Goal: Task Accomplishment & Management: Manage account settings

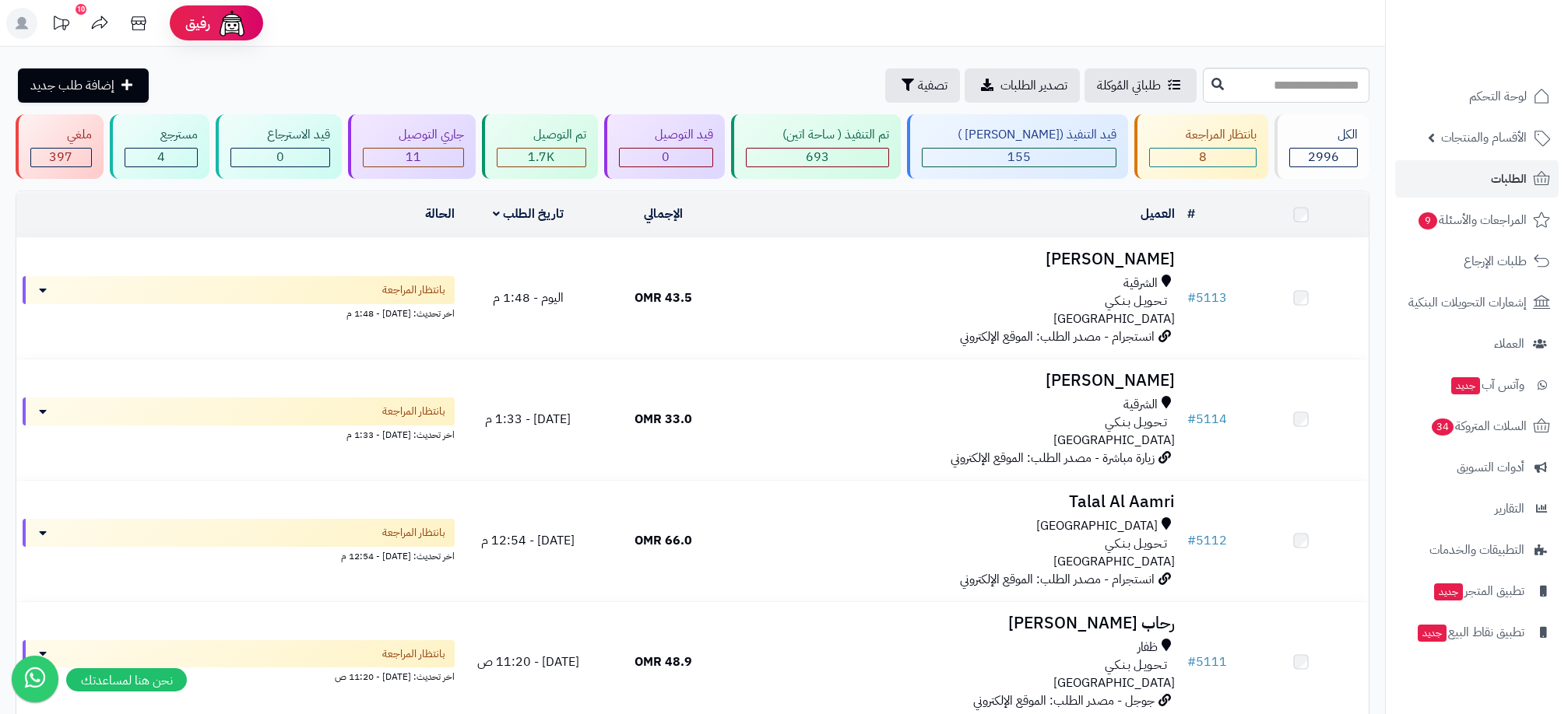
scroll to position [584, 0]
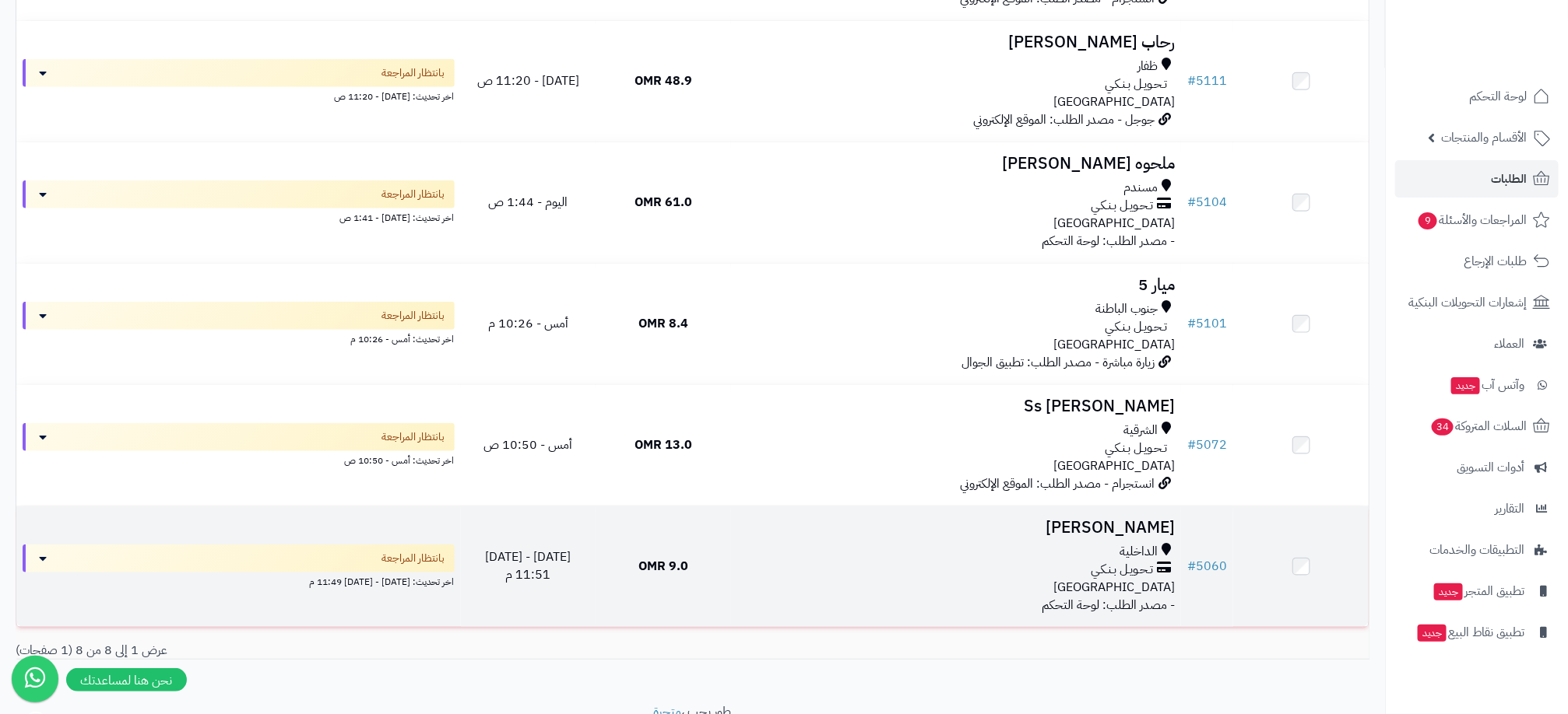
click at [822, 563] on div "تـحـويـل بـنـكـي" at bounding box center [956, 570] width 438 height 18
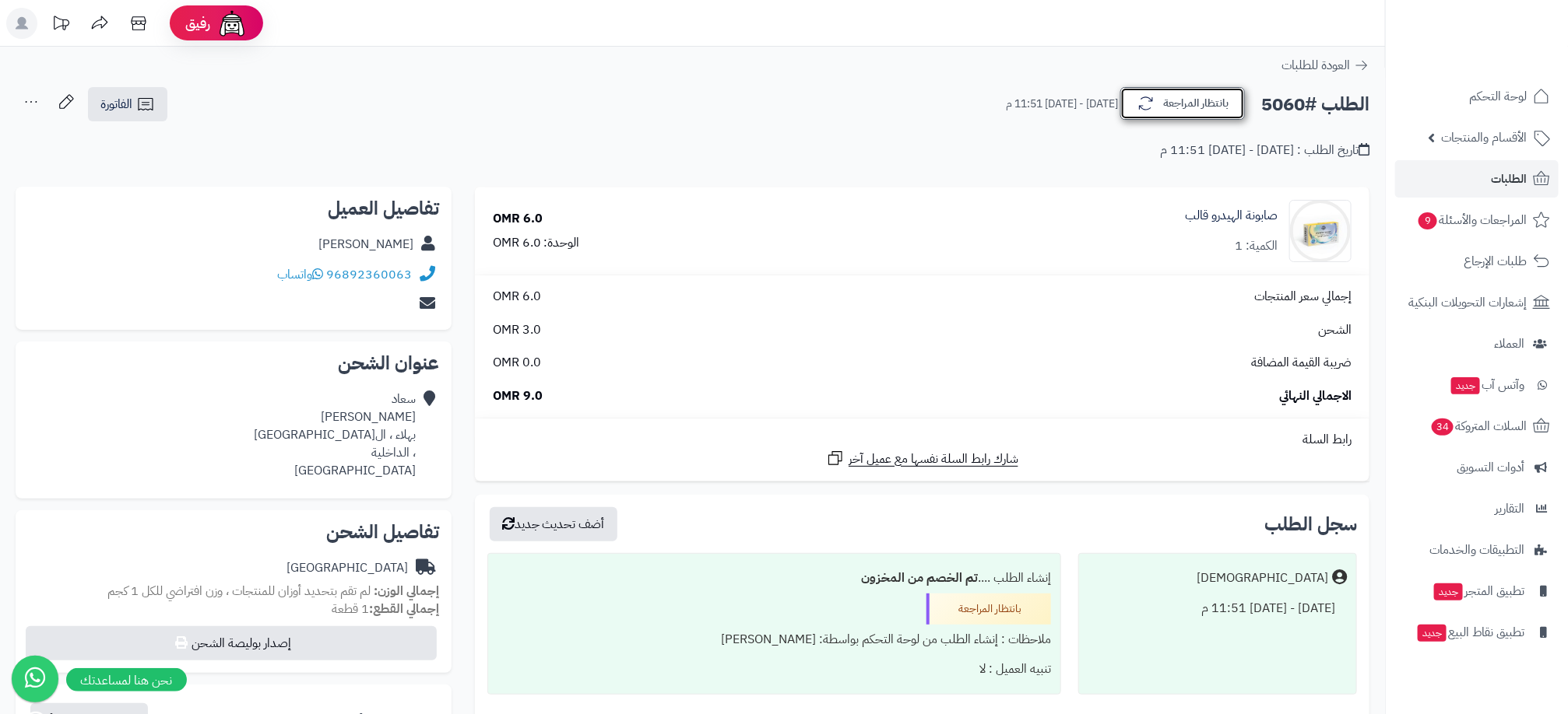
click at [1179, 110] on button "بانتظار المراجعة" at bounding box center [1182, 103] width 125 height 32
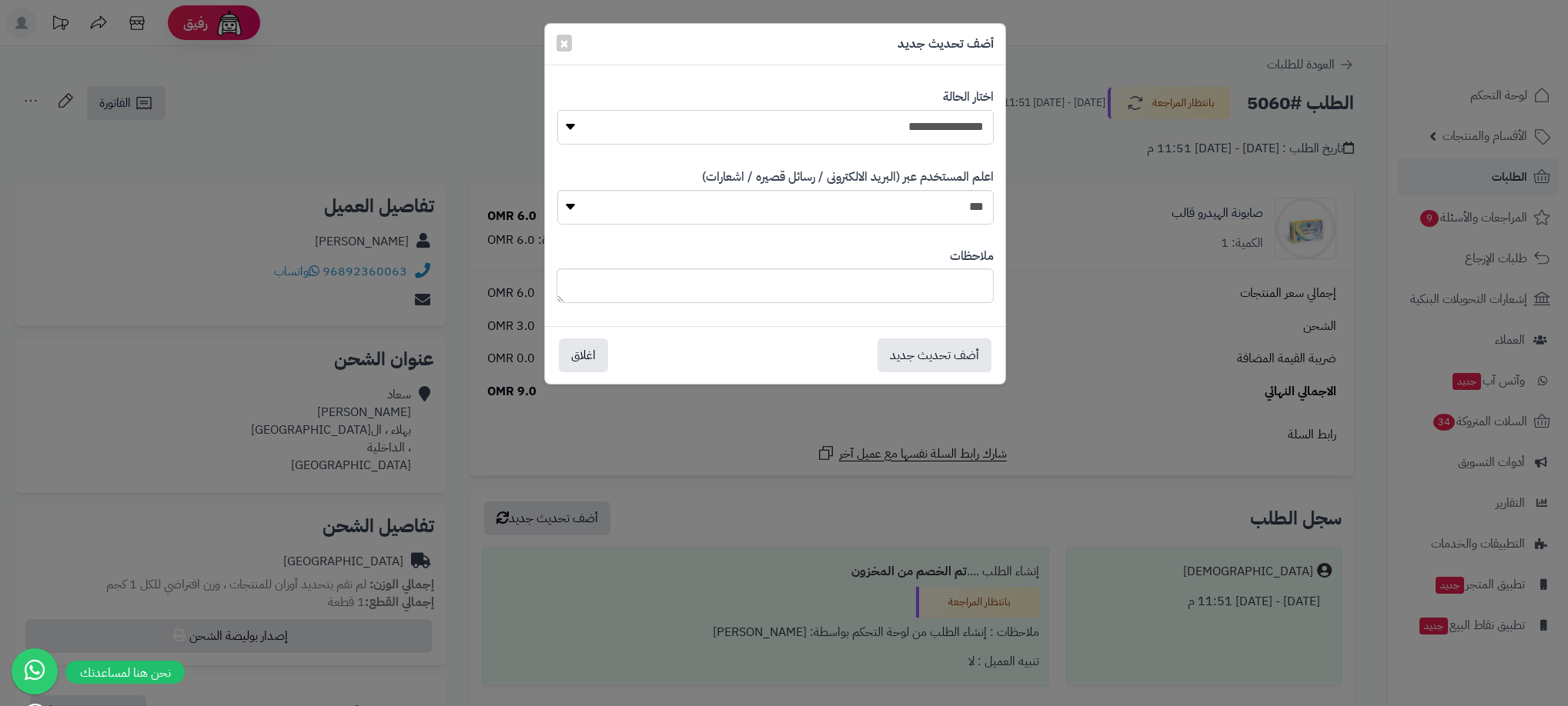
click at [717, 137] on select "**********" at bounding box center [775, 127] width 437 height 35
select select "**"
click at [557, 110] on select "**********" at bounding box center [775, 127] width 437 height 35
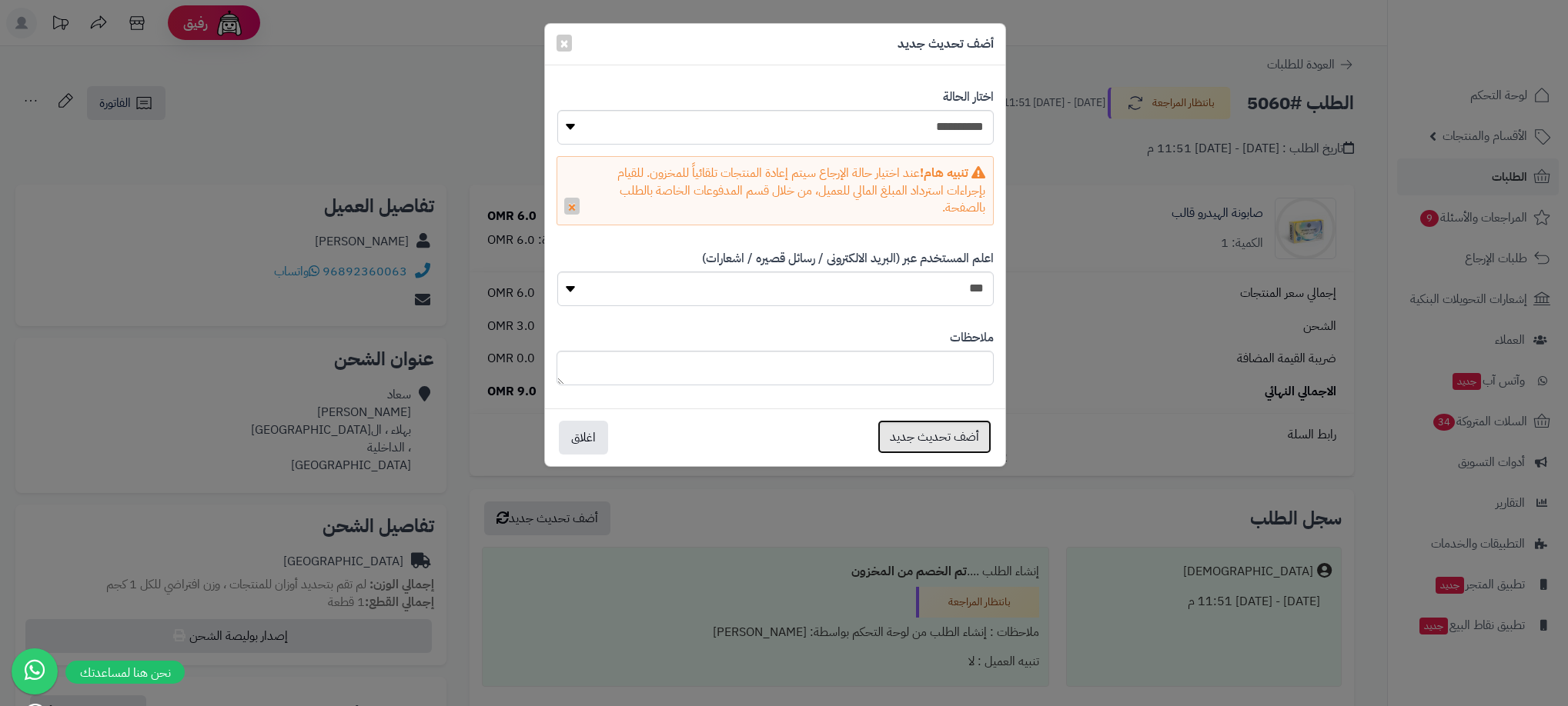
click at [931, 446] on button "أضف تحديث جديد" at bounding box center [933, 436] width 114 height 34
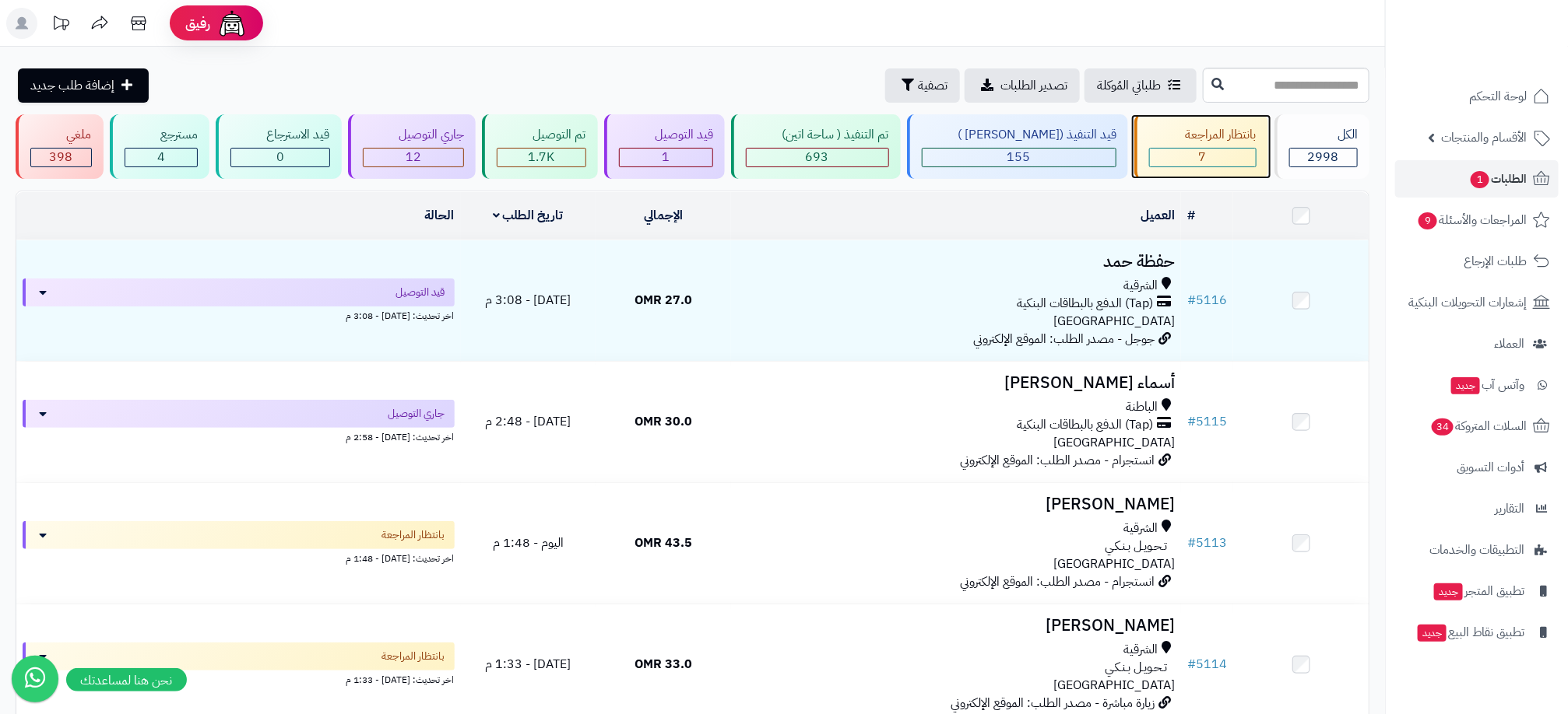
click at [1164, 145] on div "بانتظار المراجعة 7" at bounding box center [1201, 147] width 133 height 65
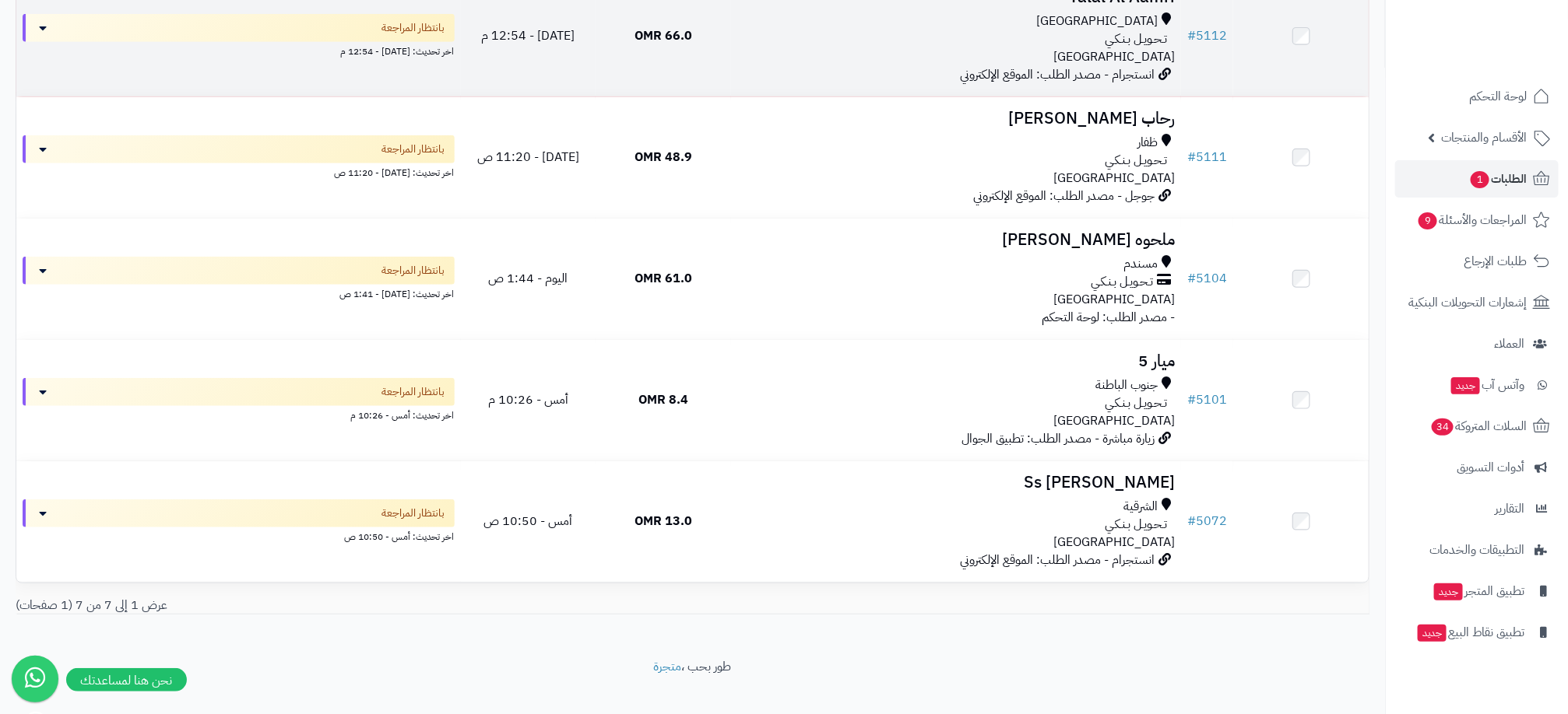
scroll to position [533, 0]
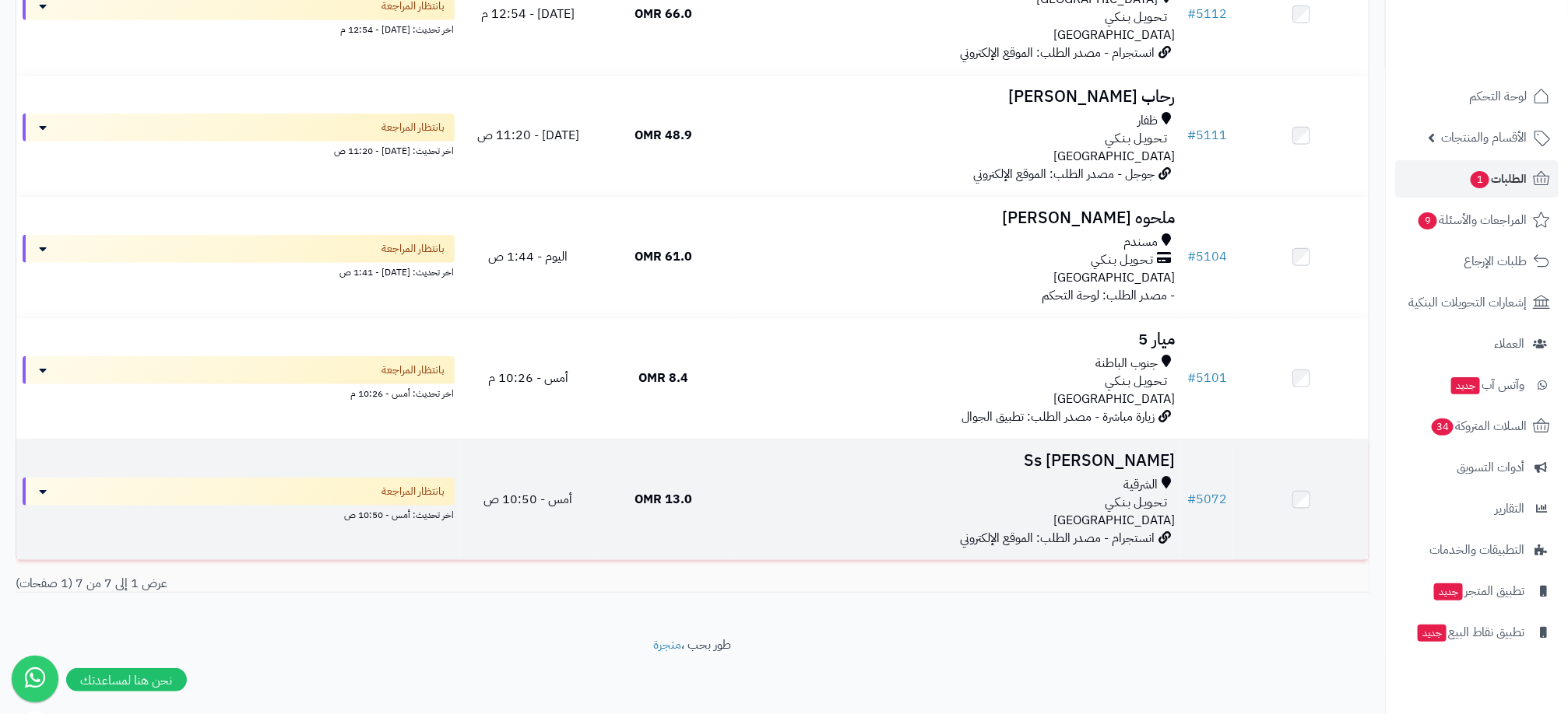
click at [738, 484] on div "الشرقية" at bounding box center [956, 485] width 438 height 18
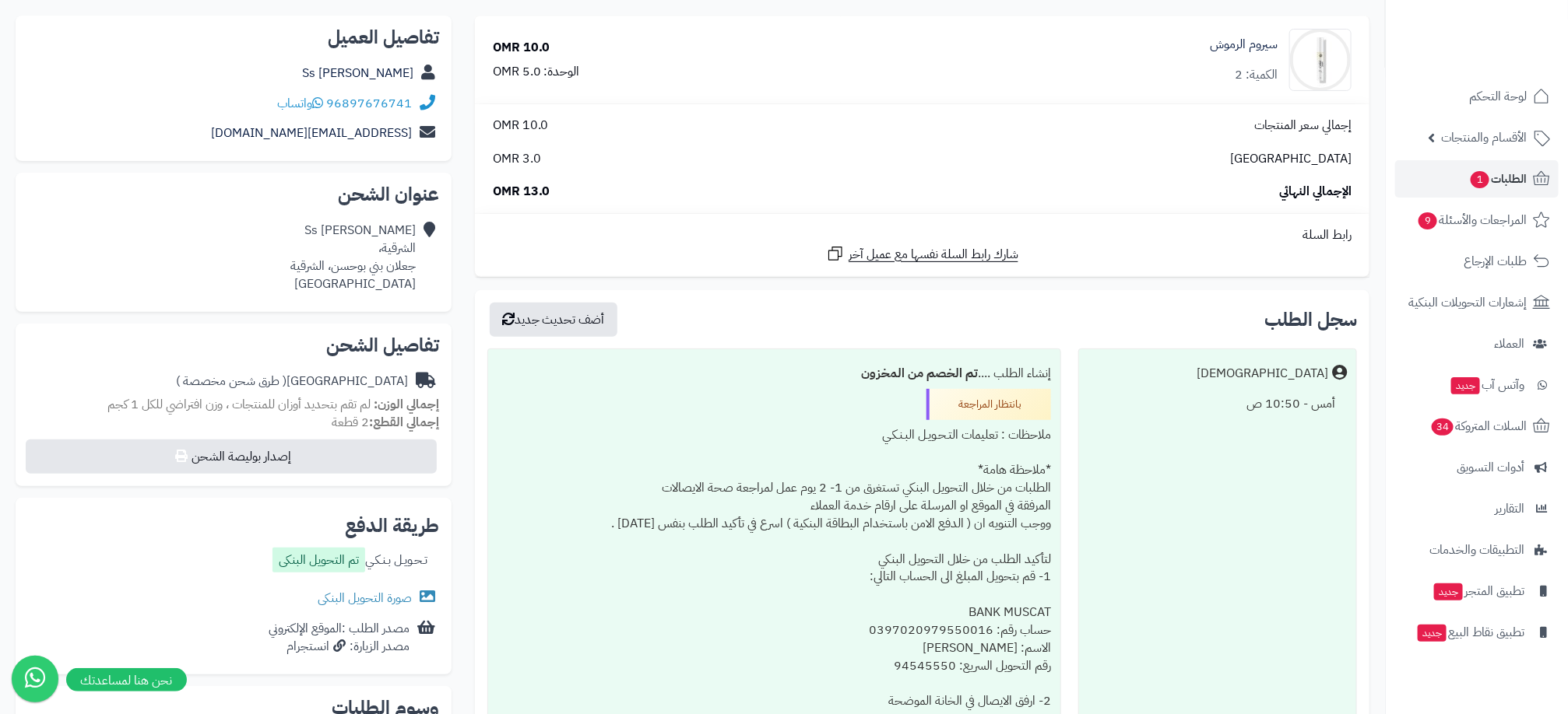
scroll to position [233, 0]
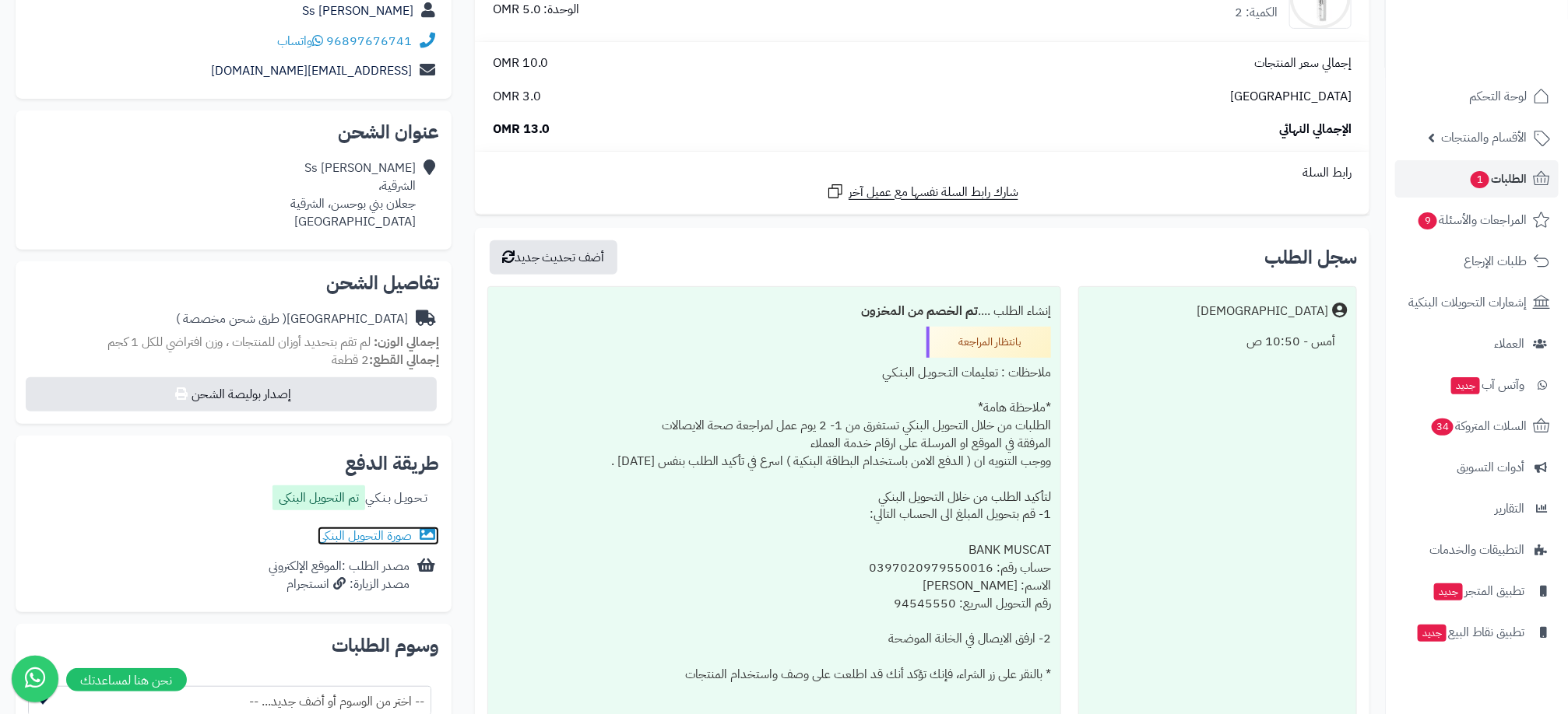
click at [406, 533] on link "صورة التحويل البنكى" at bounding box center [379, 536] width 122 height 19
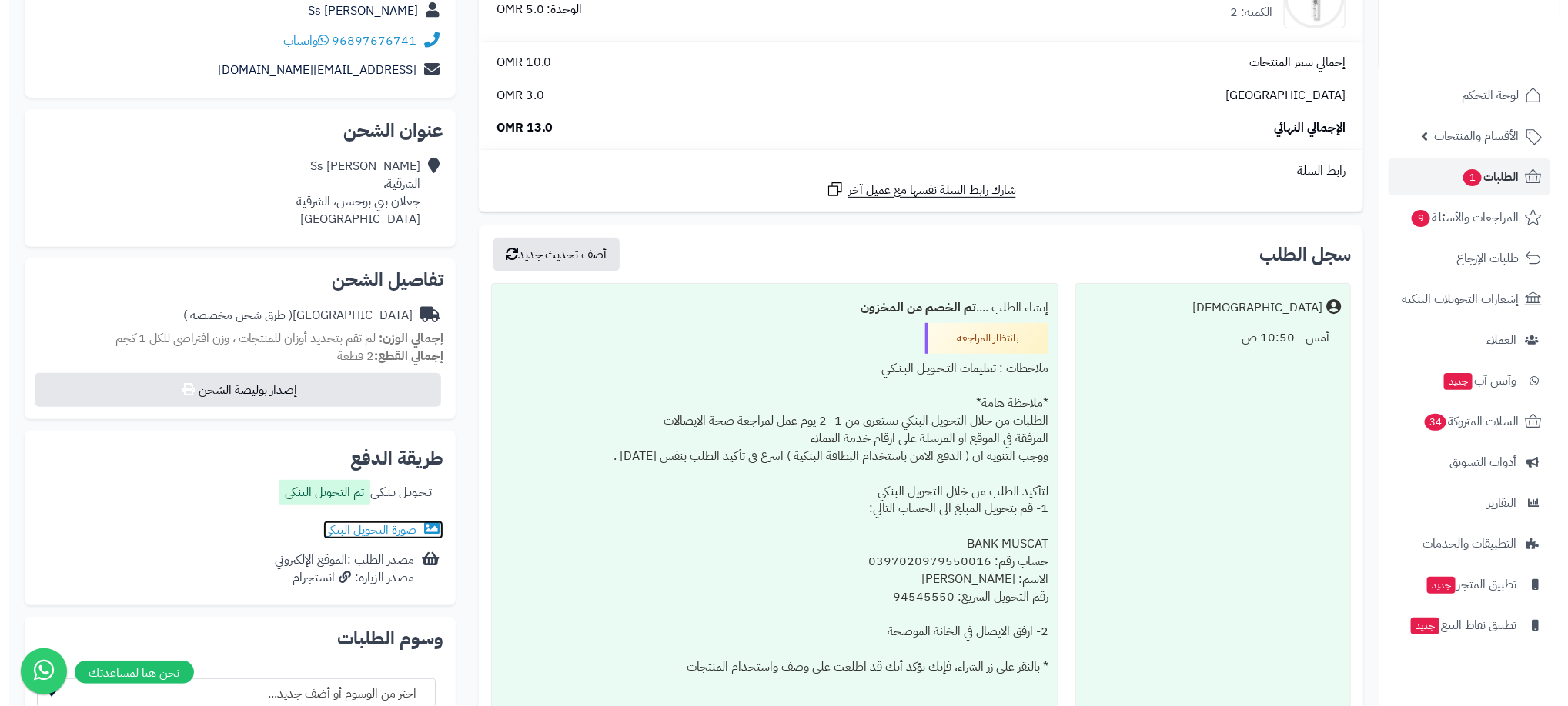
scroll to position [0, 0]
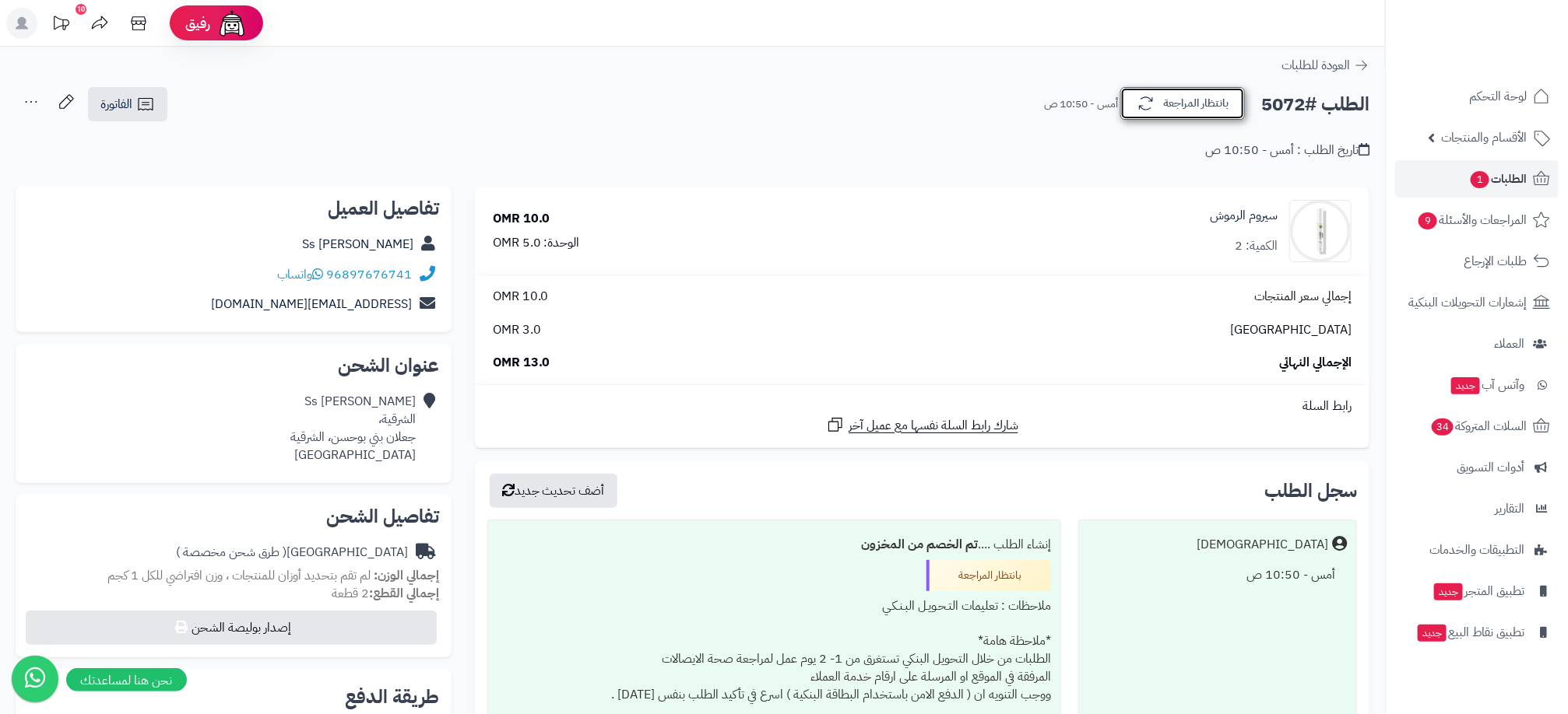
click at [1142, 110] on icon "button" at bounding box center [1145, 103] width 19 height 19
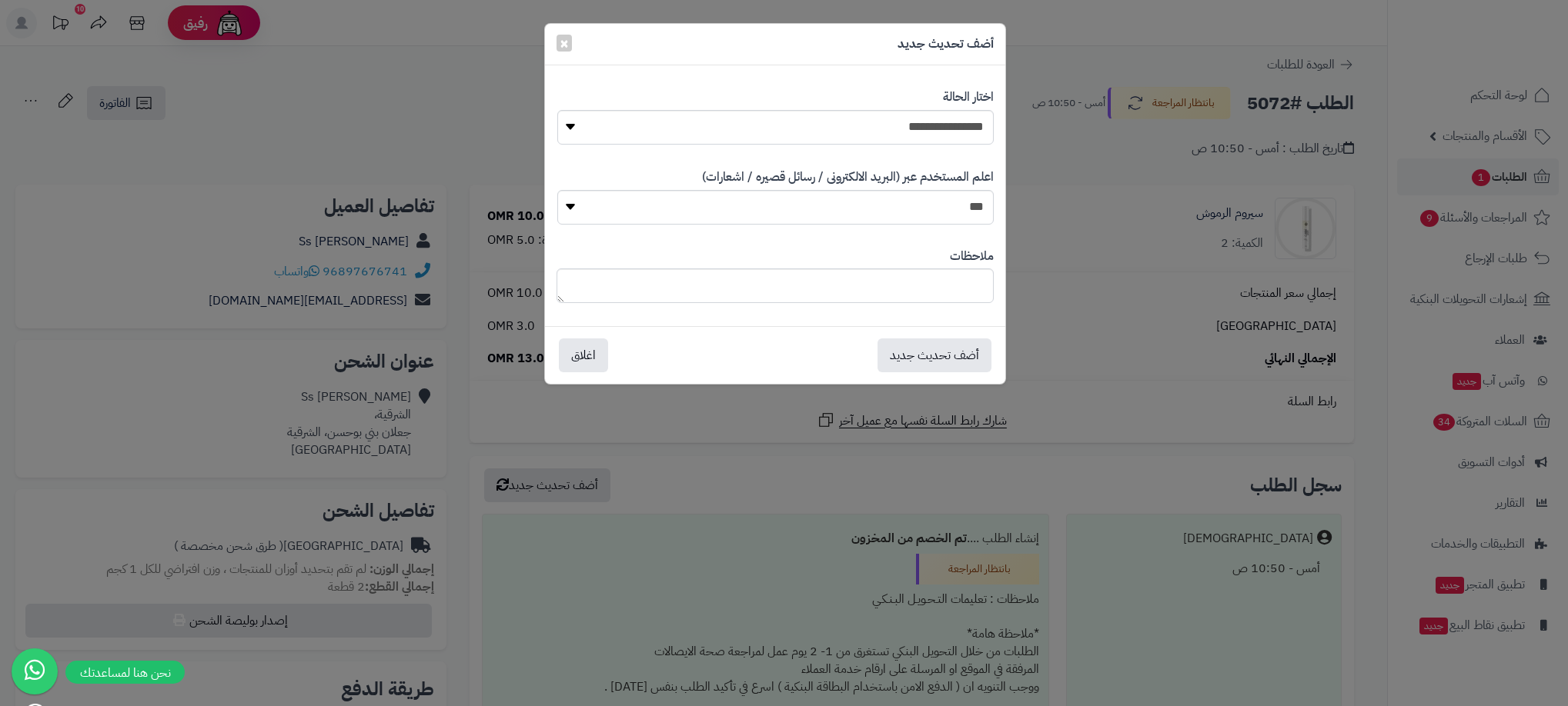
click at [957, 148] on div "**********" at bounding box center [775, 116] width 438 height 80
click at [960, 128] on select "**********" at bounding box center [775, 127] width 437 height 35
select select "**"
click at [557, 110] on select "**********" at bounding box center [775, 127] width 437 height 35
click at [936, 353] on button "أضف تحديث جديد" at bounding box center [933, 354] width 114 height 34
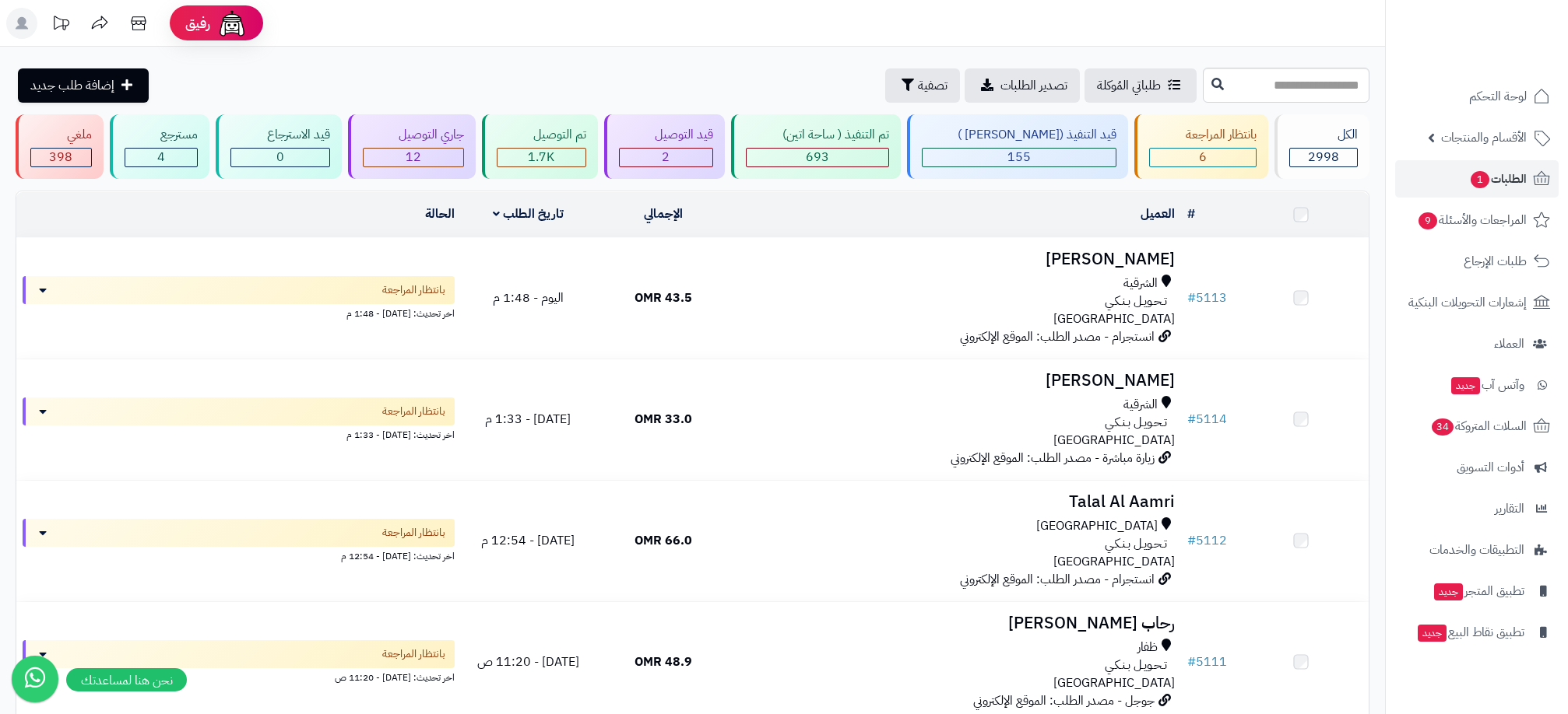
scroll to position [409, 0]
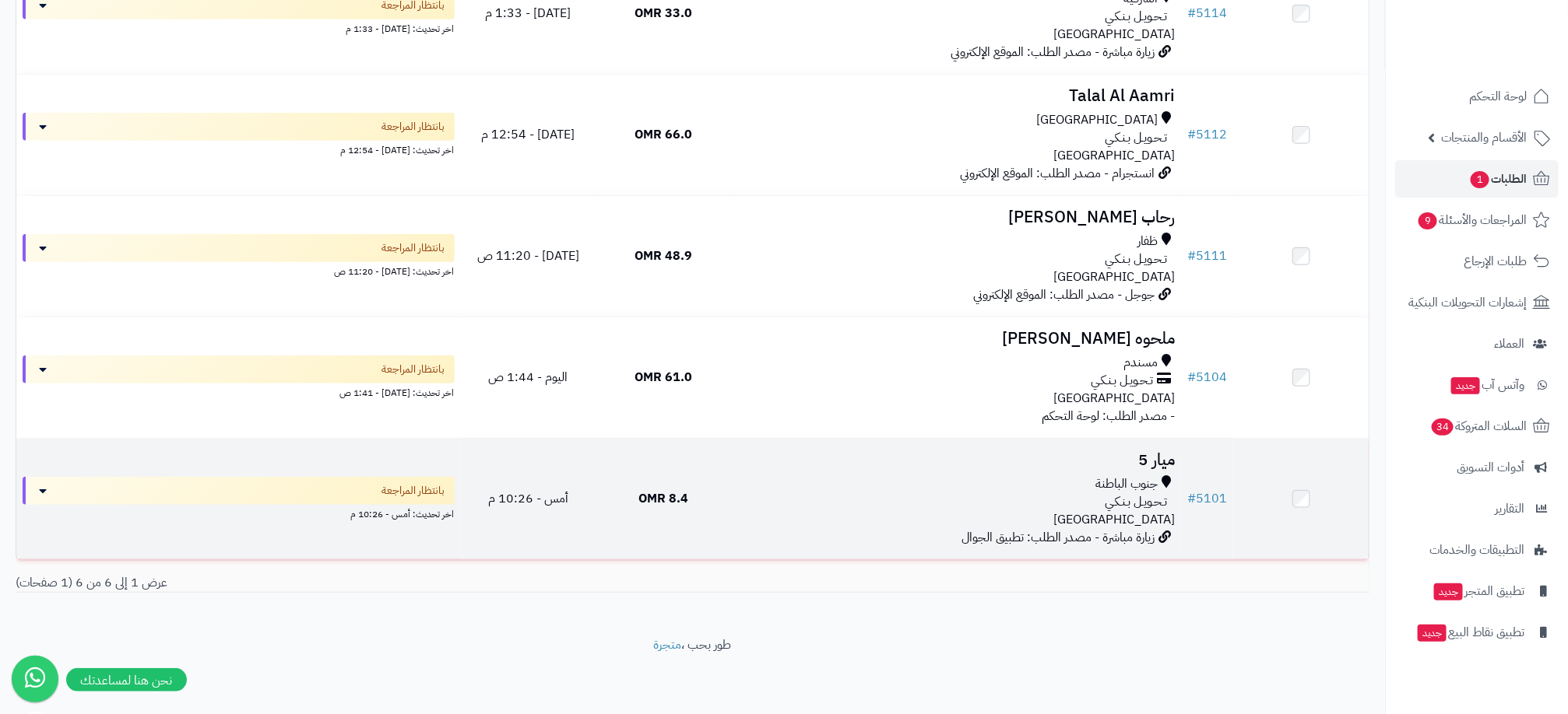
click at [761, 482] on div "جنوب الباطنة" at bounding box center [956, 484] width 438 height 18
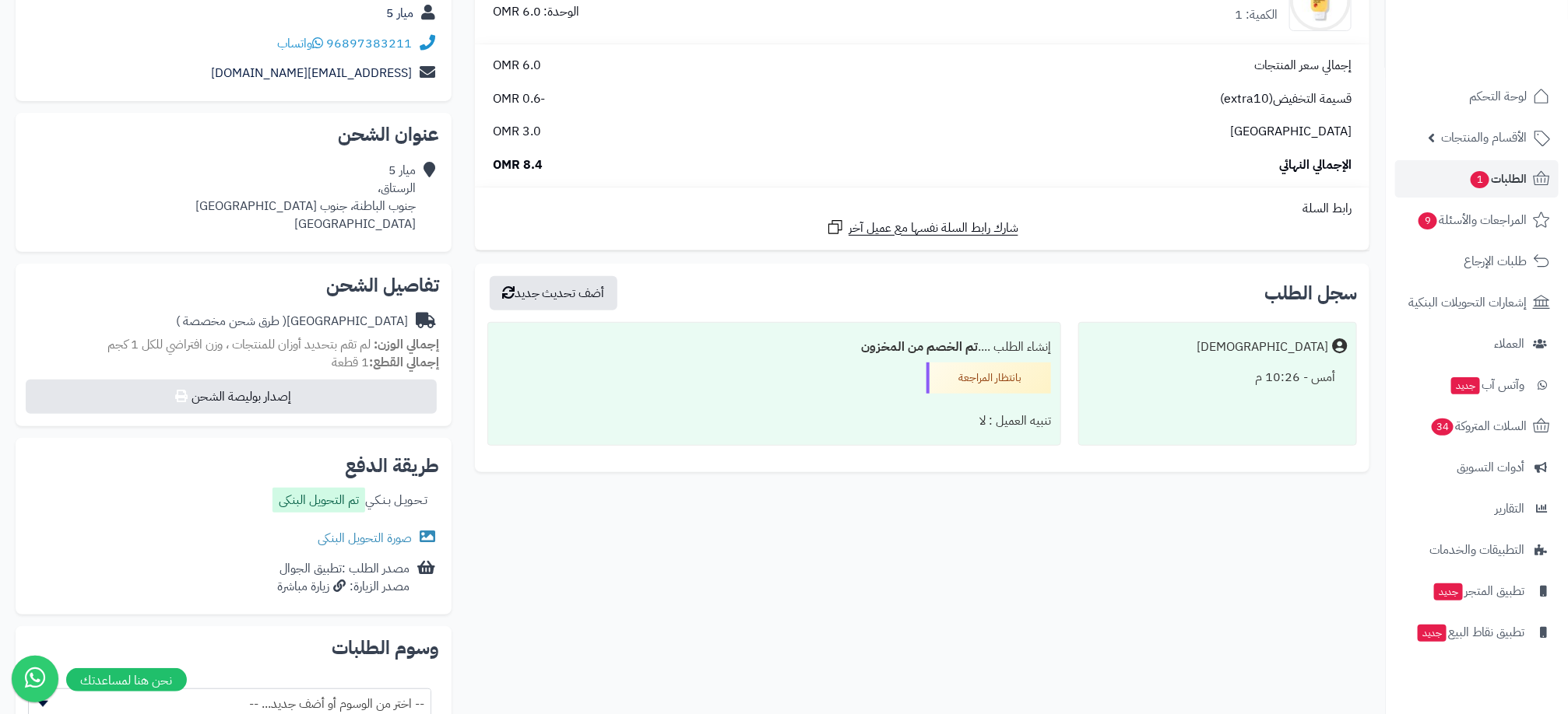
scroll to position [233, 0]
click at [397, 536] on link "صورة التحويل البنكى" at bounding box center [379, 536] width 122 height 19
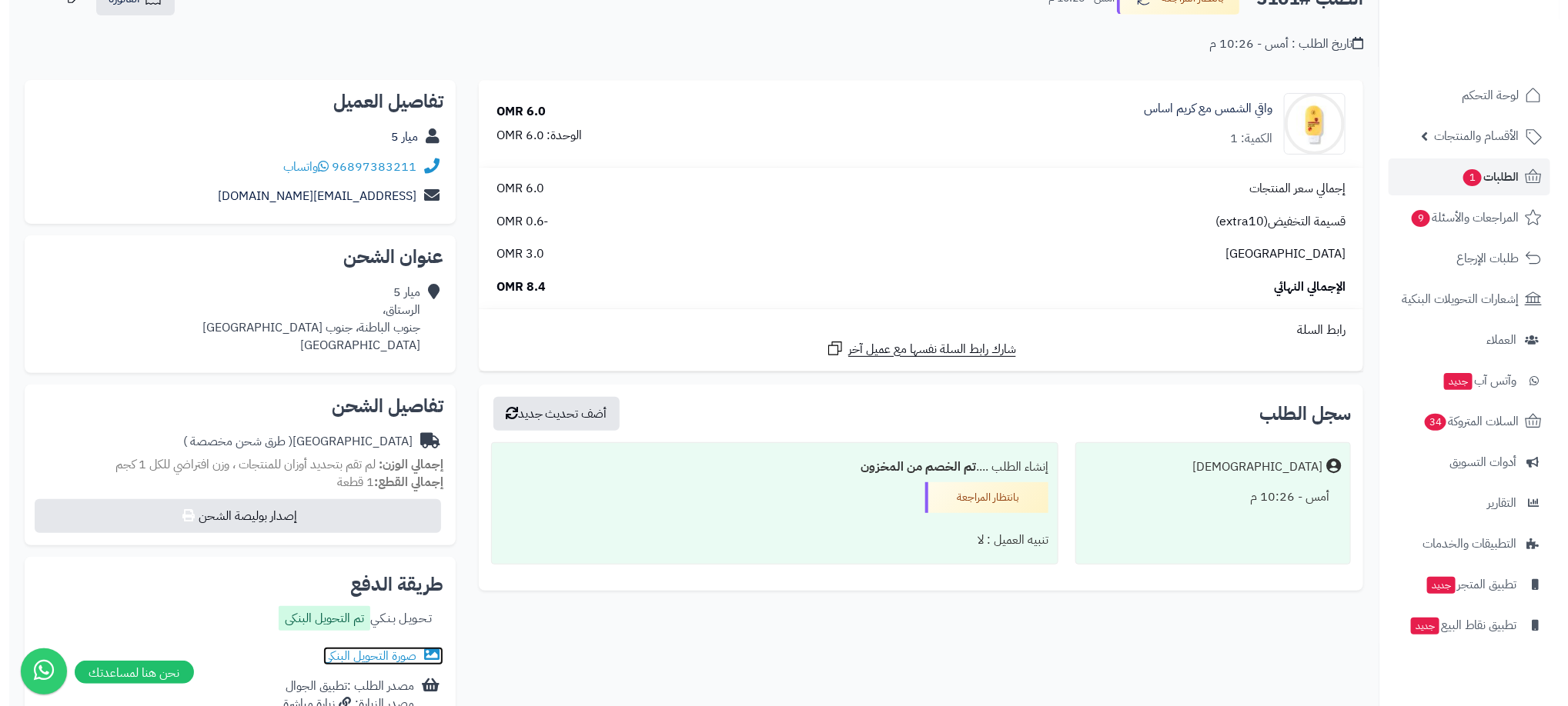
scroll to position [0, 0]
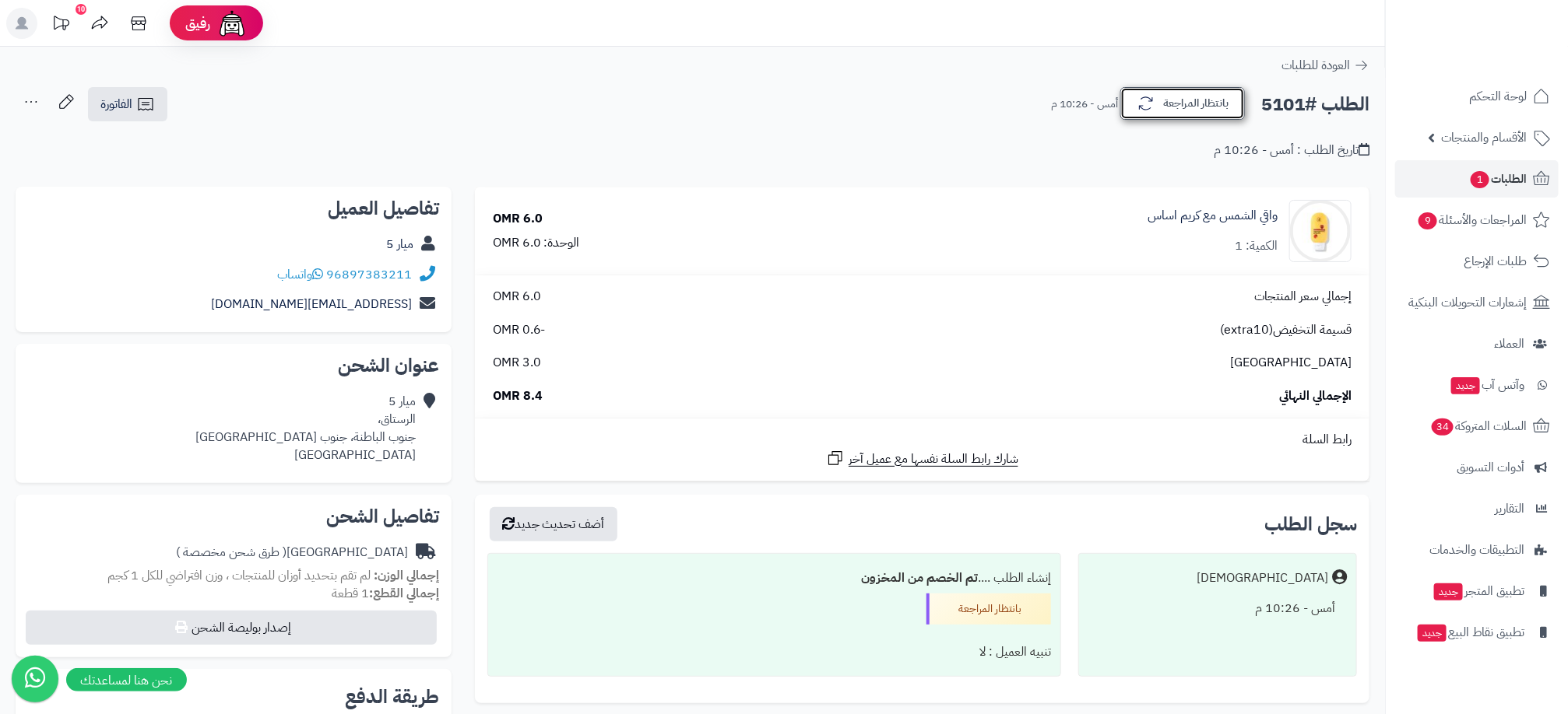
click at [1171, 104] on button "بانتظار المراجعة" at bounding box center [1182, 103] width 125 height 32
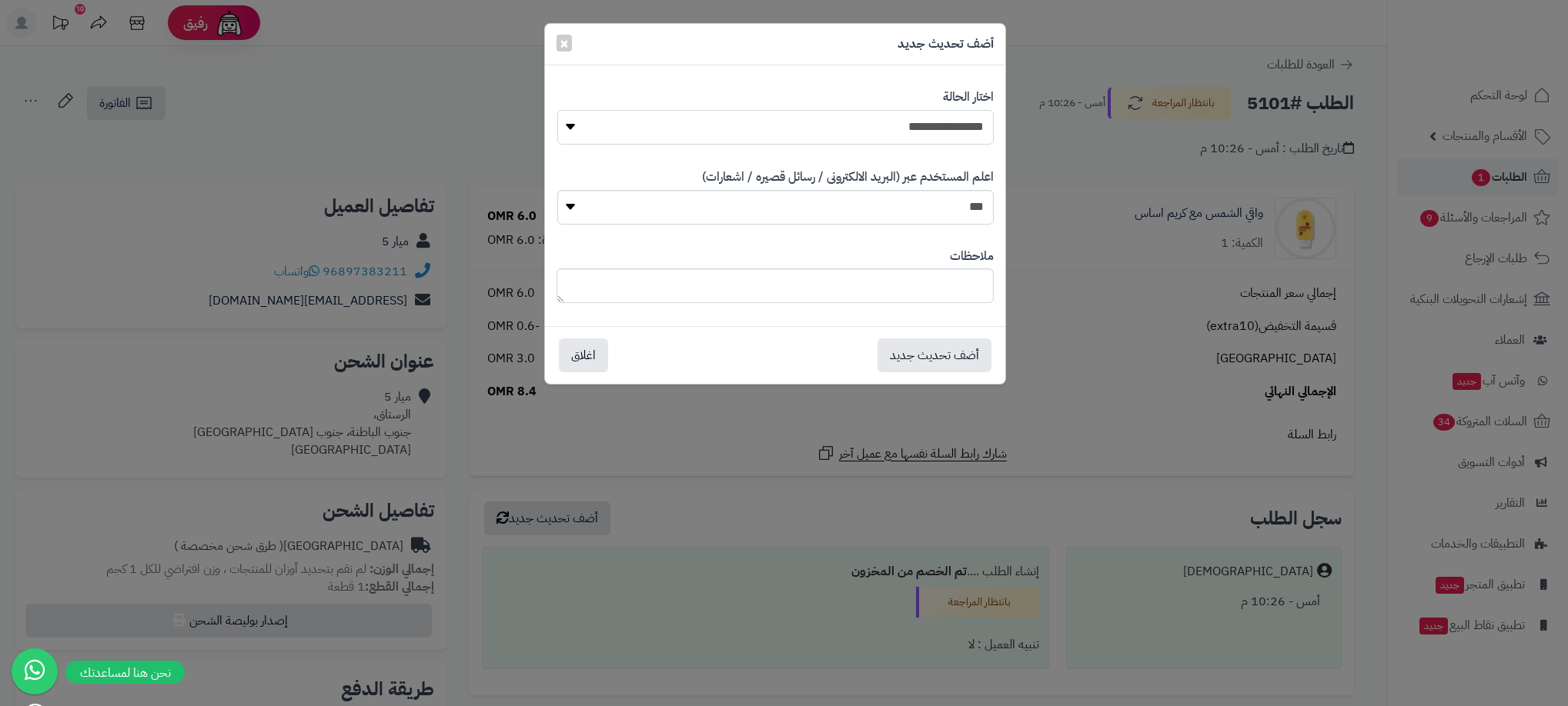
click at [938, 139] on select "**********" at bounding box center [775, 127] width 437 height 35
select select "**"
click at [557, 110] on select "**********" at bounding box center [775, 127] width 437 height 35
click at [960, 359] on button "أضف تحديث جديد" at bounding box center [933, 354] width 114 height 34
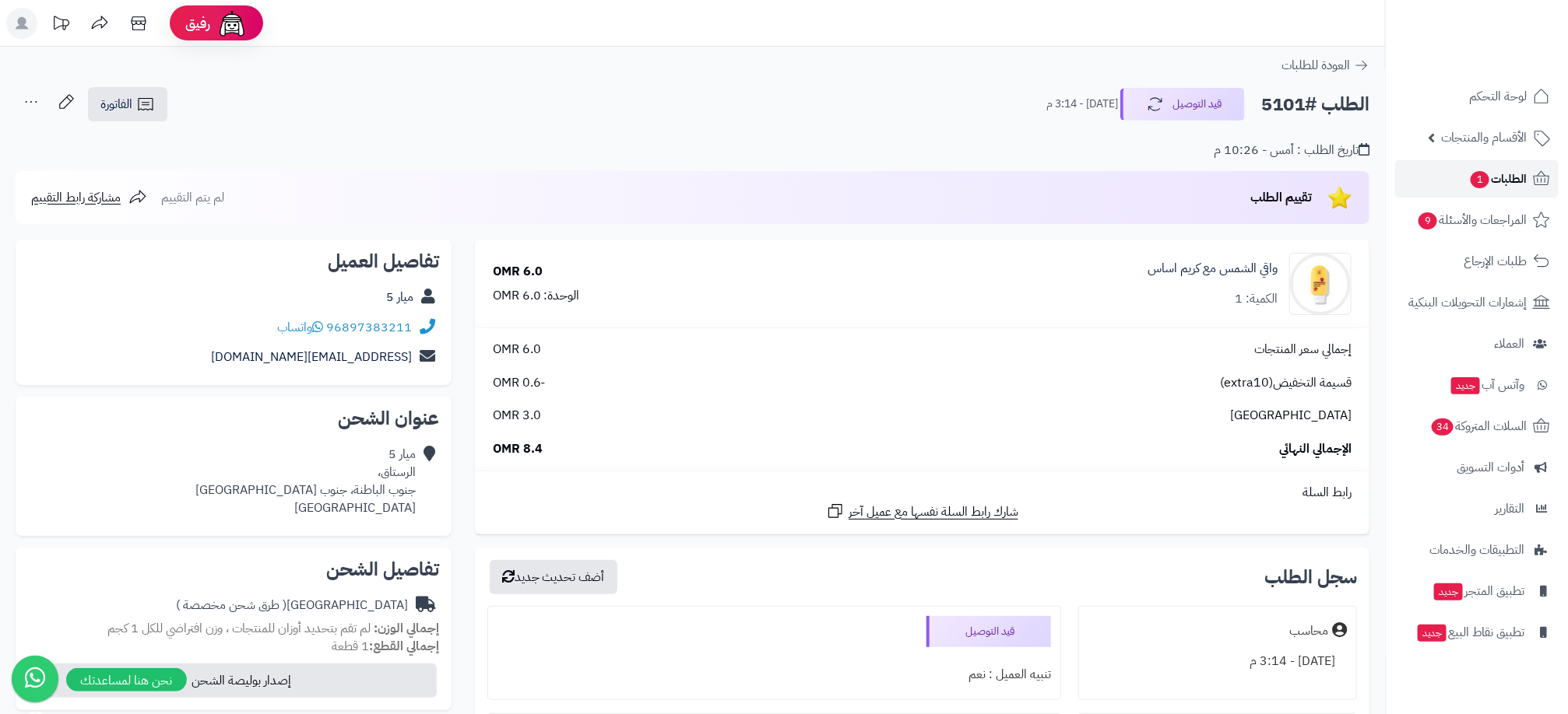
click at [1500, 182] on span "الطلبات 1" at bounding box center [1497, 178] width 58 height 22
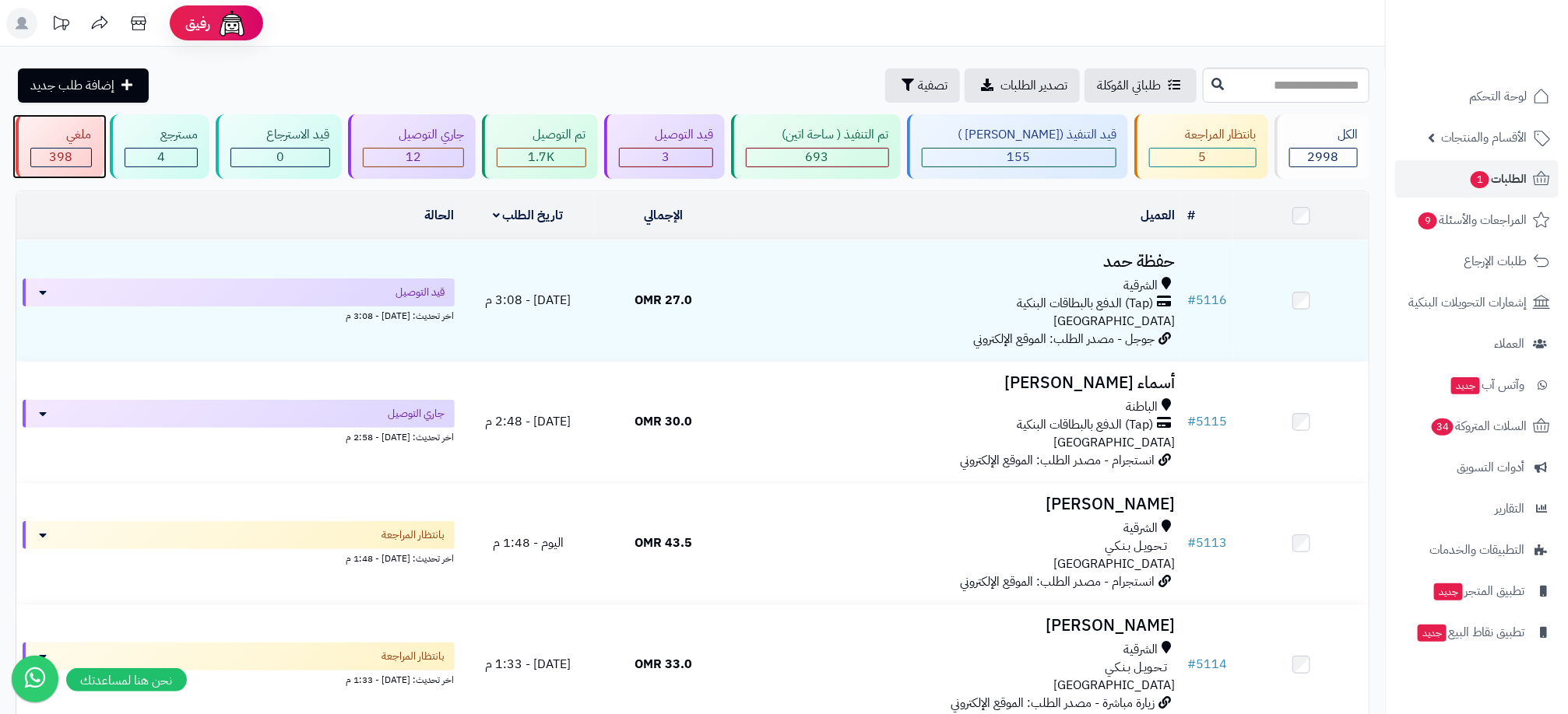
click at [84, 154] on div "398" at bounding box center [61, 158] width 60 height 18
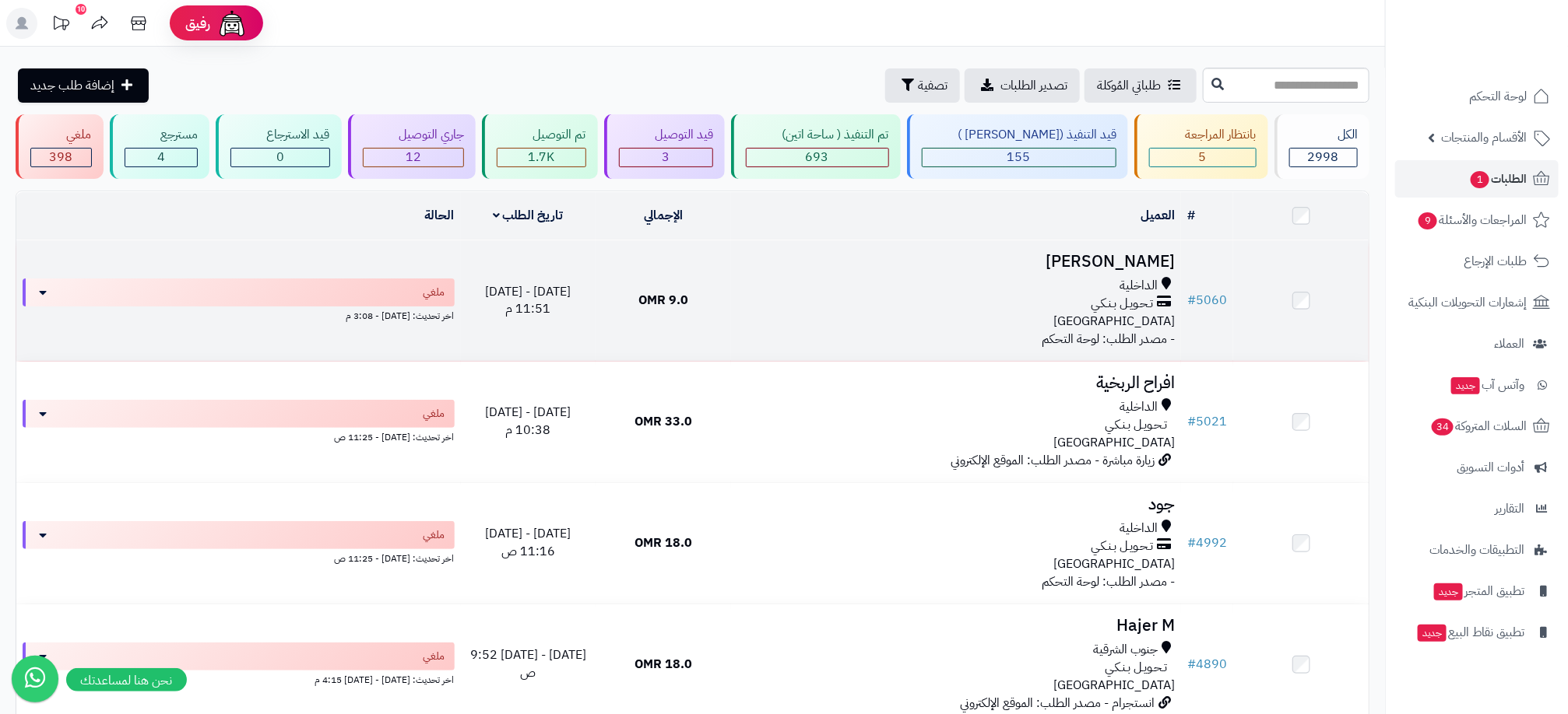
click at [746, 309] on div "تـحـويـل بـنـكـي" at bounding box center [956, 304] width 438 height 18
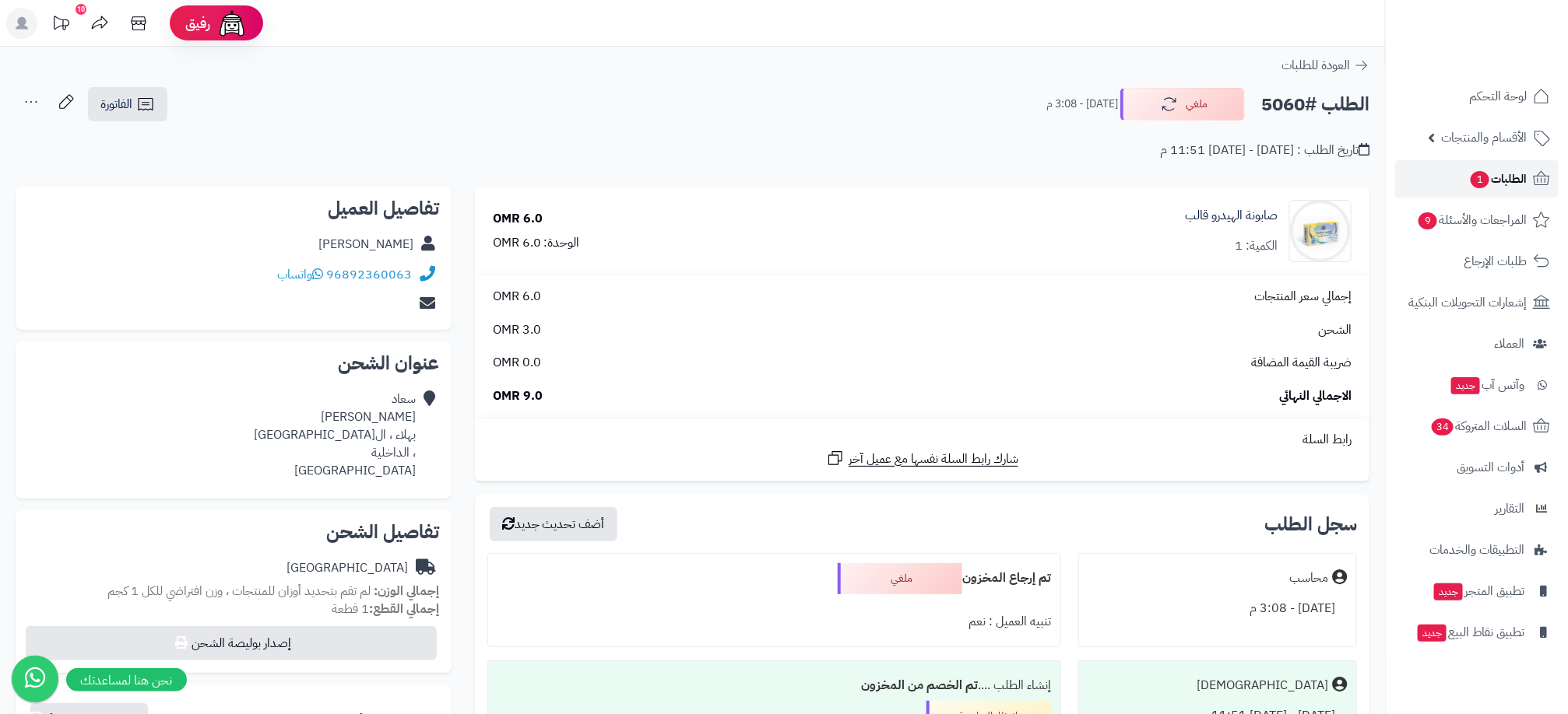
click at [1479, 176] on span "1" at bounding box center [1480, 179] width 19 height 17
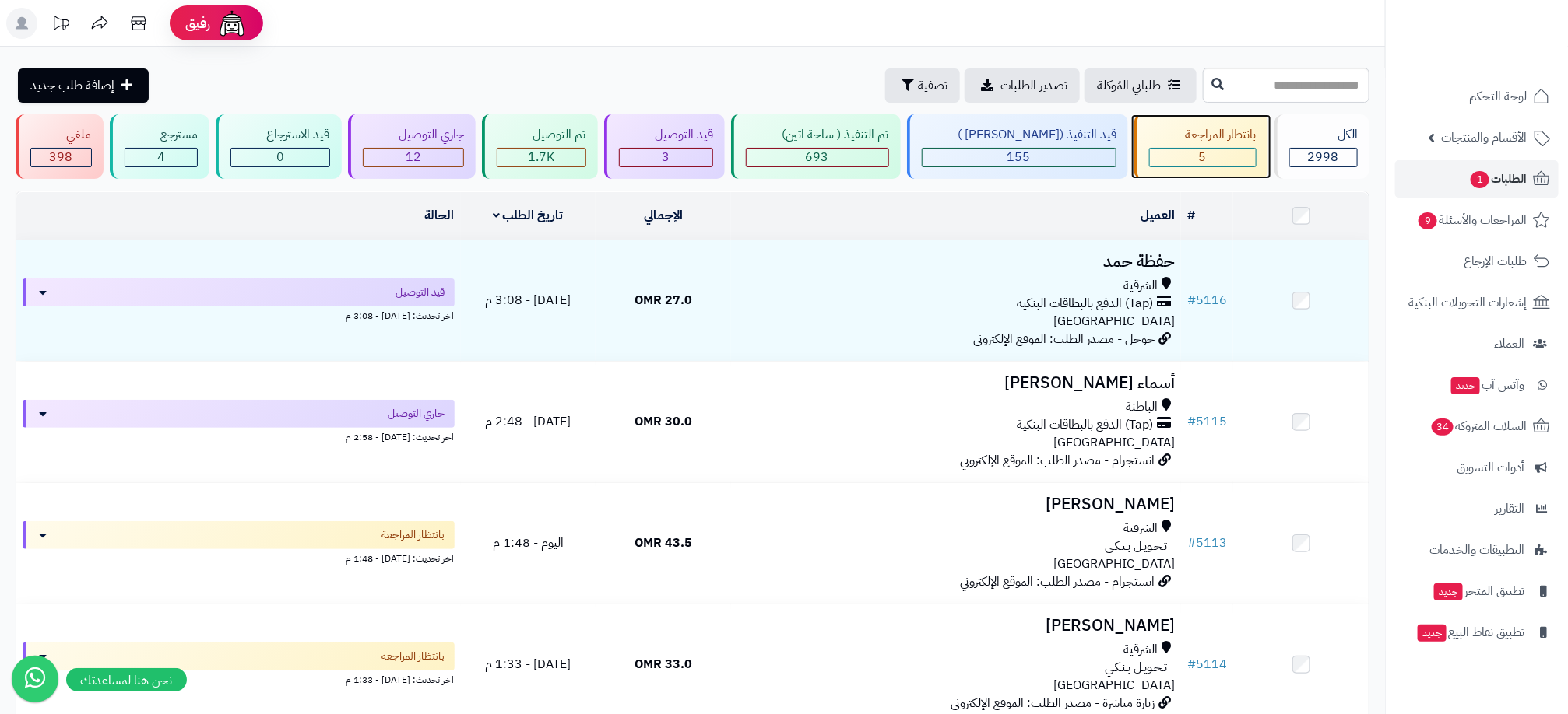
click at [1166, 155] on div "5" at bounding box center [1203, 158] width 106 height 18
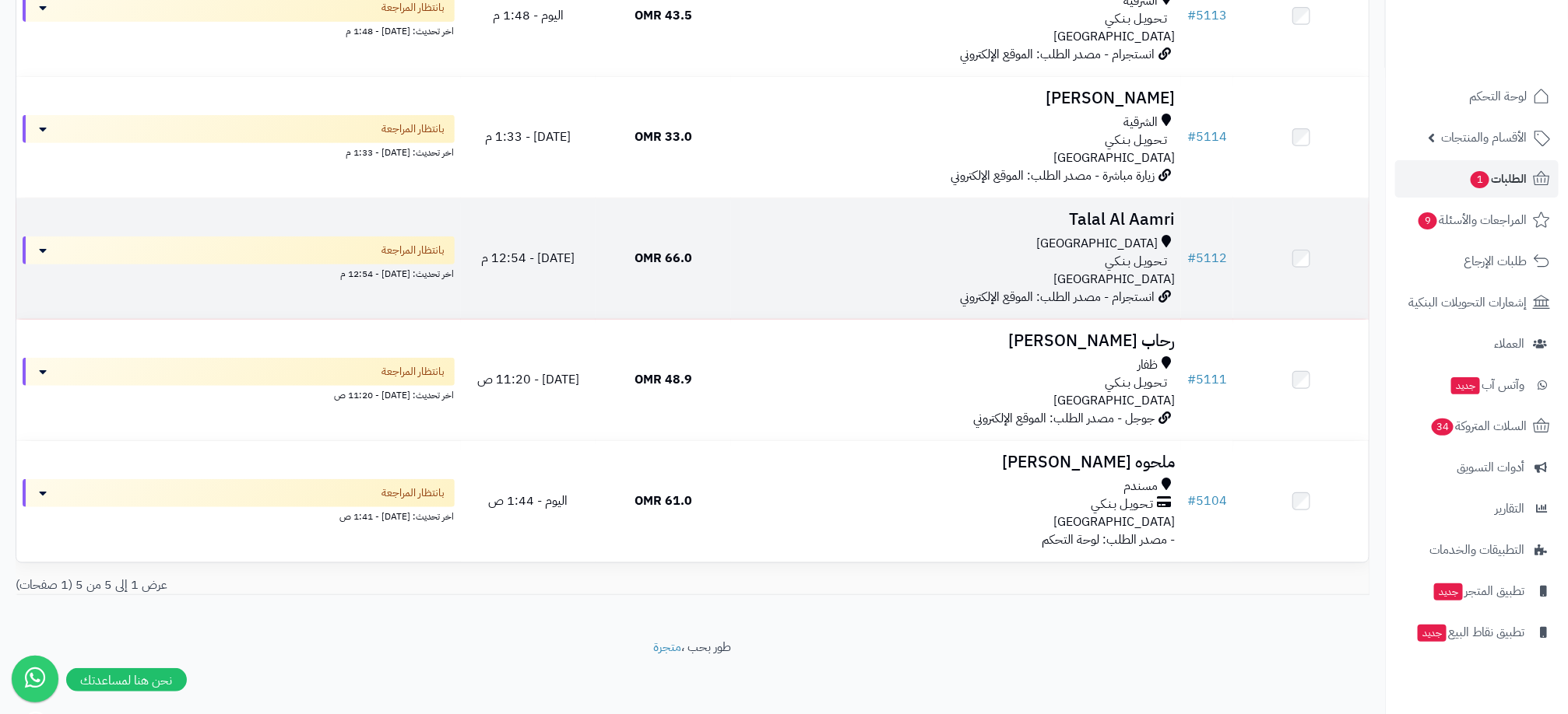
scroll to position [288, 0]
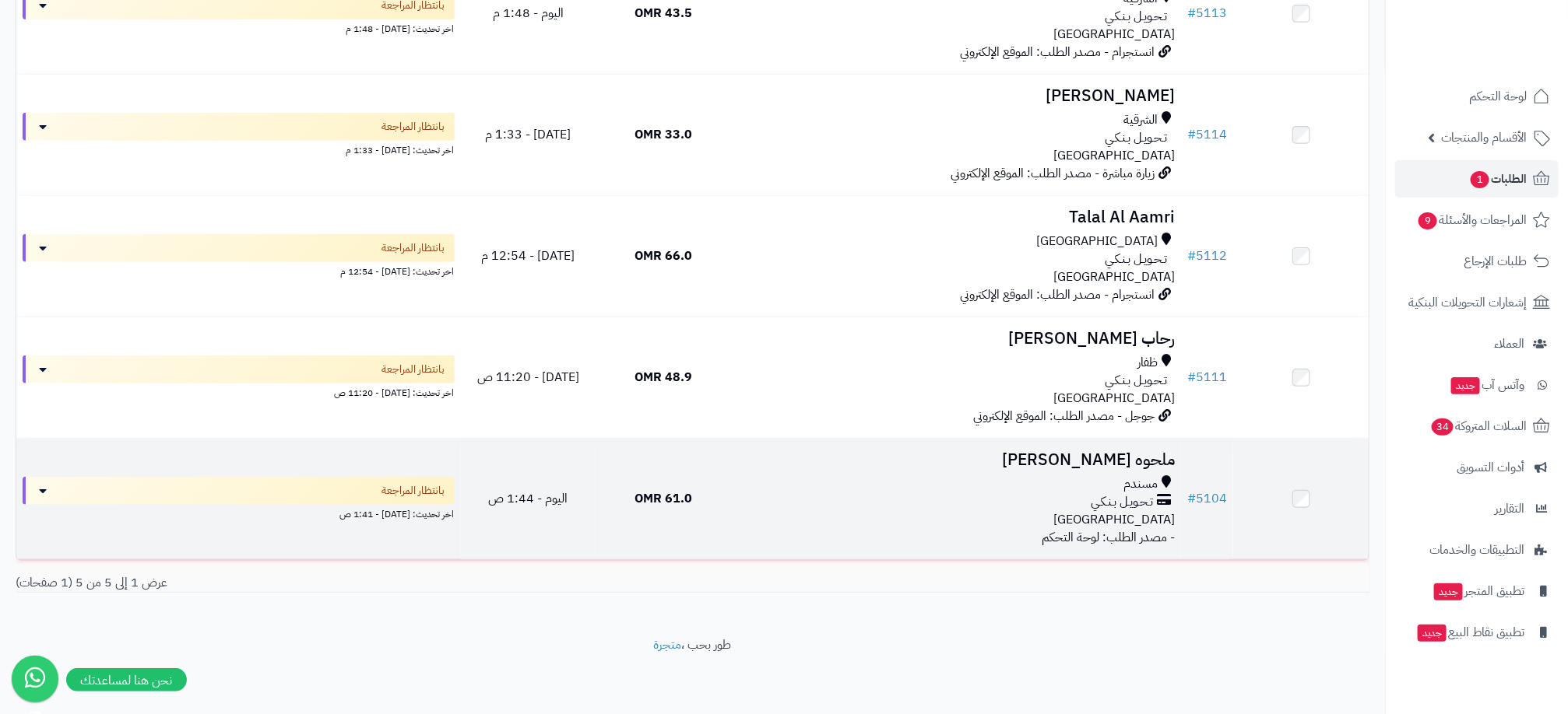
click at [813, 485] on div "مسندم" at bounding box center [956, 484] width 438 height 18
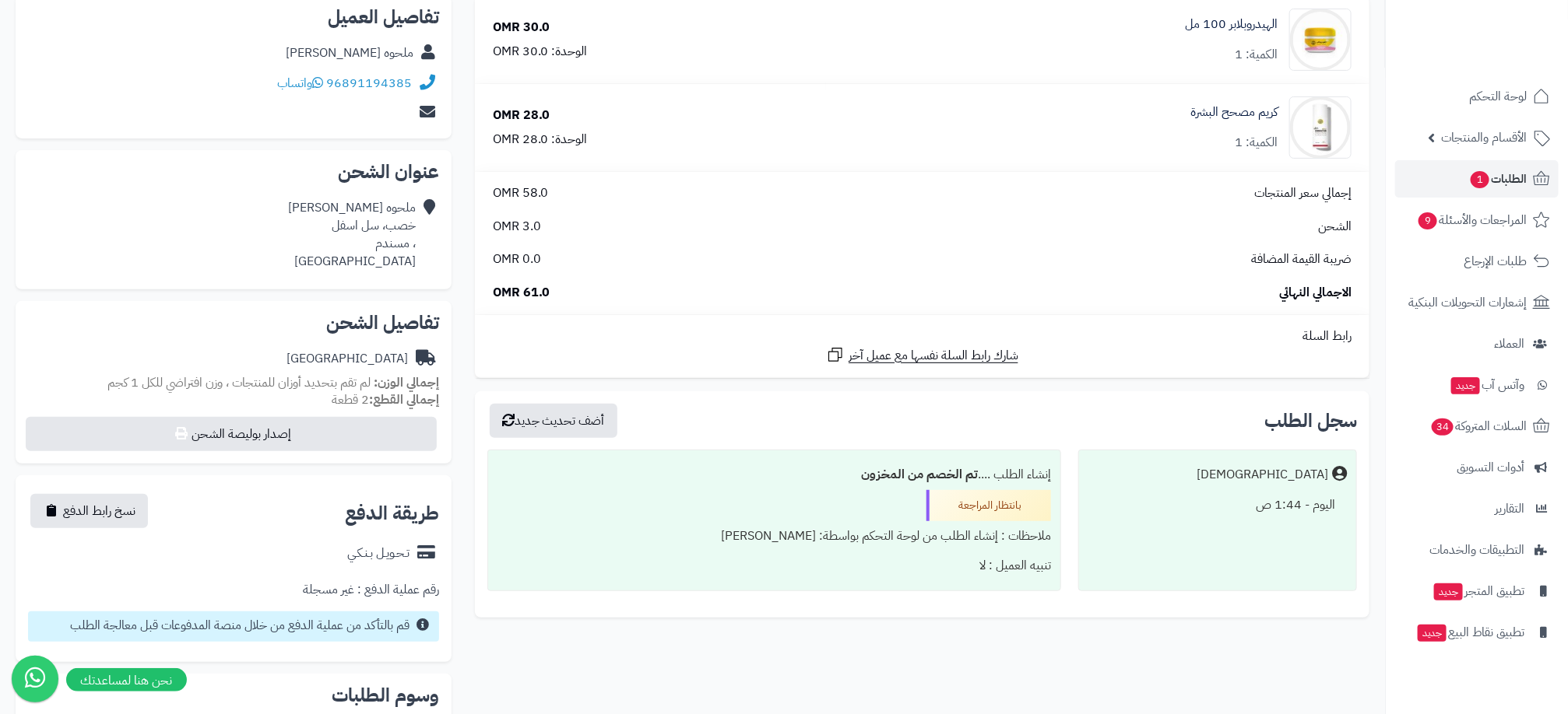
scroll to position [233, 0]
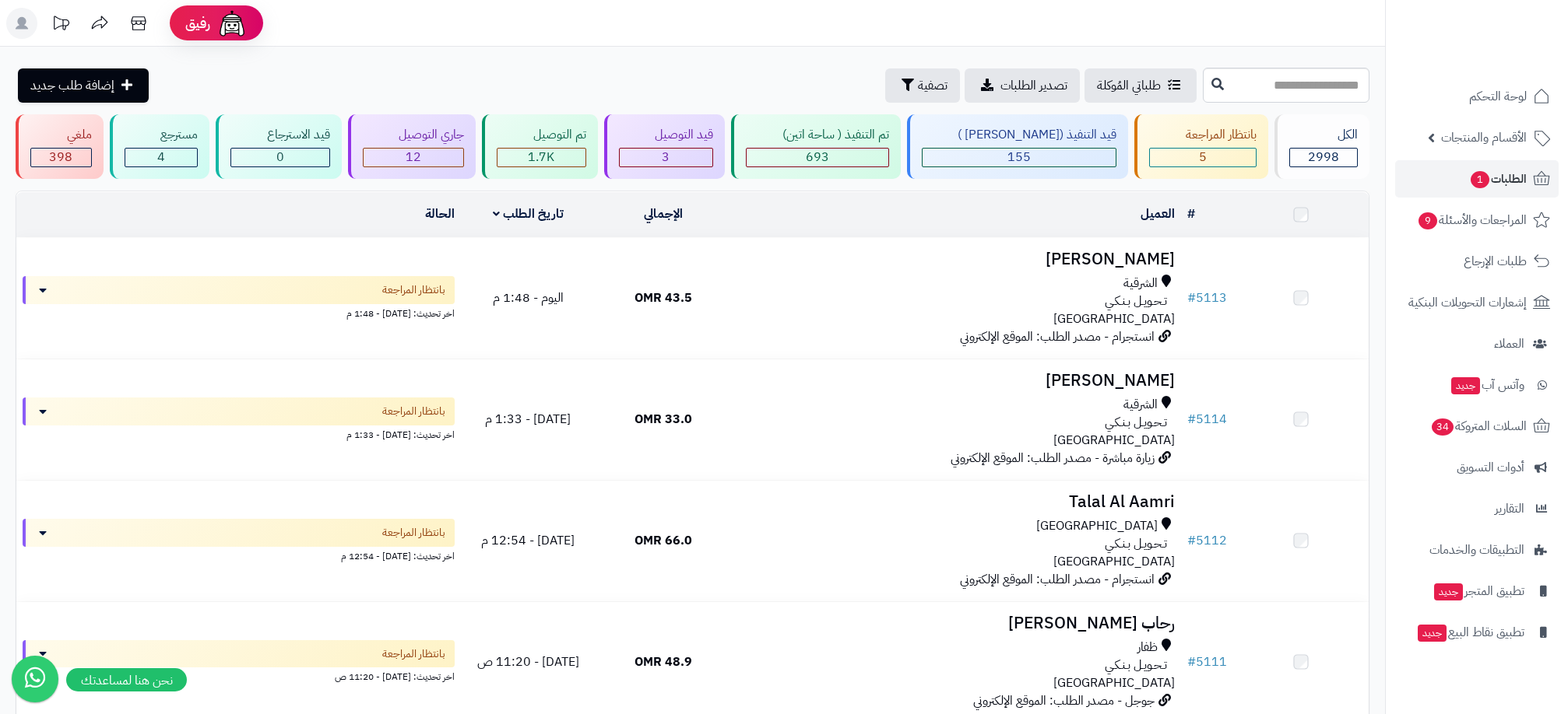
scroll to position [288, 0]
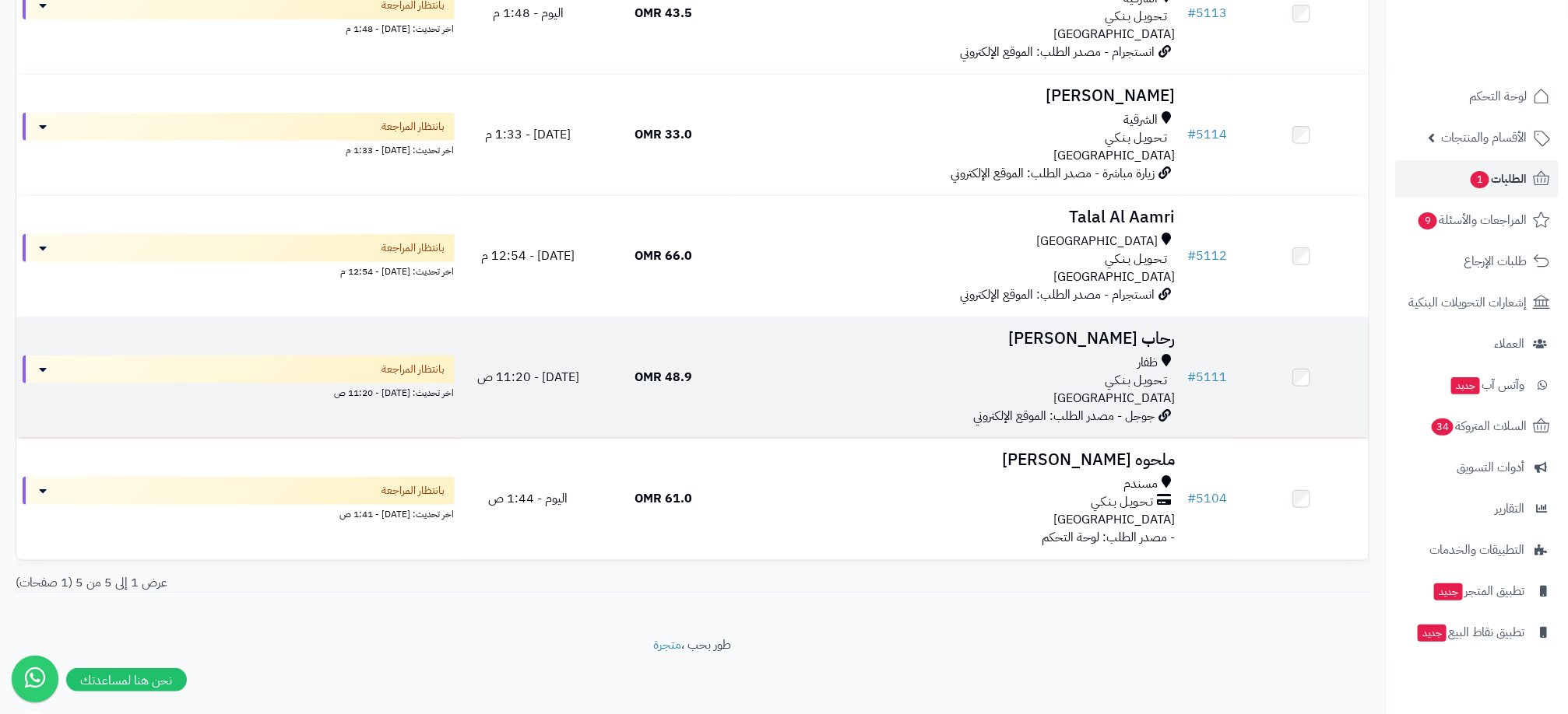
click at [806, 385] on div "تـحـويـل بـنـكـي" at bounding box center [956, 381] width 438 height 18
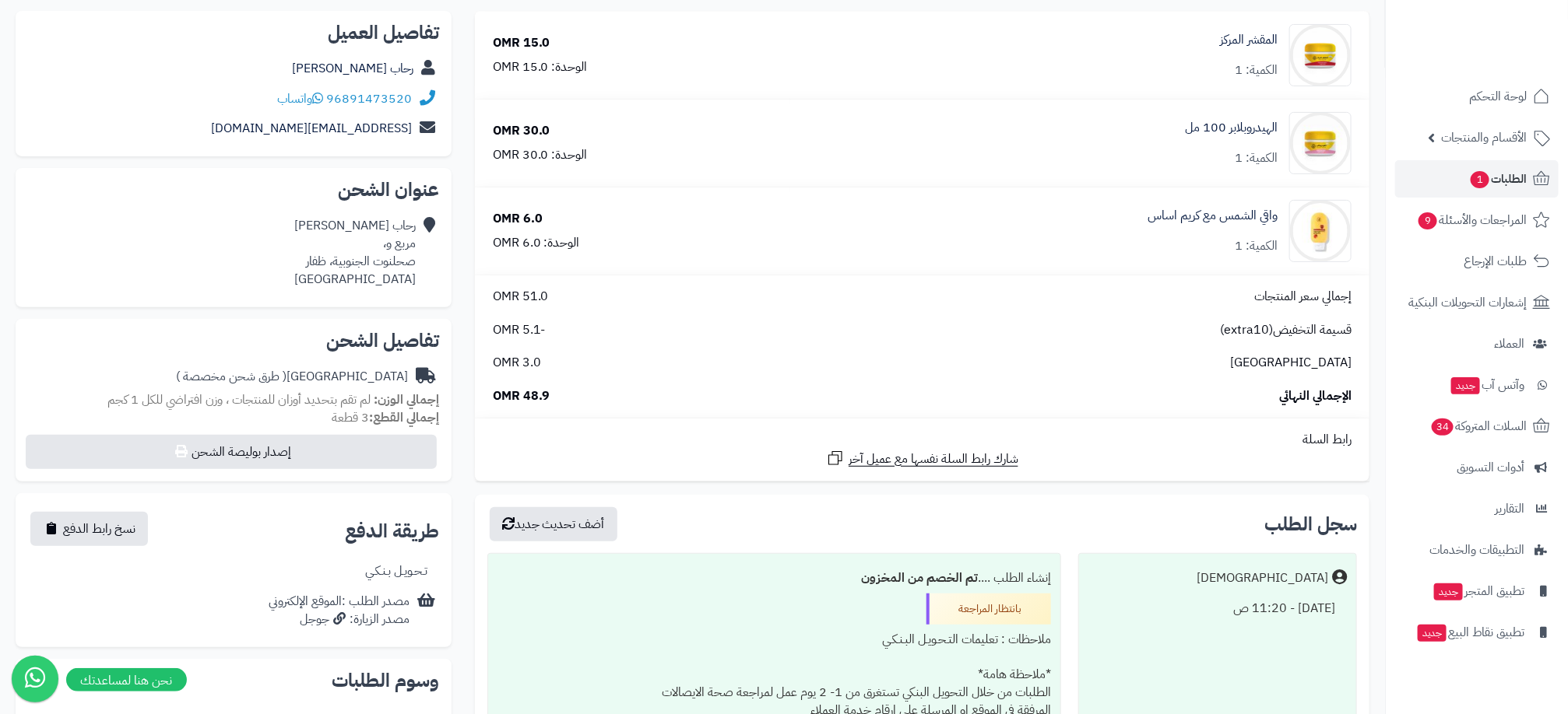
scroll to position [233, 0]
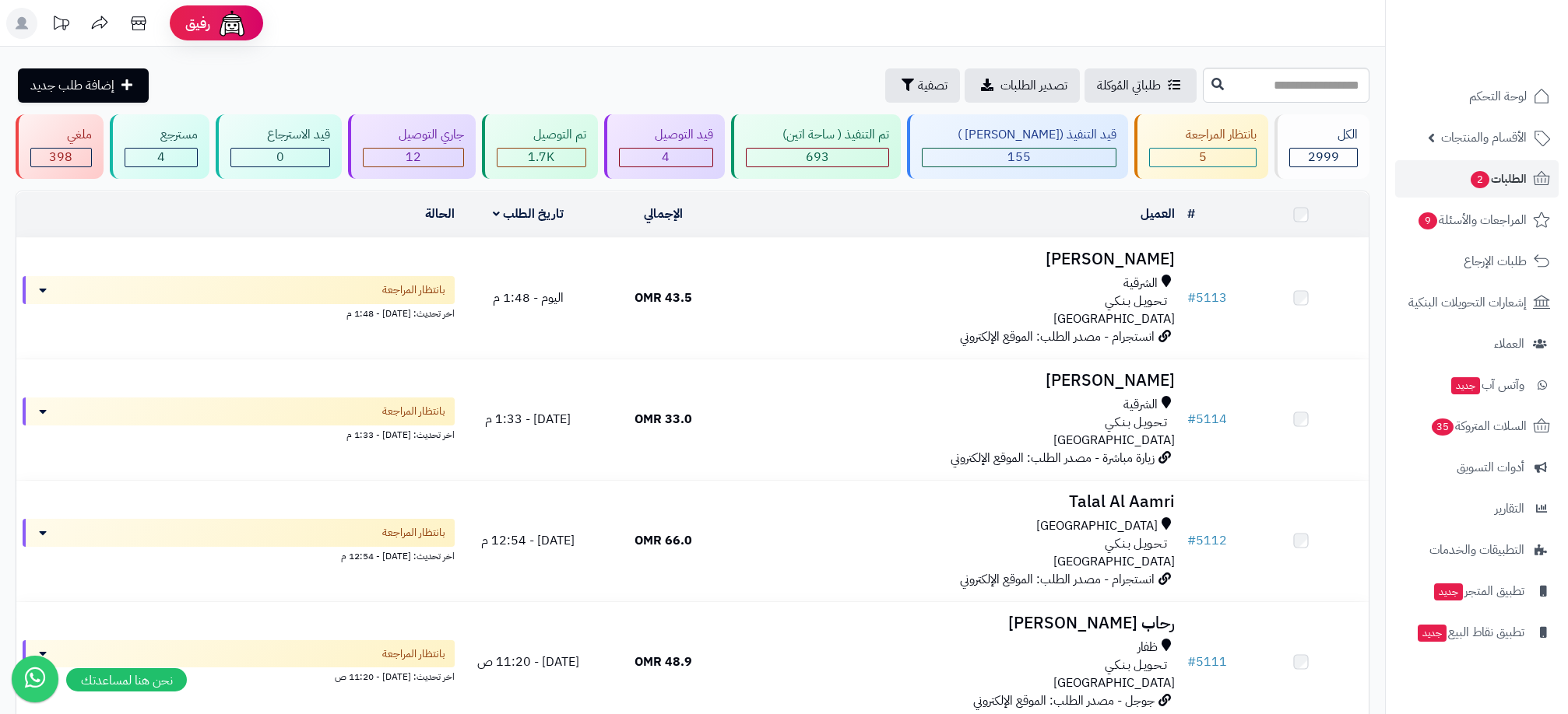
scroll to position [288, 0]
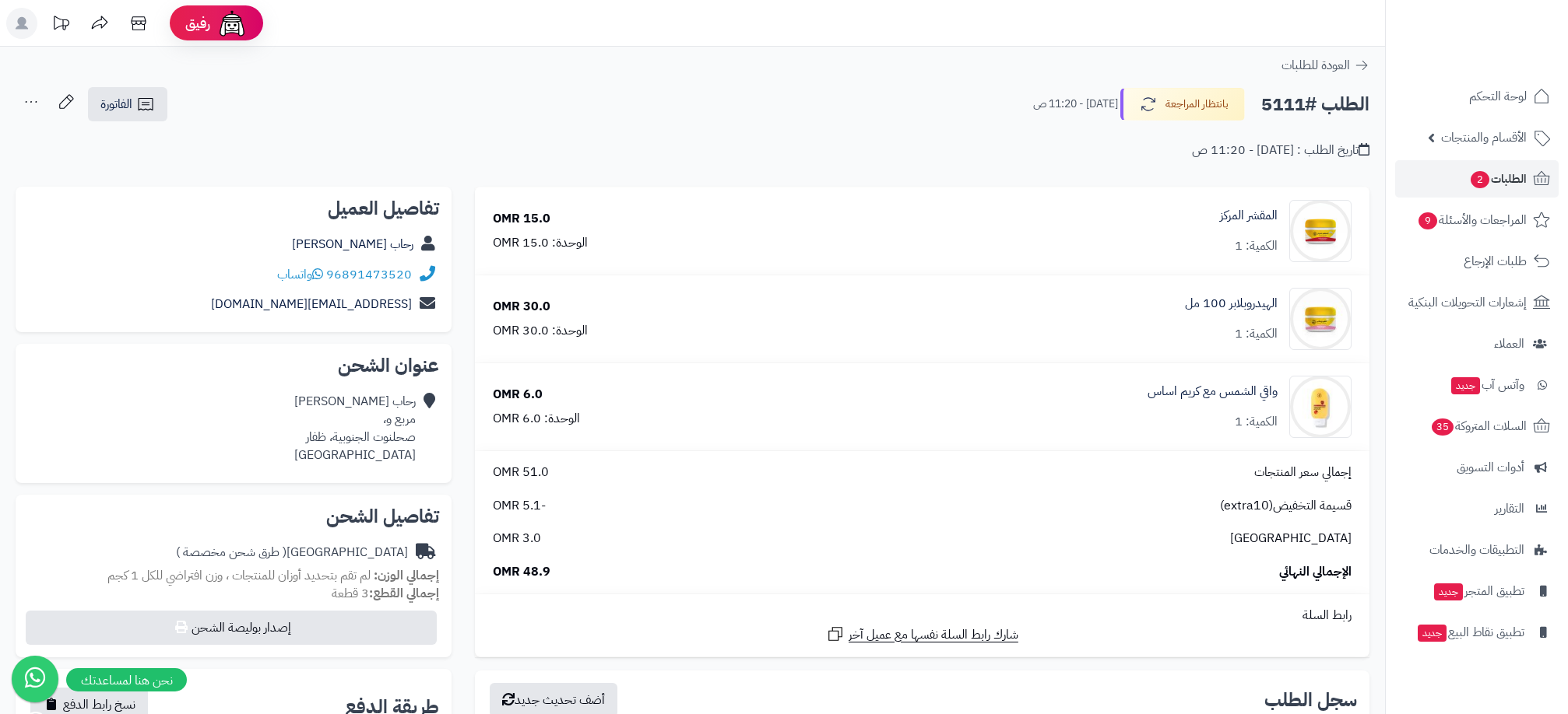
scroll to position [233, 0]
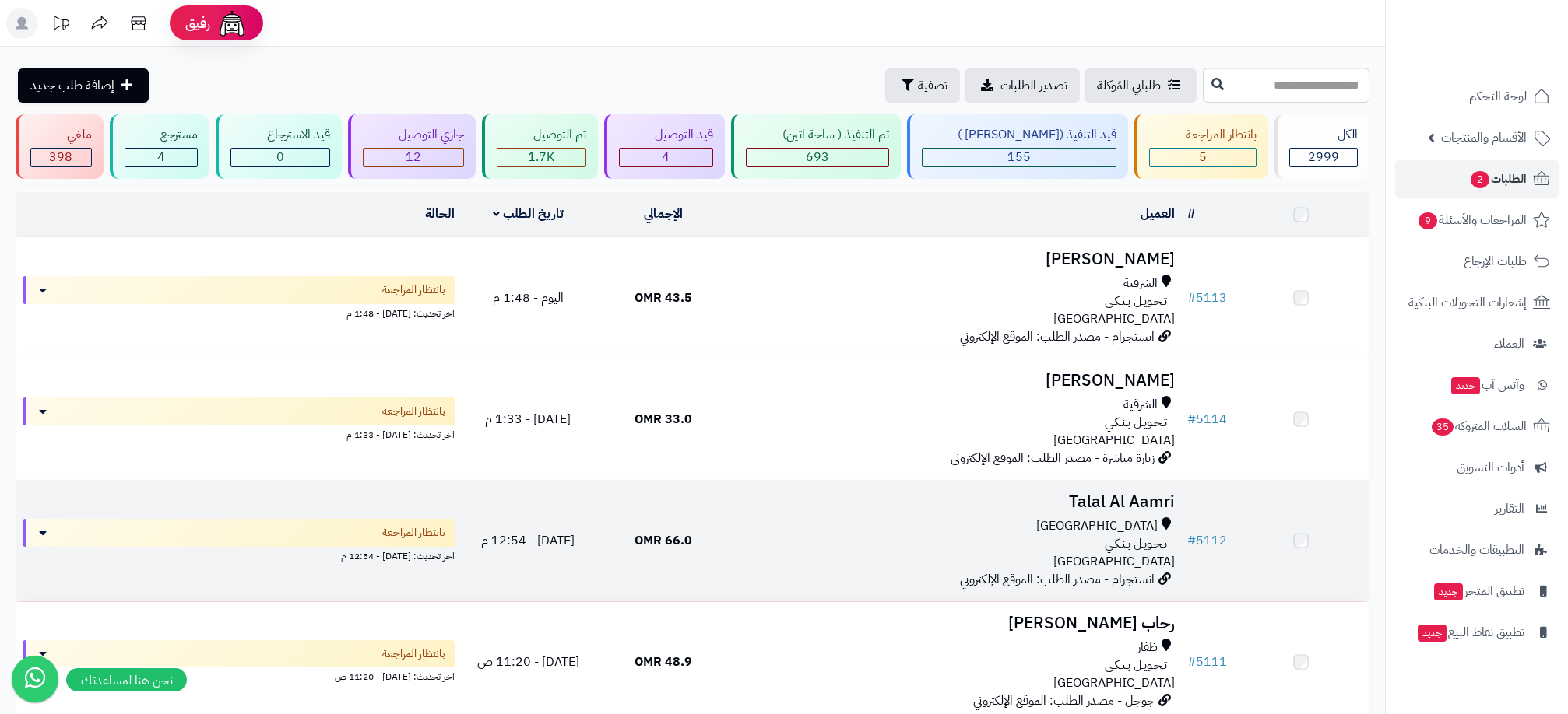
scroll to position [288, 0]
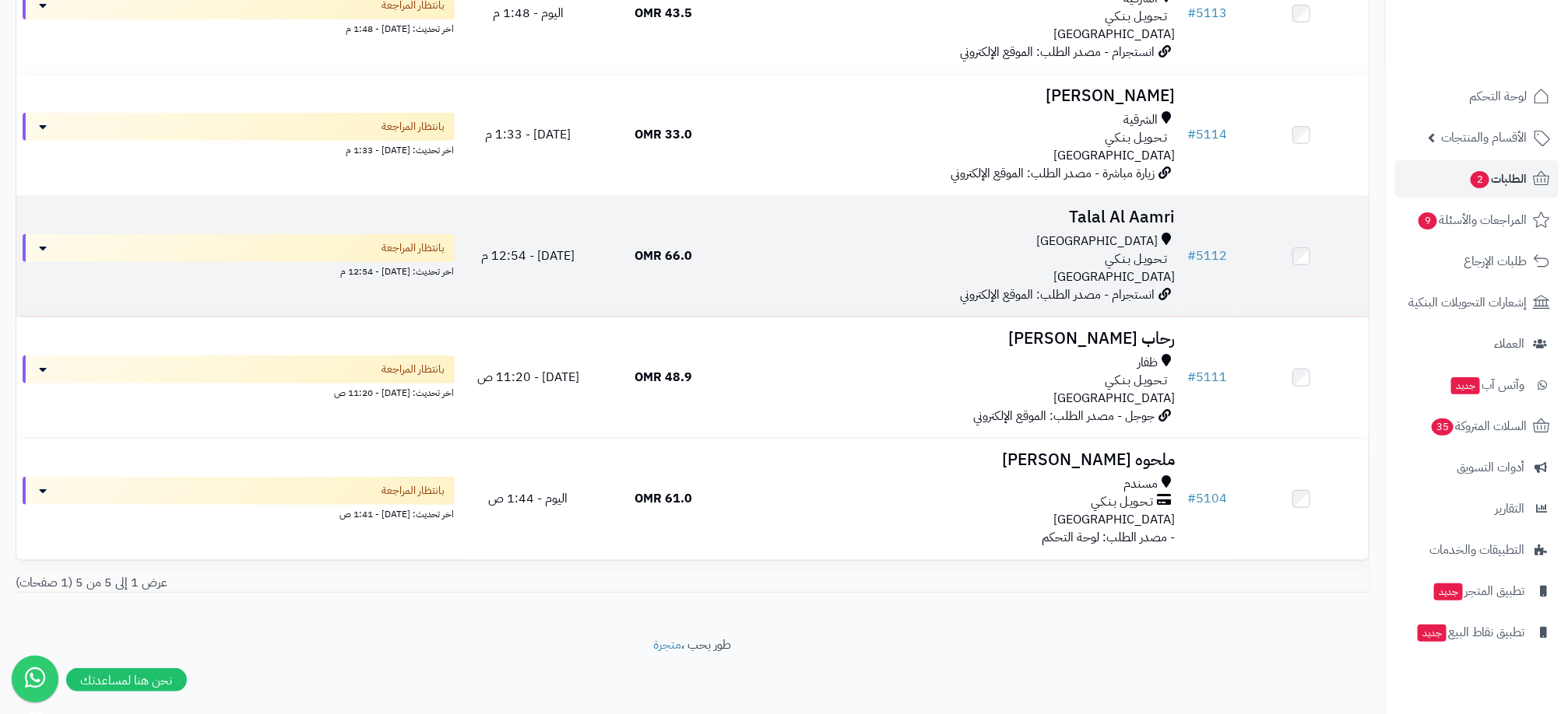
click at [763, 279] on div "مسقط تـحـويـل بـنـكـي عمان" at bounding box center [956, 259] width 438 height 54
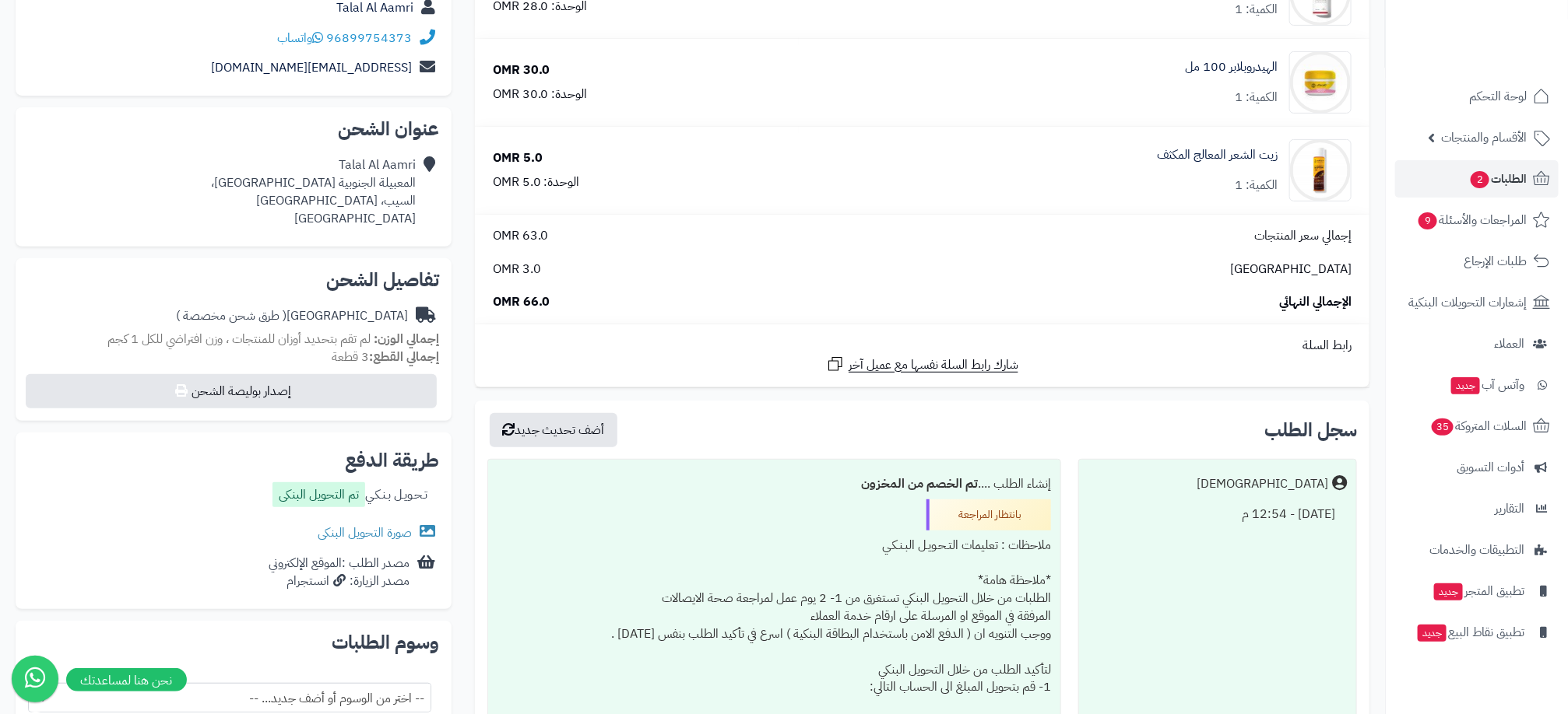
scroll to position [350, 0]
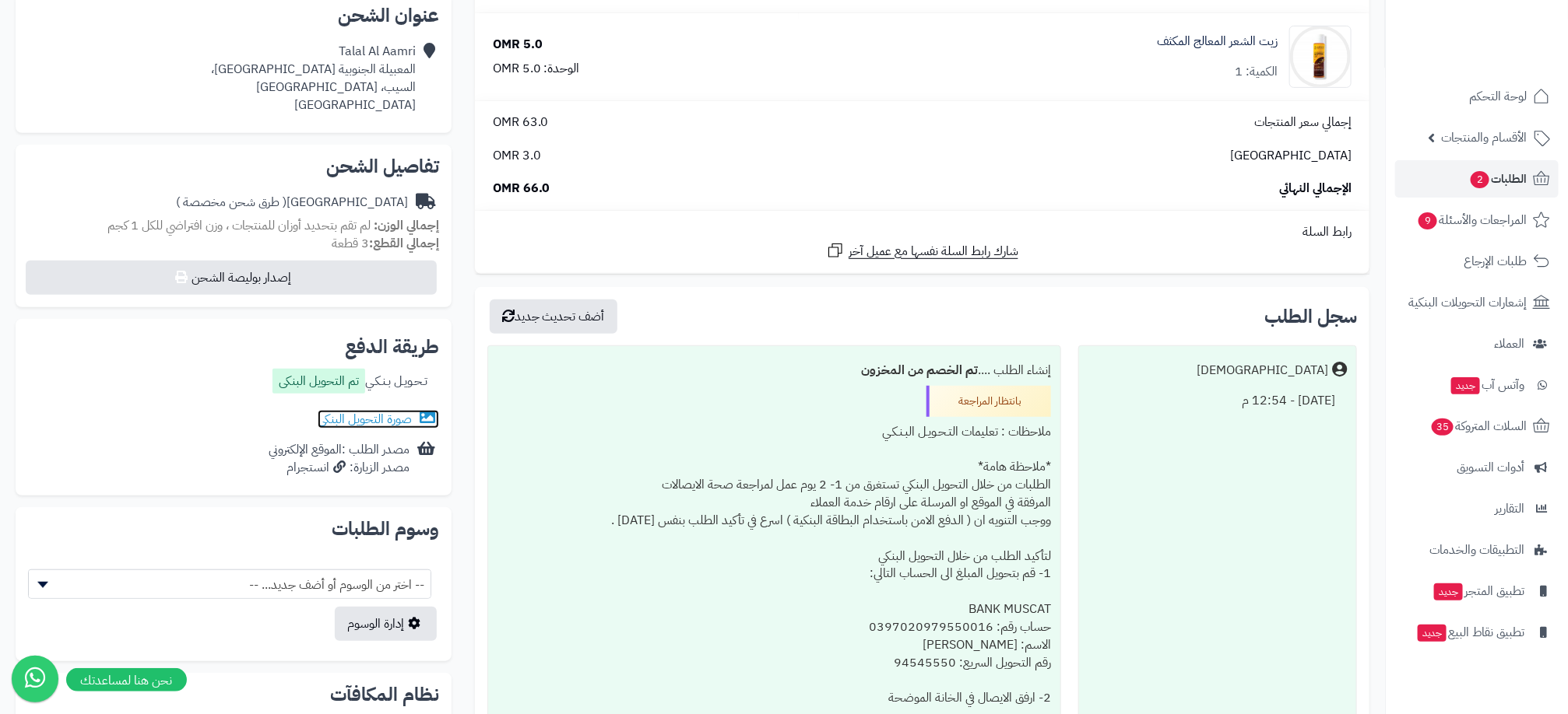
click at [390, 425] on link "صورة التحويل البنكى" at bounding box center [379, 419] width 122 height 19
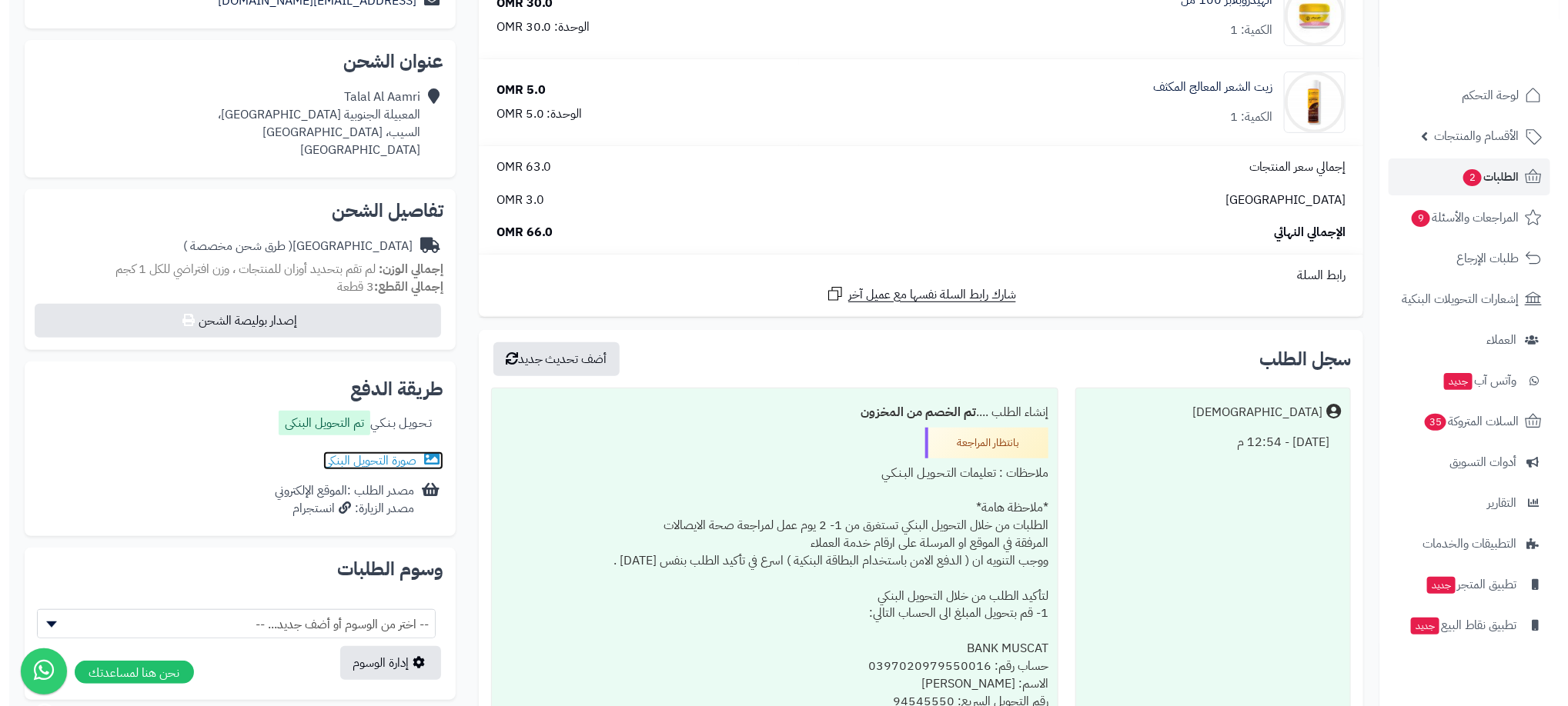
scroll to position [0, 0]
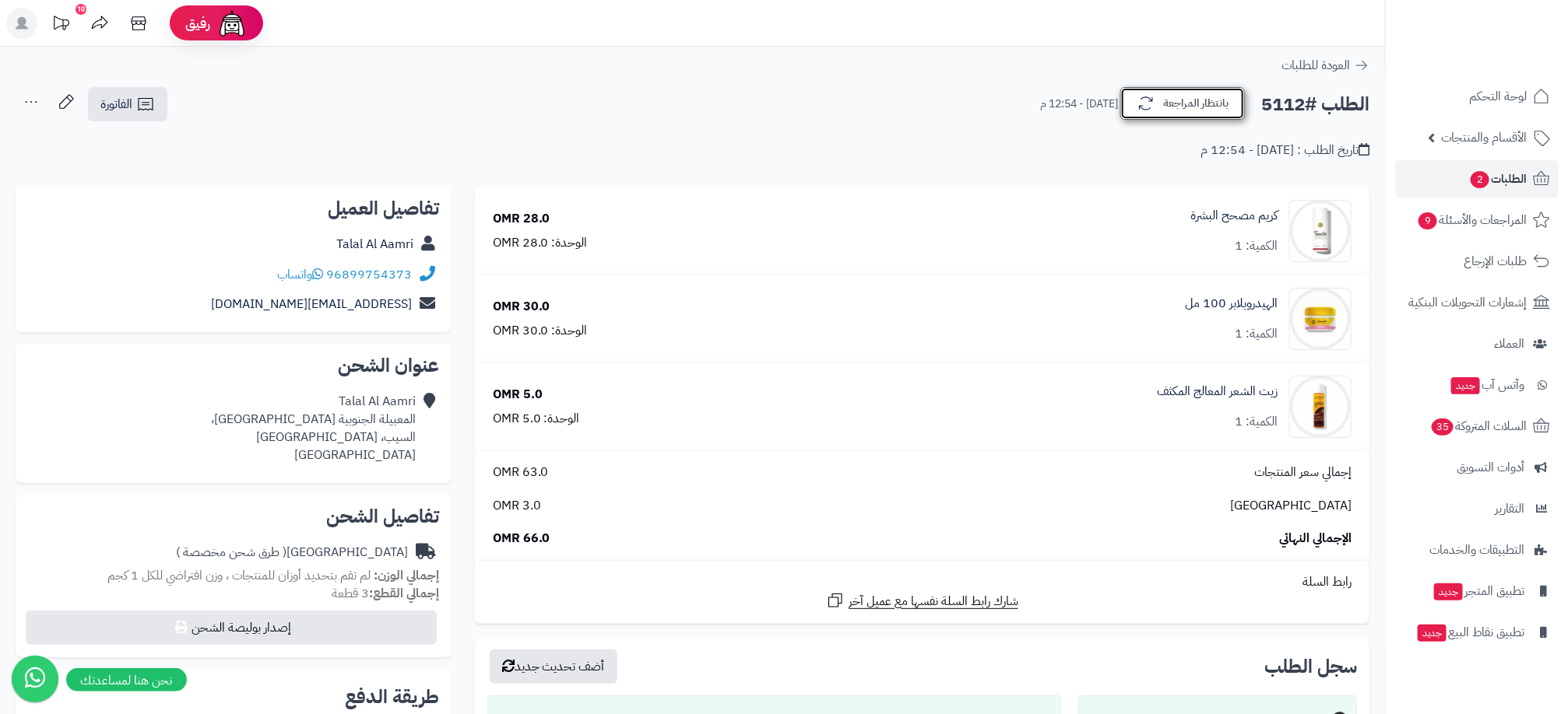
click at [1182, 103] on button "بانتظار المراجعة" at bounding box center [1182, 103] width 125 height 32
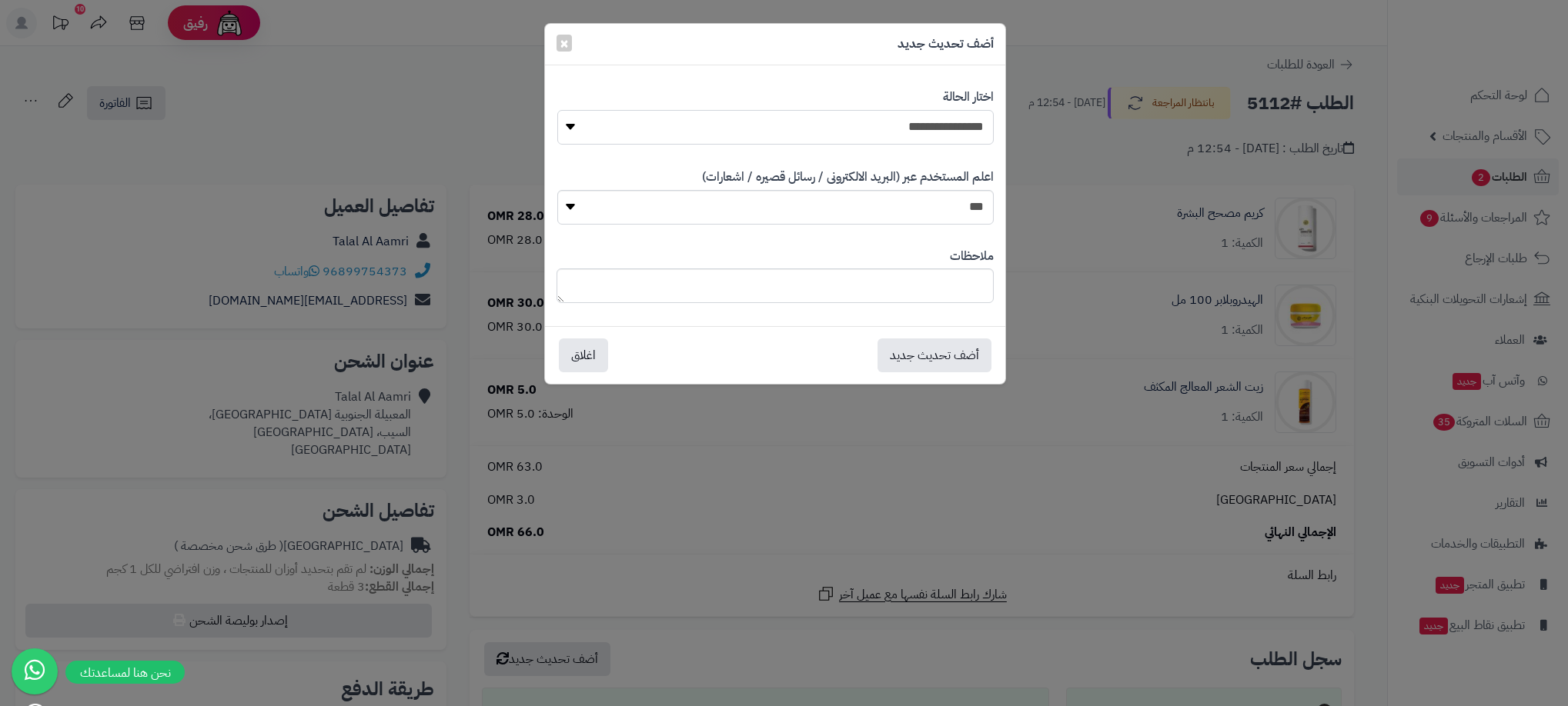
click at [949, 135] on select "**********" at bounding box center [775, 127] width 437 height 35
select select "**"
click at [557, 110] on select "**********" at bounding box center [775, 127] width 437 height 35
click at [957, 358] on button "أضف تحديث جديد" at bounding box center [933, 354] width 114 height 34
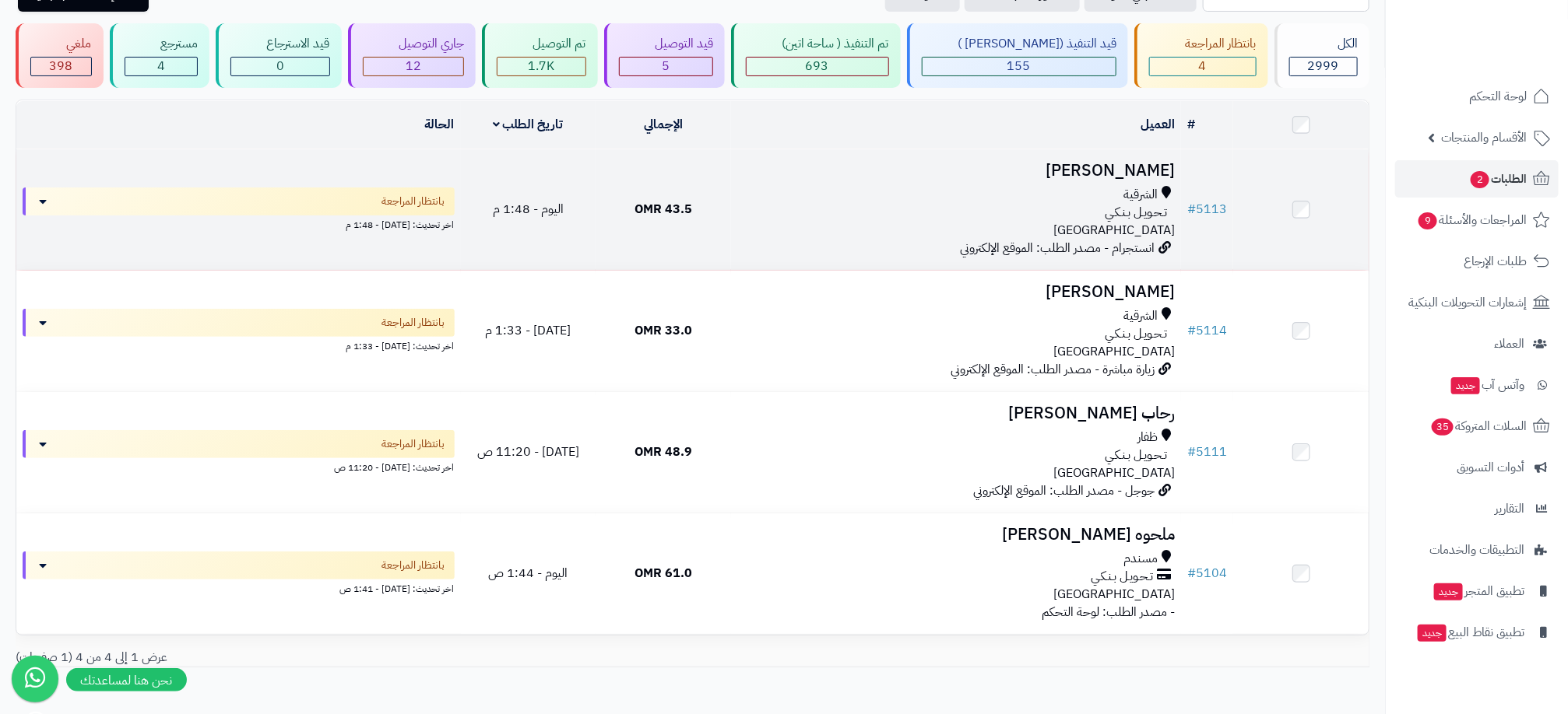
scroll to position [50, 0]
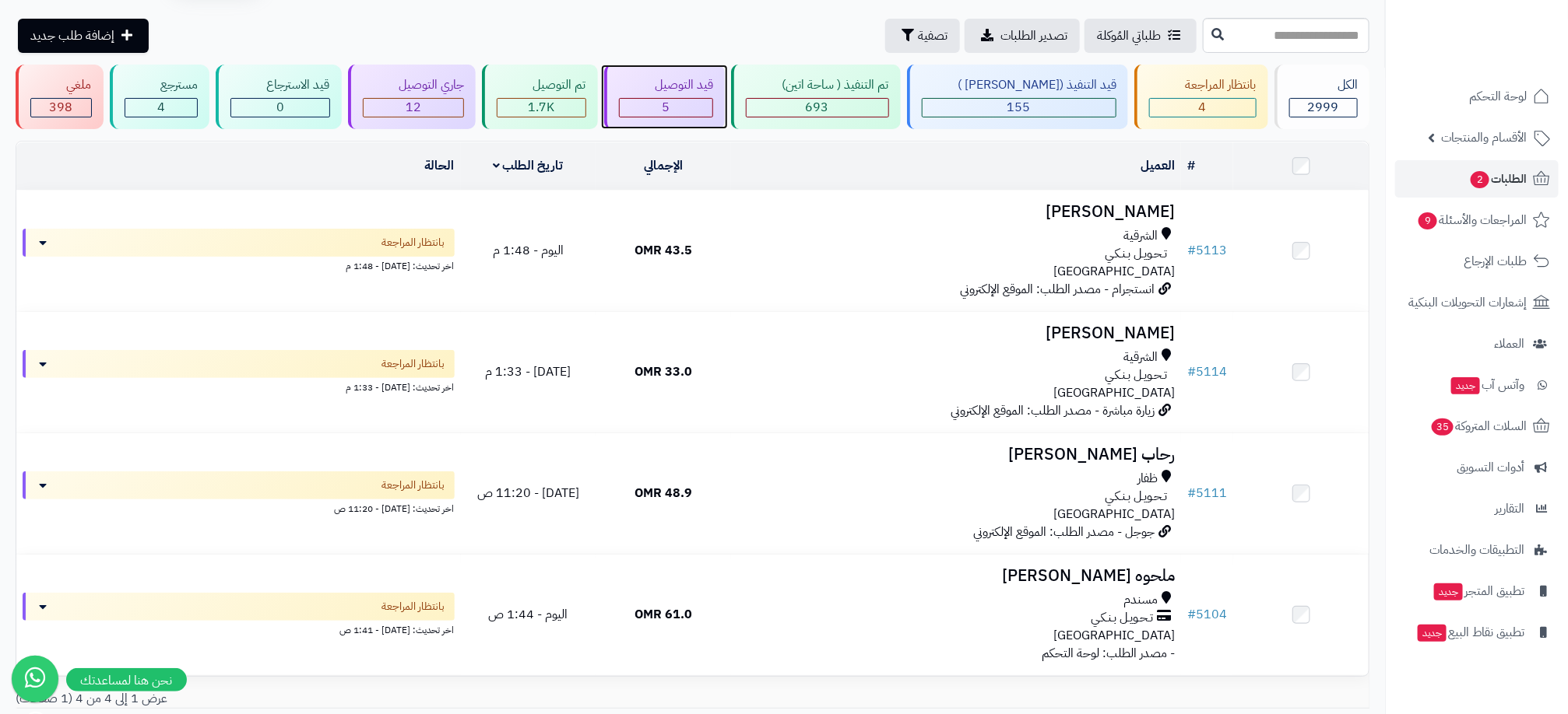
click at [689, 98] on div "5" at bounding box center [666, 108] width 95 height 20
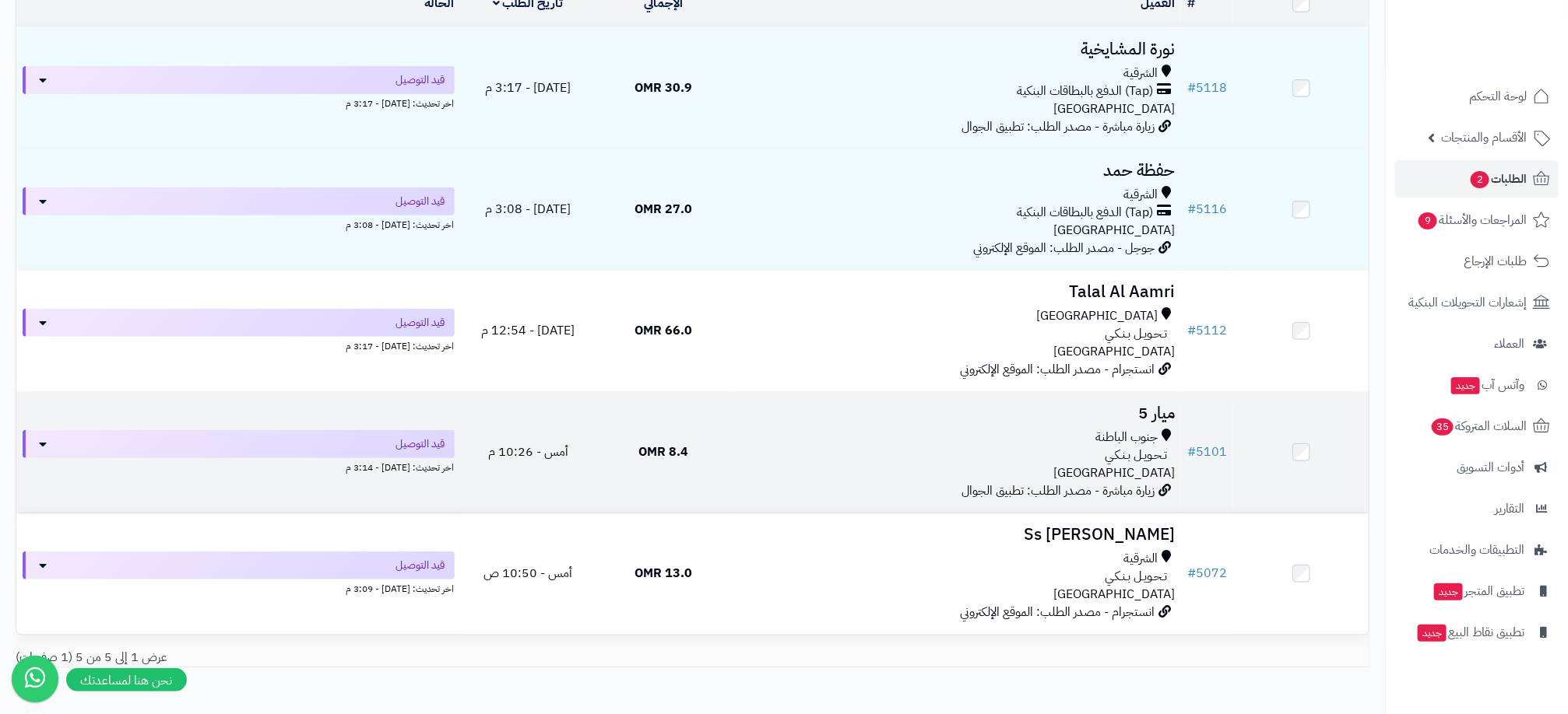
scroll to position [172, 0]
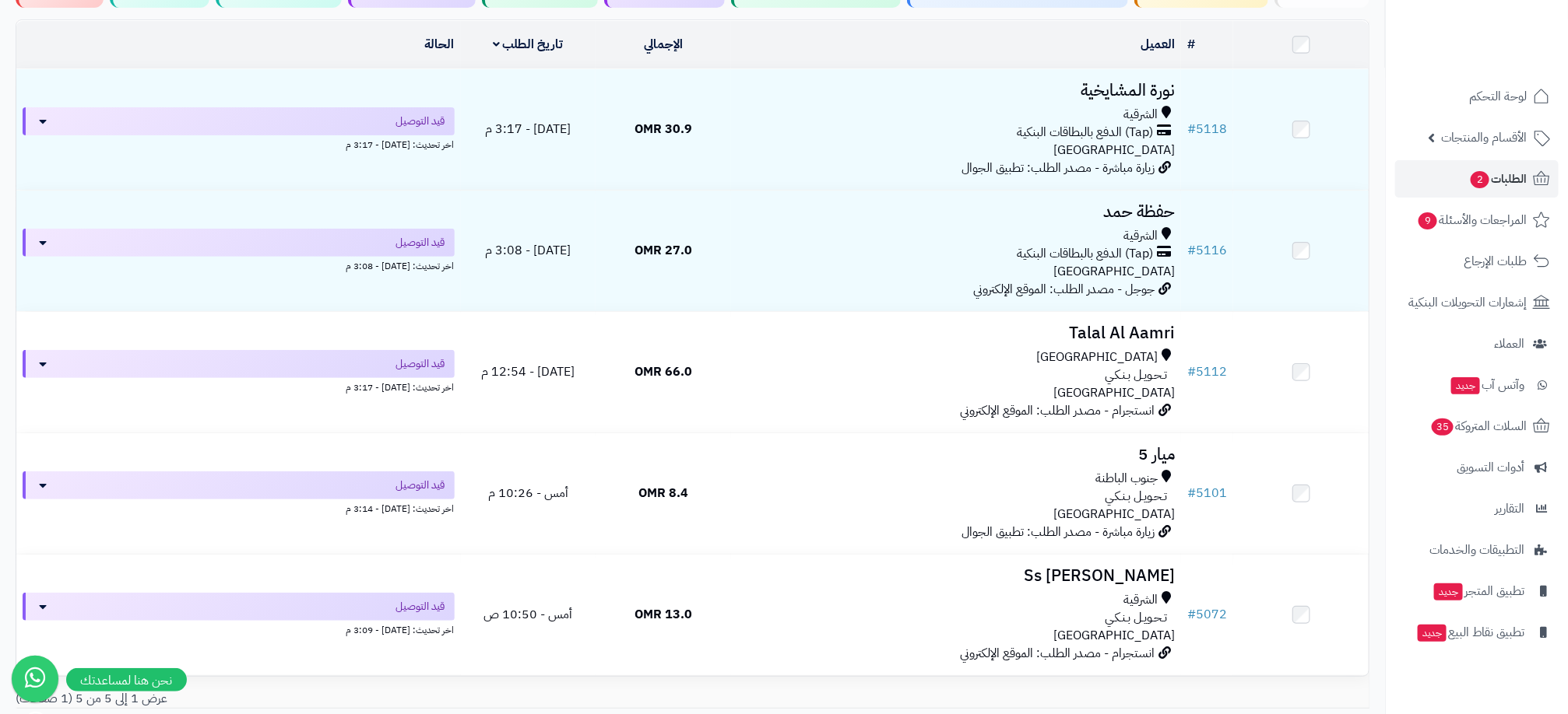
click at [1369, 44] on td at bounding box center [1301, 44] width 135 height 47
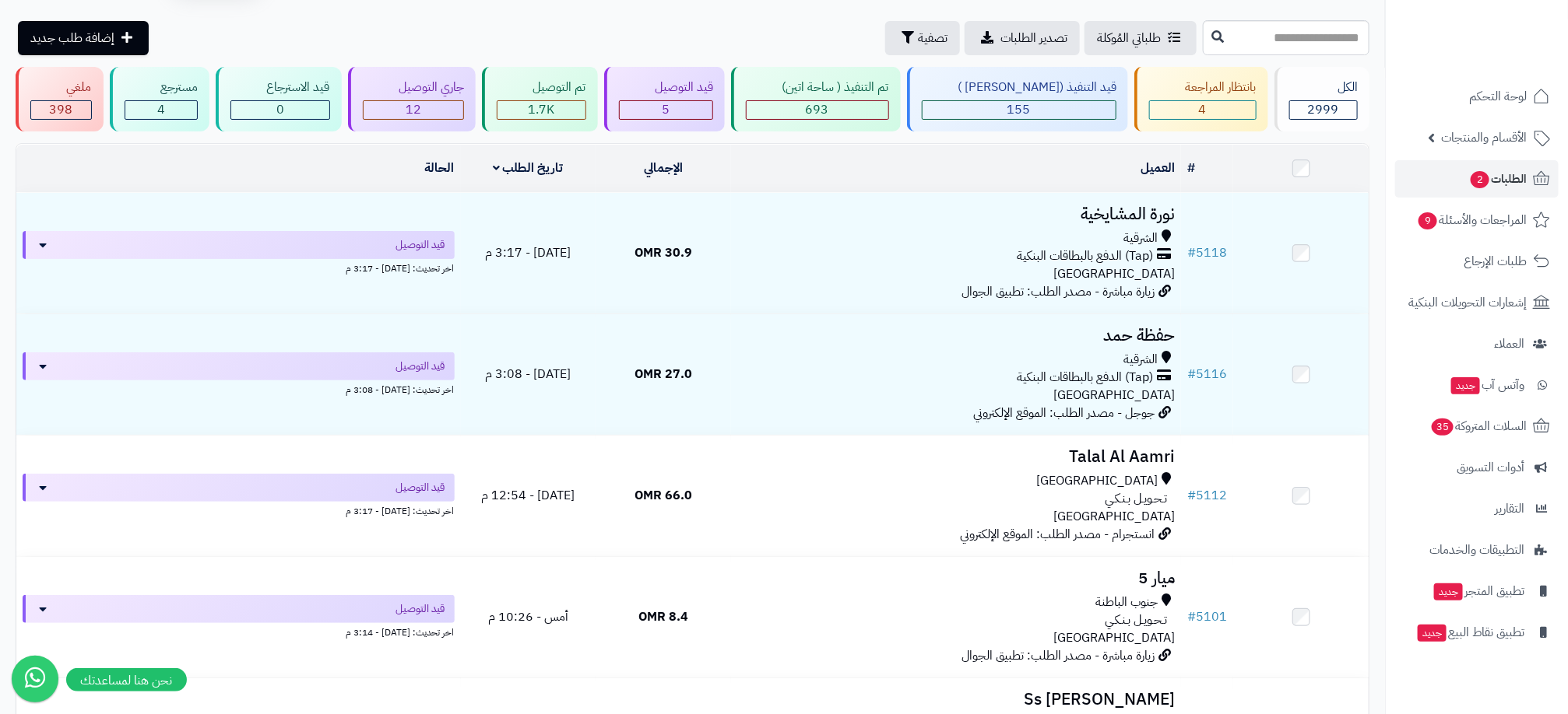
scroll to position [0, 0]
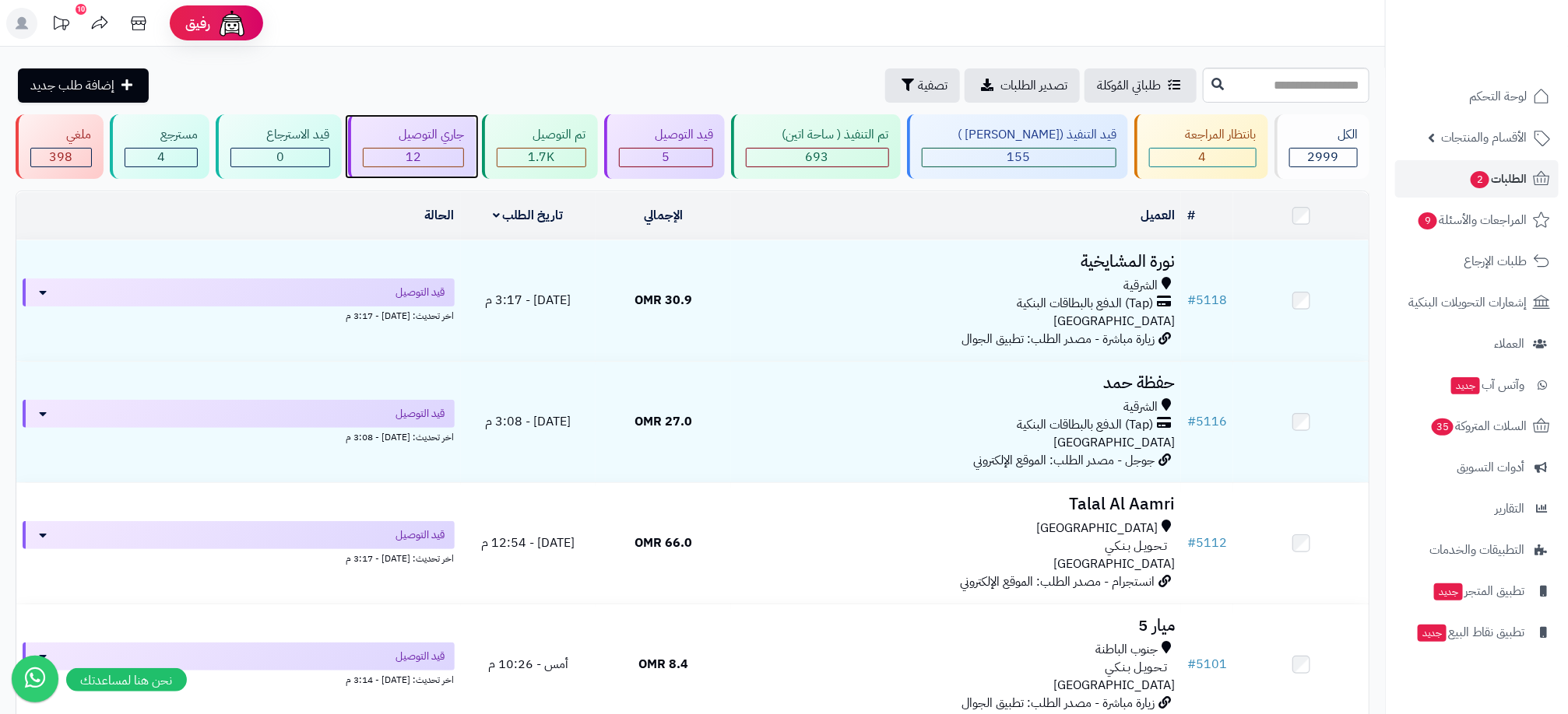
click at [472, 145] on div "جاري التوصيل 12" at bounding box center [412, 147] width 129 height 65
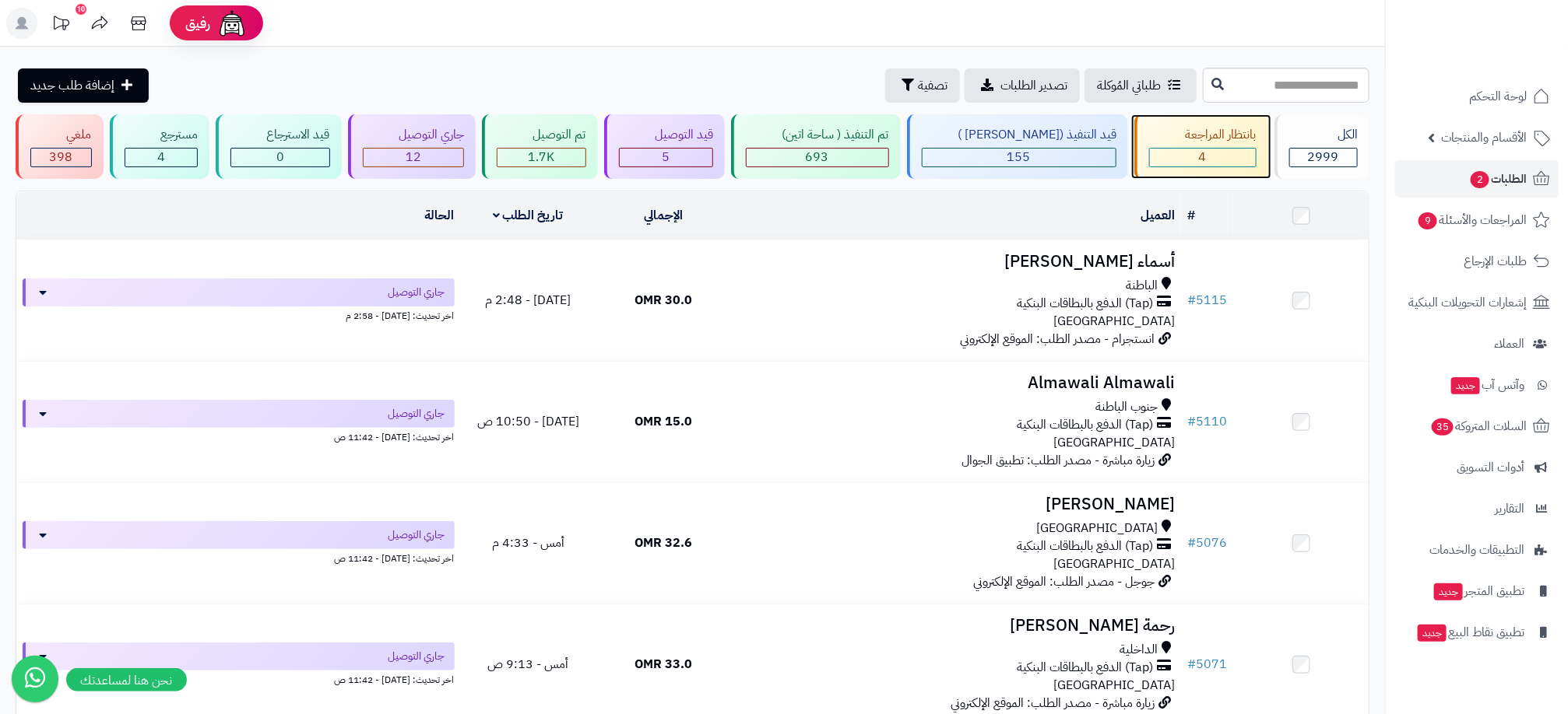
click at [1164, 160] on div "4" at bounding box center [1203, 158] width 106 height 18
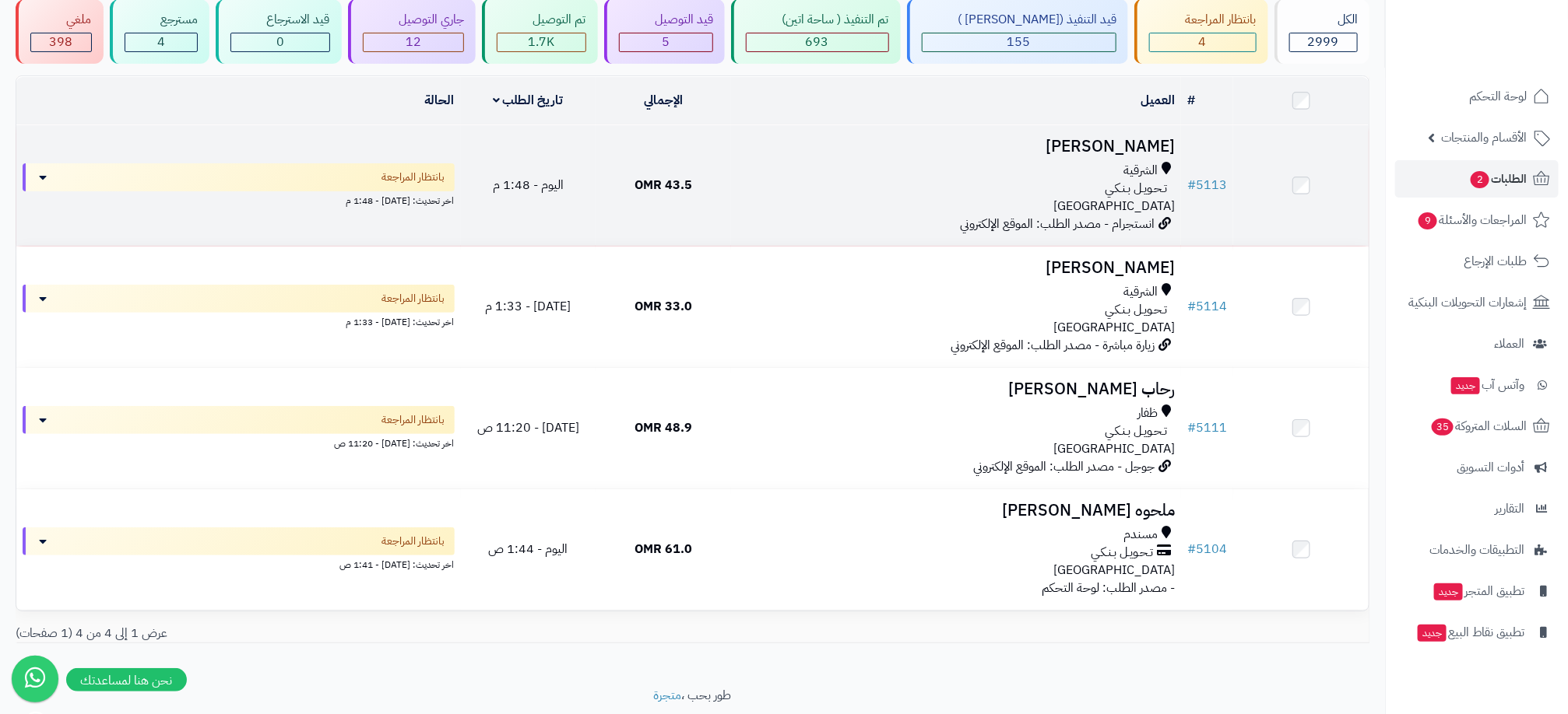
scroll to position [117, 0]
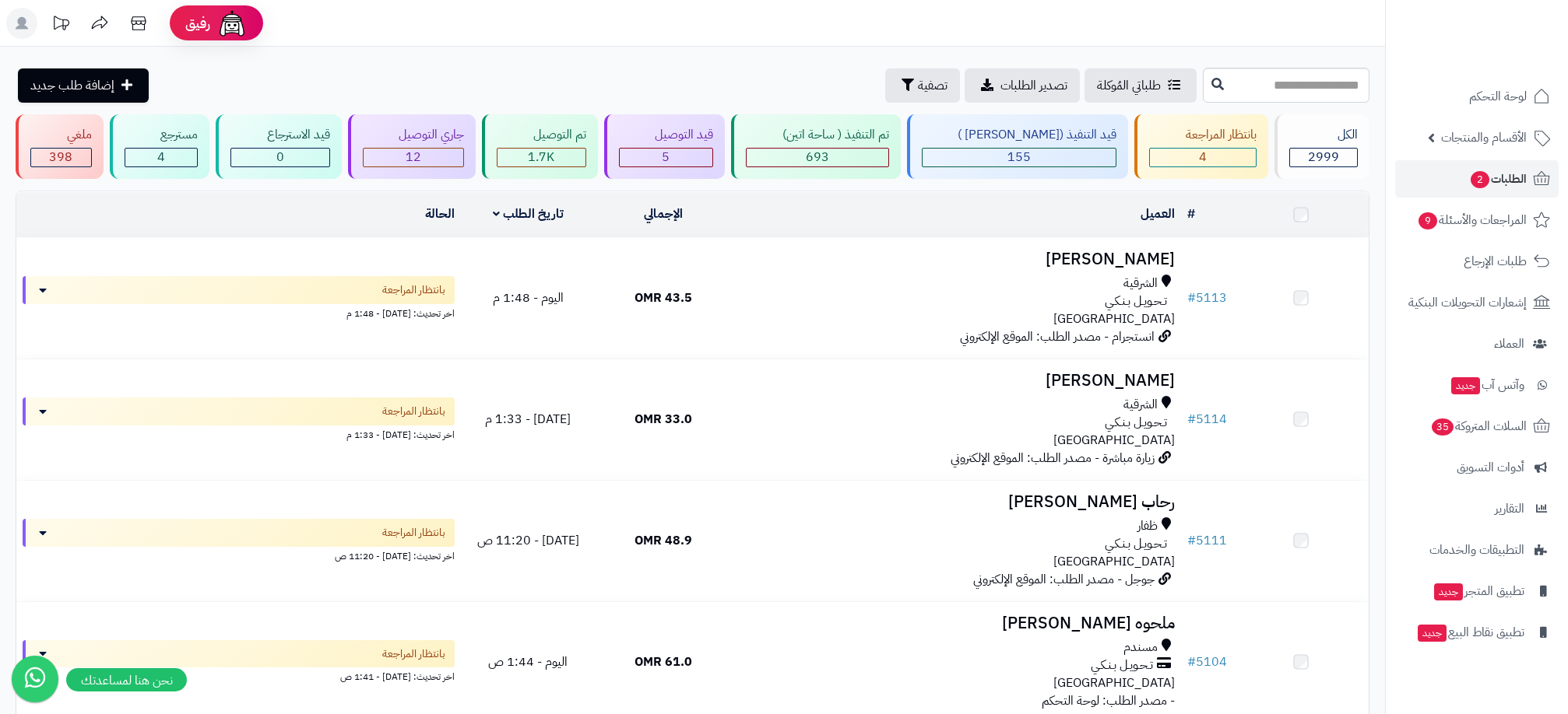
scroll to position [117, 0]
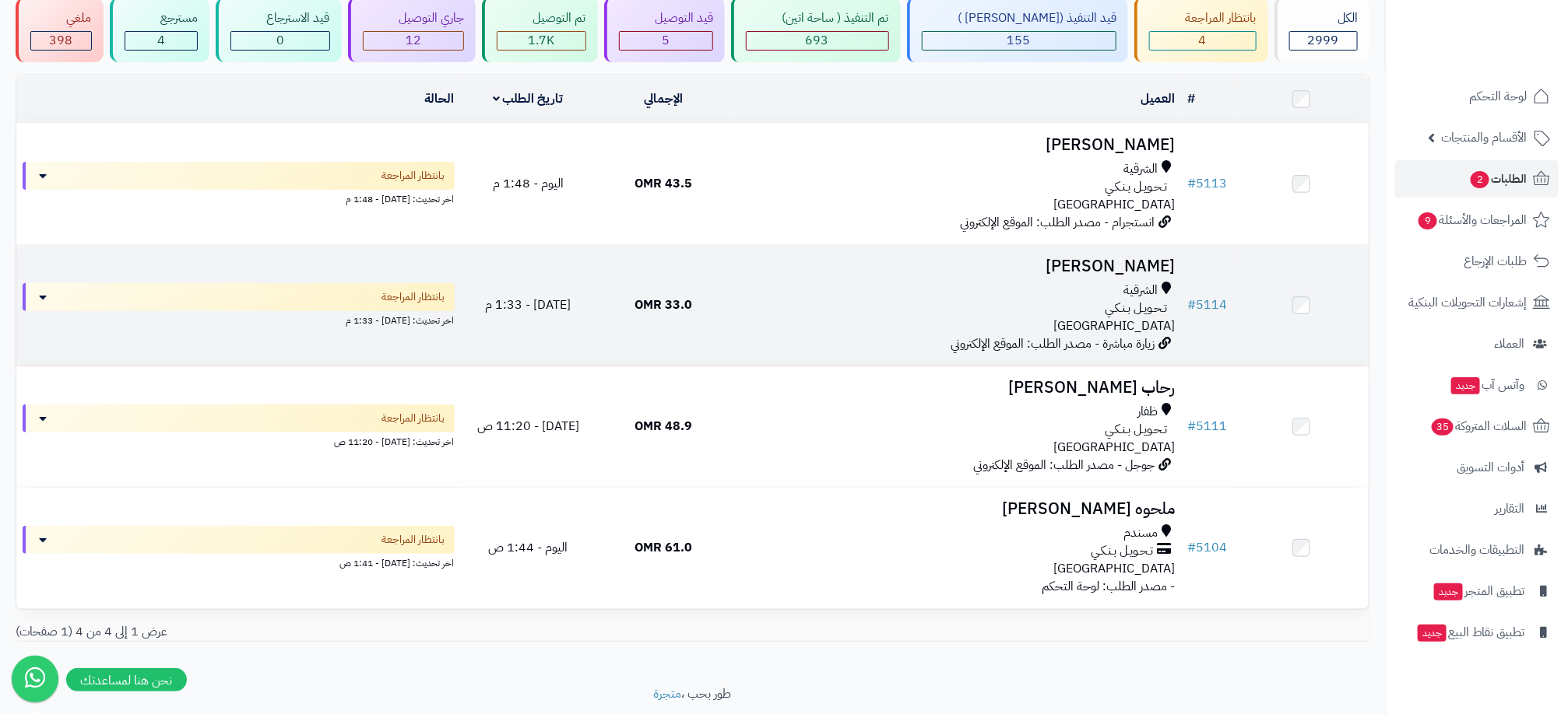
click at [1003, 262] on h3 "[PERSON_NAME]" at bounding box center [956, 267] width 438 height 18
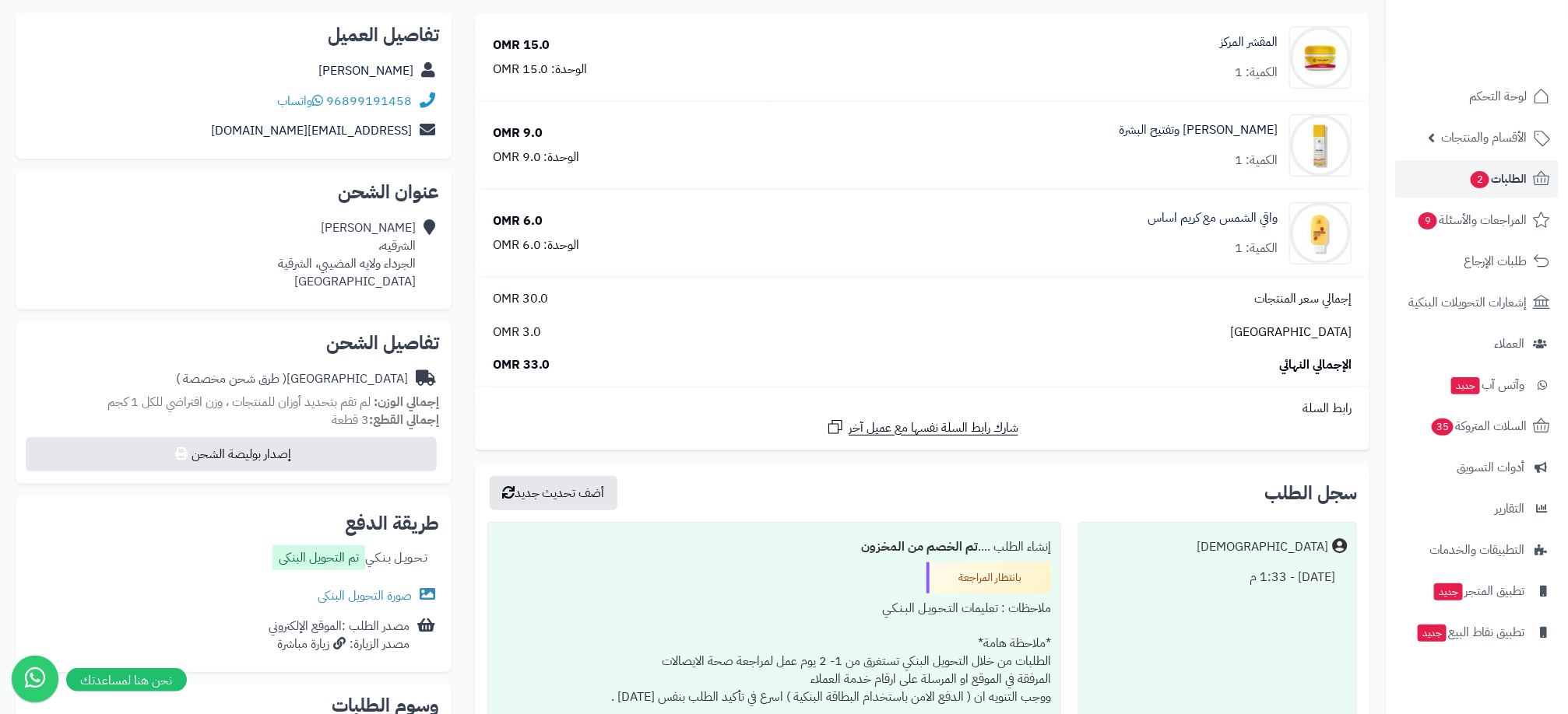
scroll to position [233, 0]
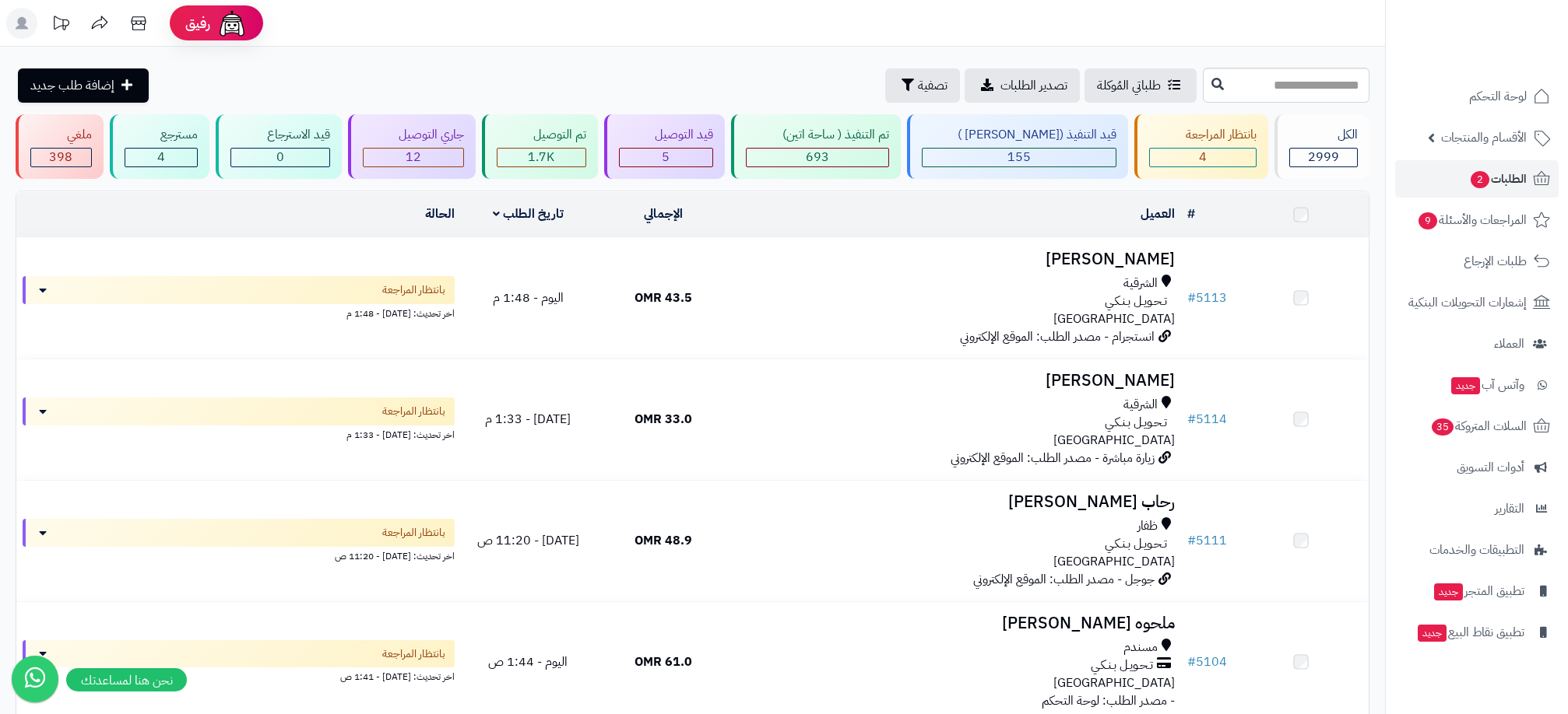
scroll to position [117, 0]
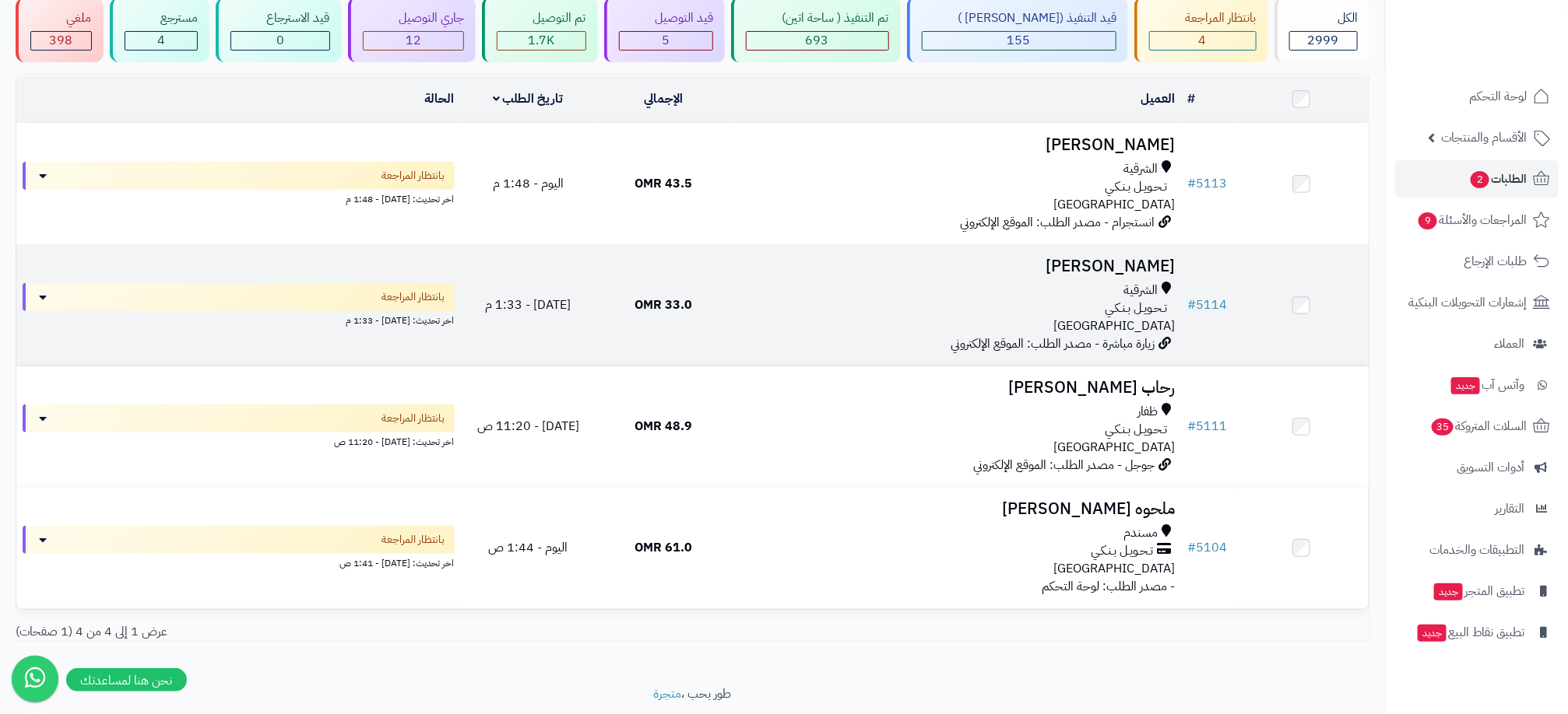
click at [946, 299] on div "تـحـويـل بـنـكـي" at bounding box center [956, 308] width 438 height 18
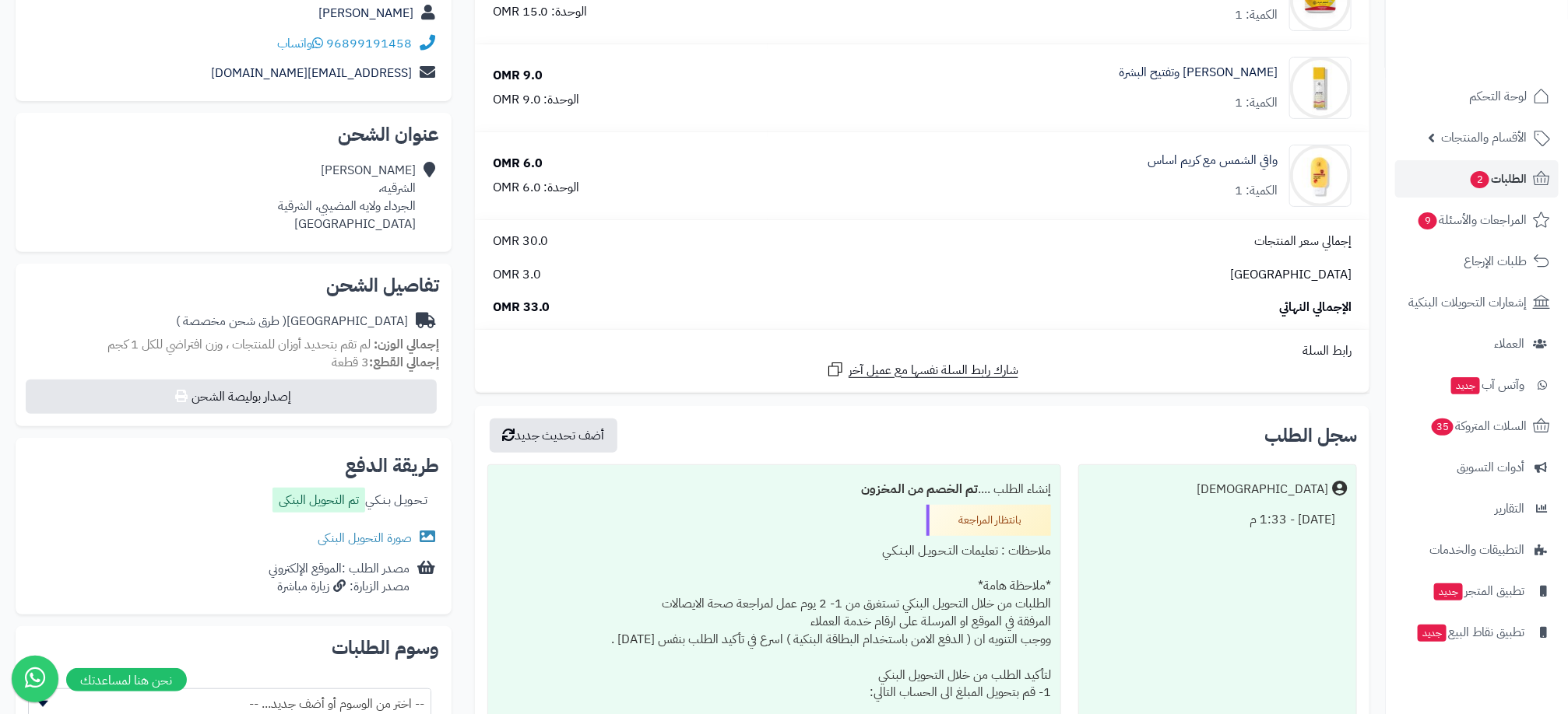
scroll to position [233, 0]
click at [394, 529] on link "صورة التحويل البنكى" at bounding box center [379, 536] width 122 height 19
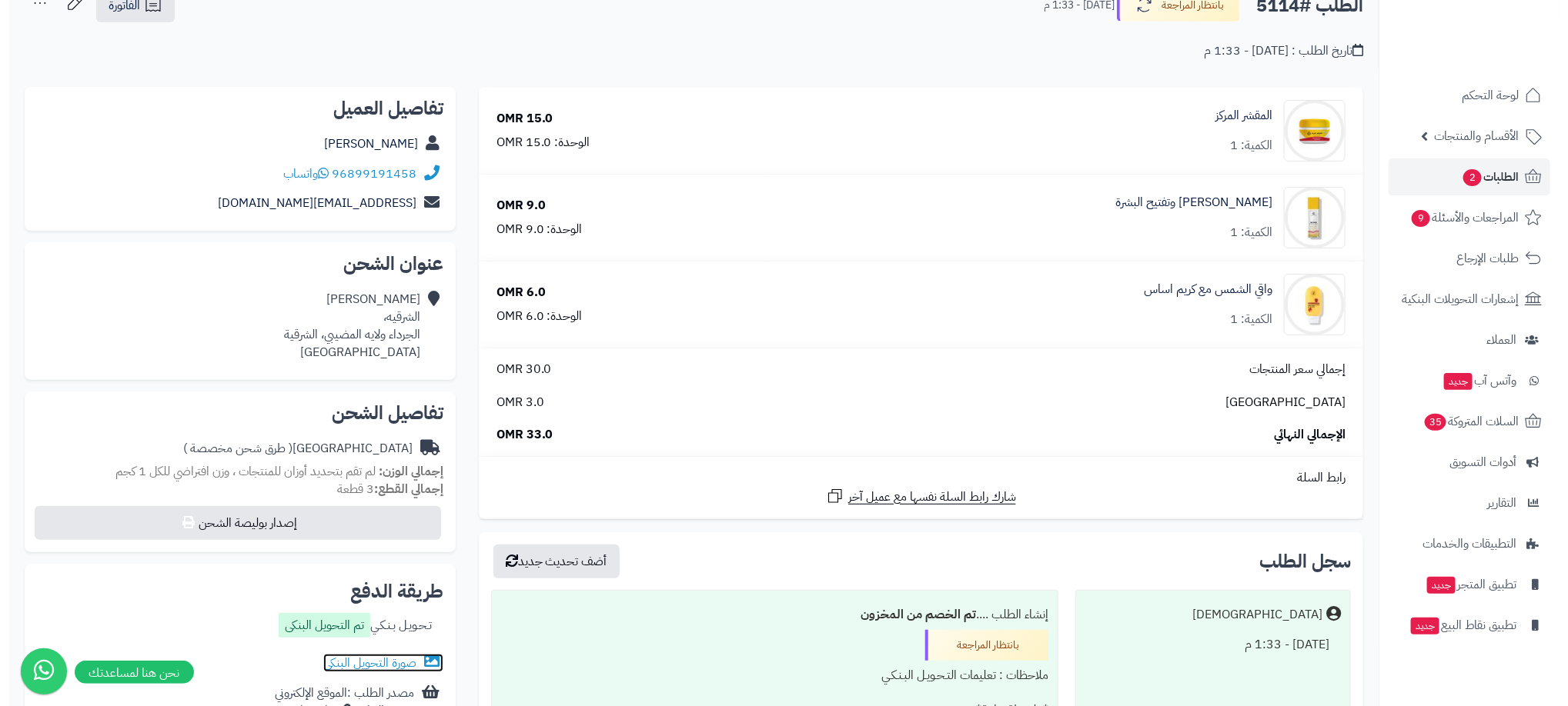
scroll to position [0, 0]
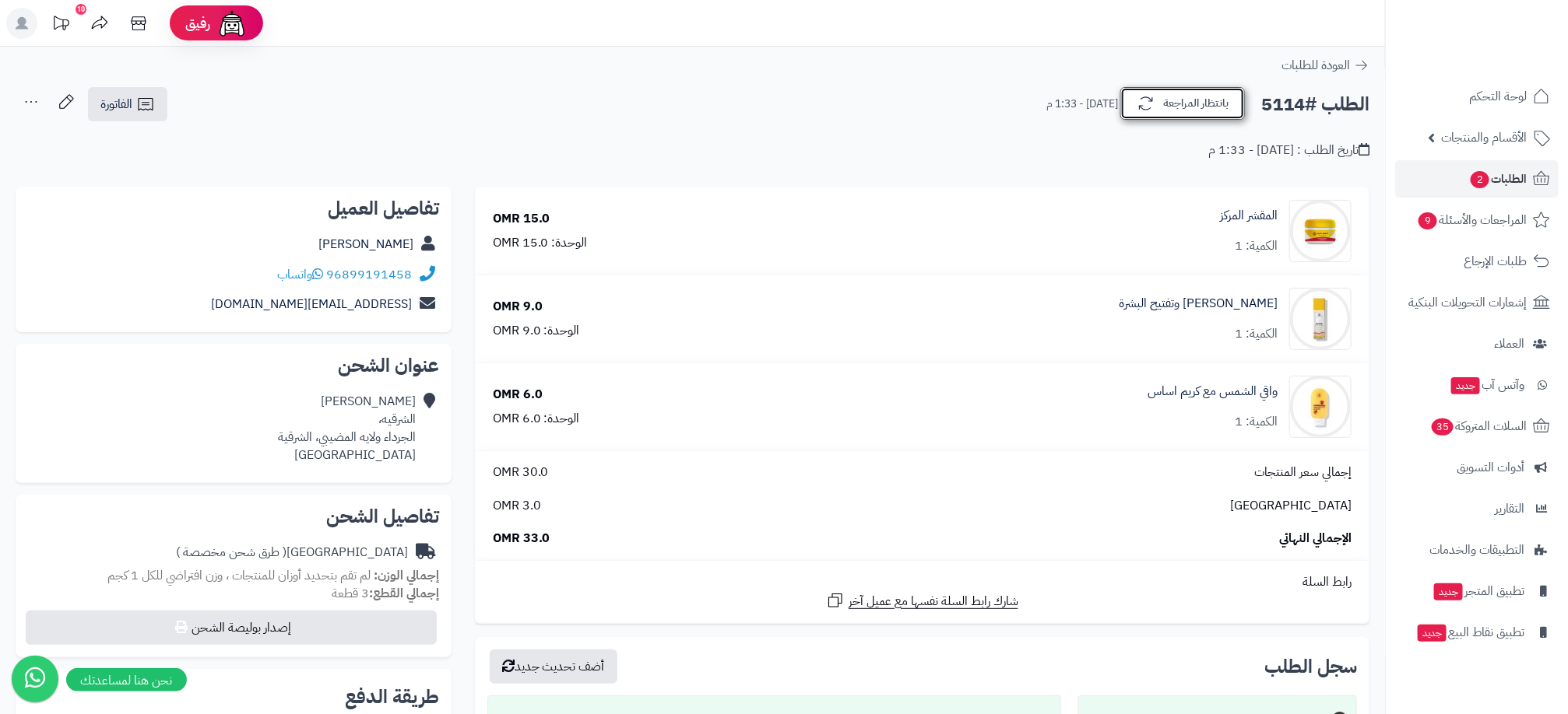
click at [1154, 101] on icon "button" at bounding box center [1145, 103] width 19 height 19
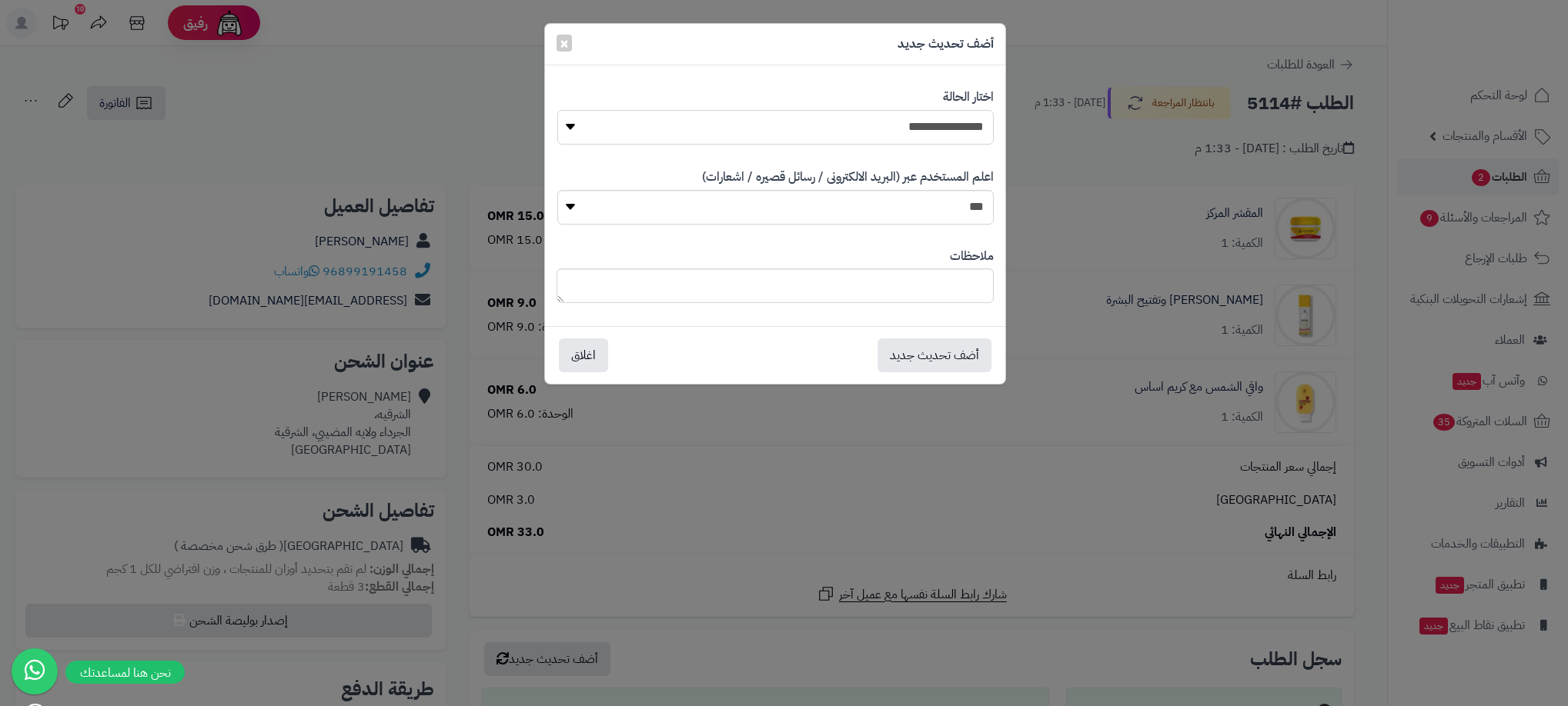
click at [945, 139] on select "**********" at bounding box center [775, 127] width 437 height 35
select select "**"
click at [557, 110] on select "**********" at bounding box center [775, 127] width 437 height 35
click at [952, 352] on button "أضف تحديث جديد" at bounding box center [933, 354] width 114 height 34
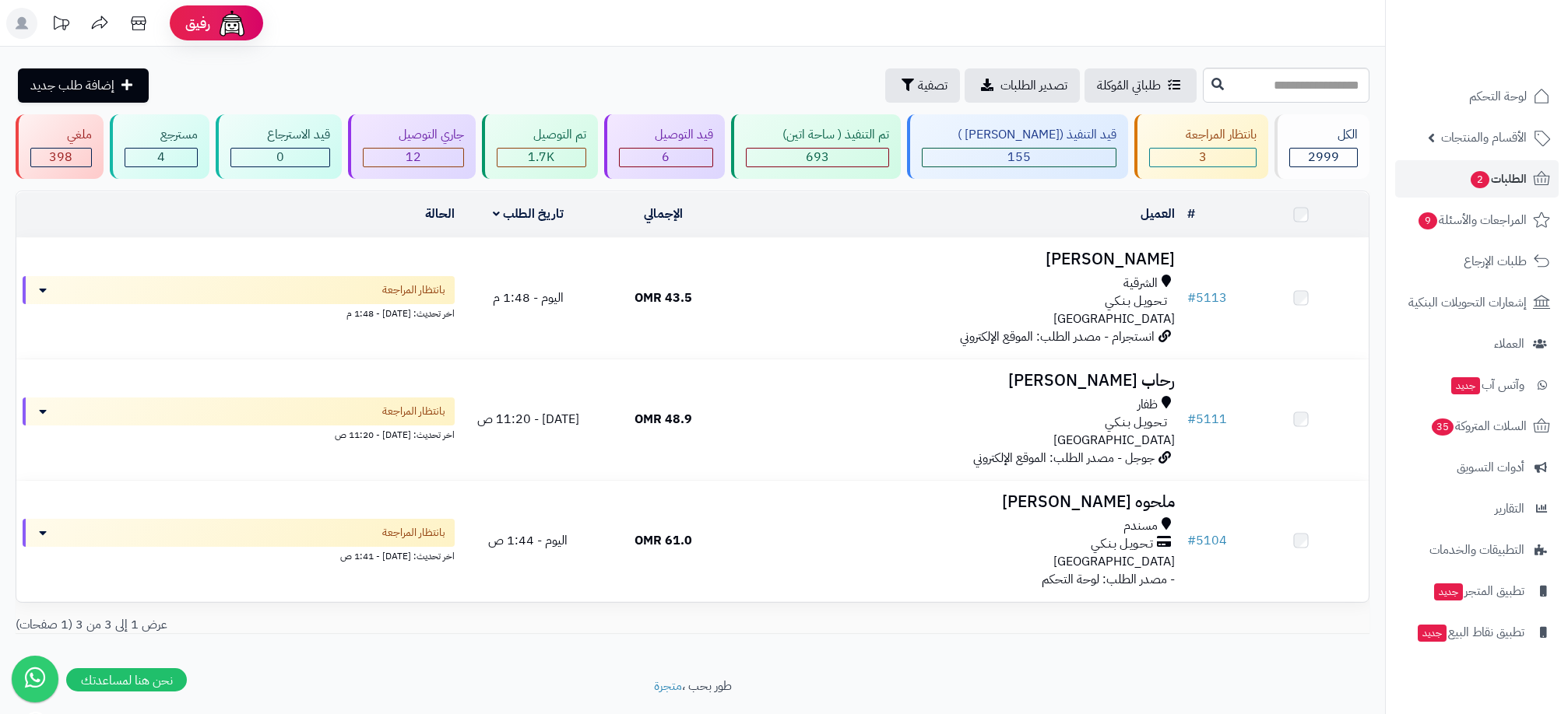
scroll to position [45, 0]
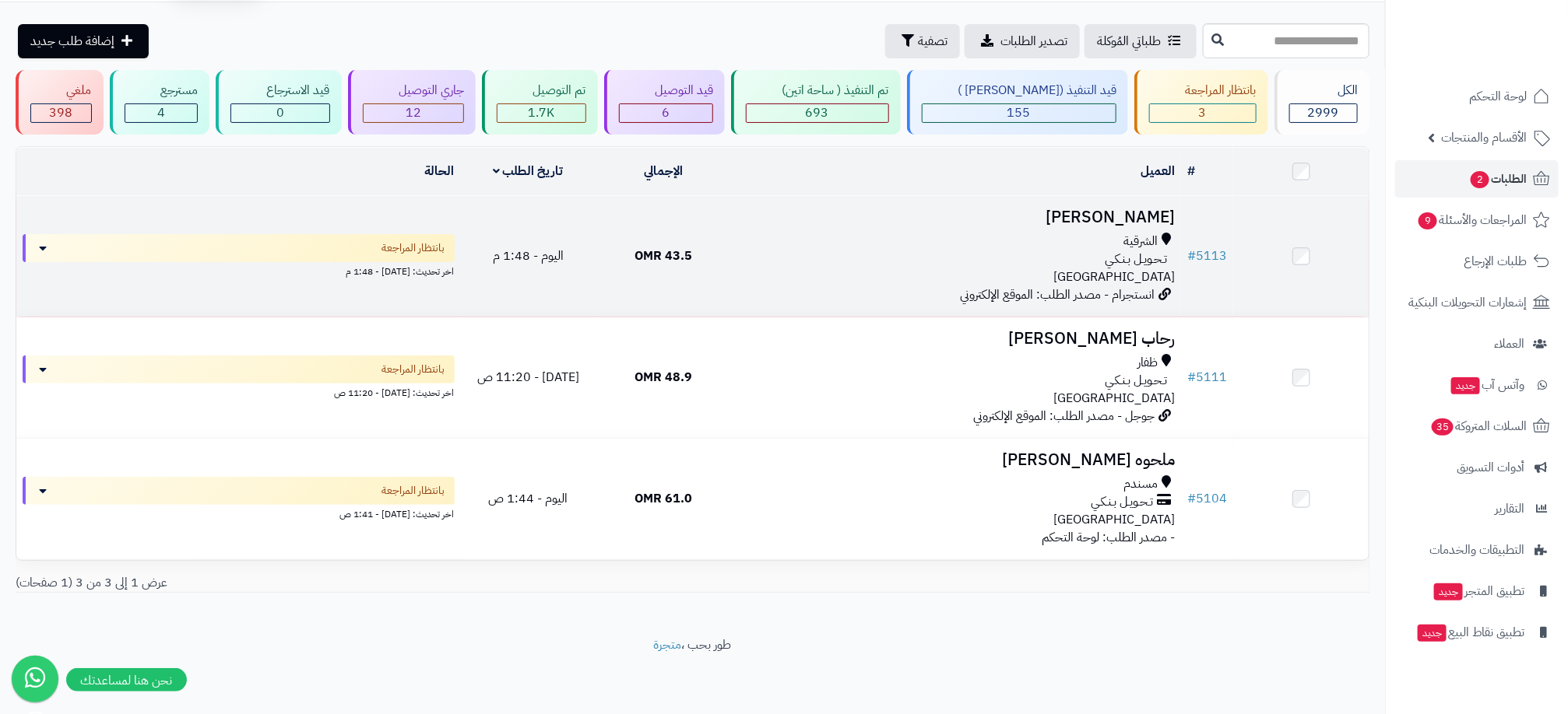
click at [981, 255] on div "تـحـويـل بـنـكـي" at bounding box center [956, 259] width 438 height 18
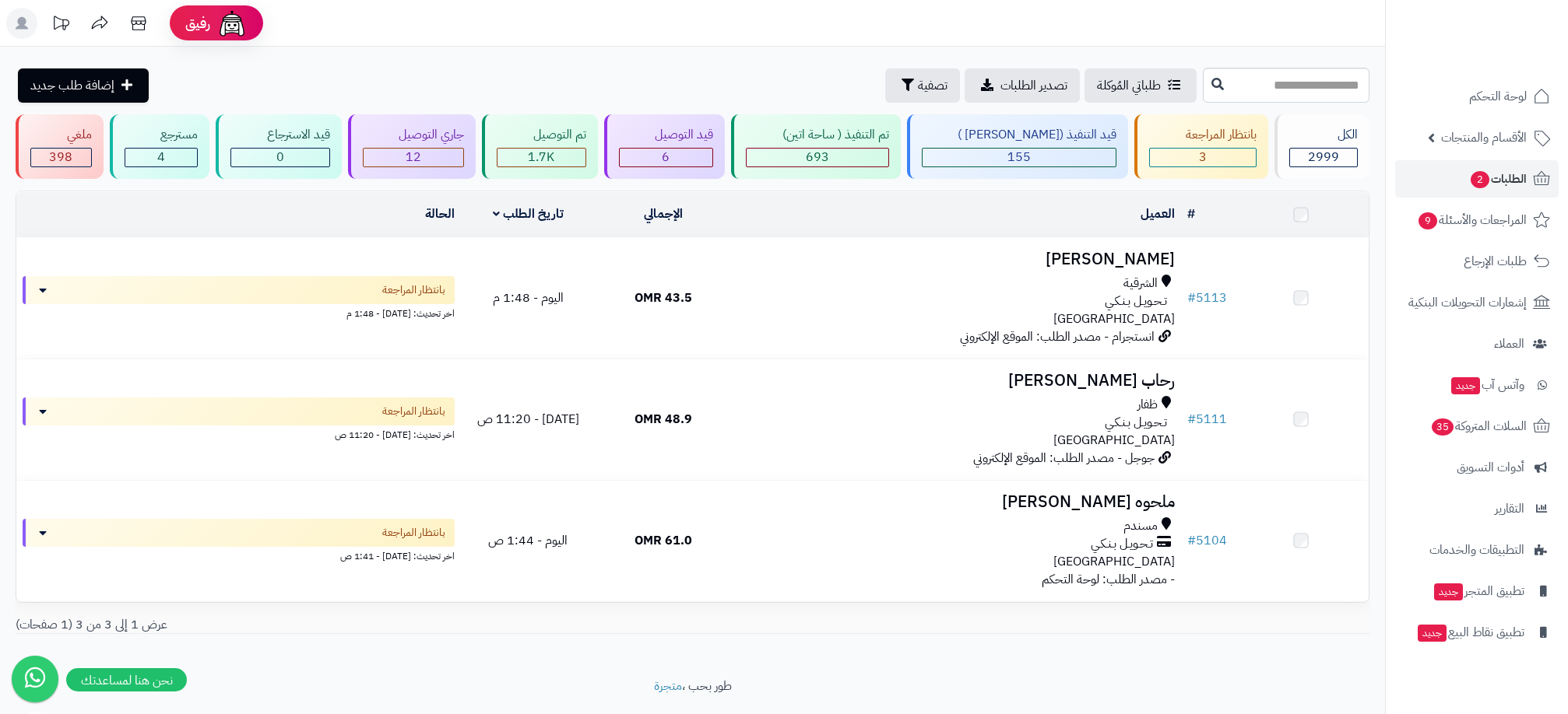
scroll to position [45, 0]
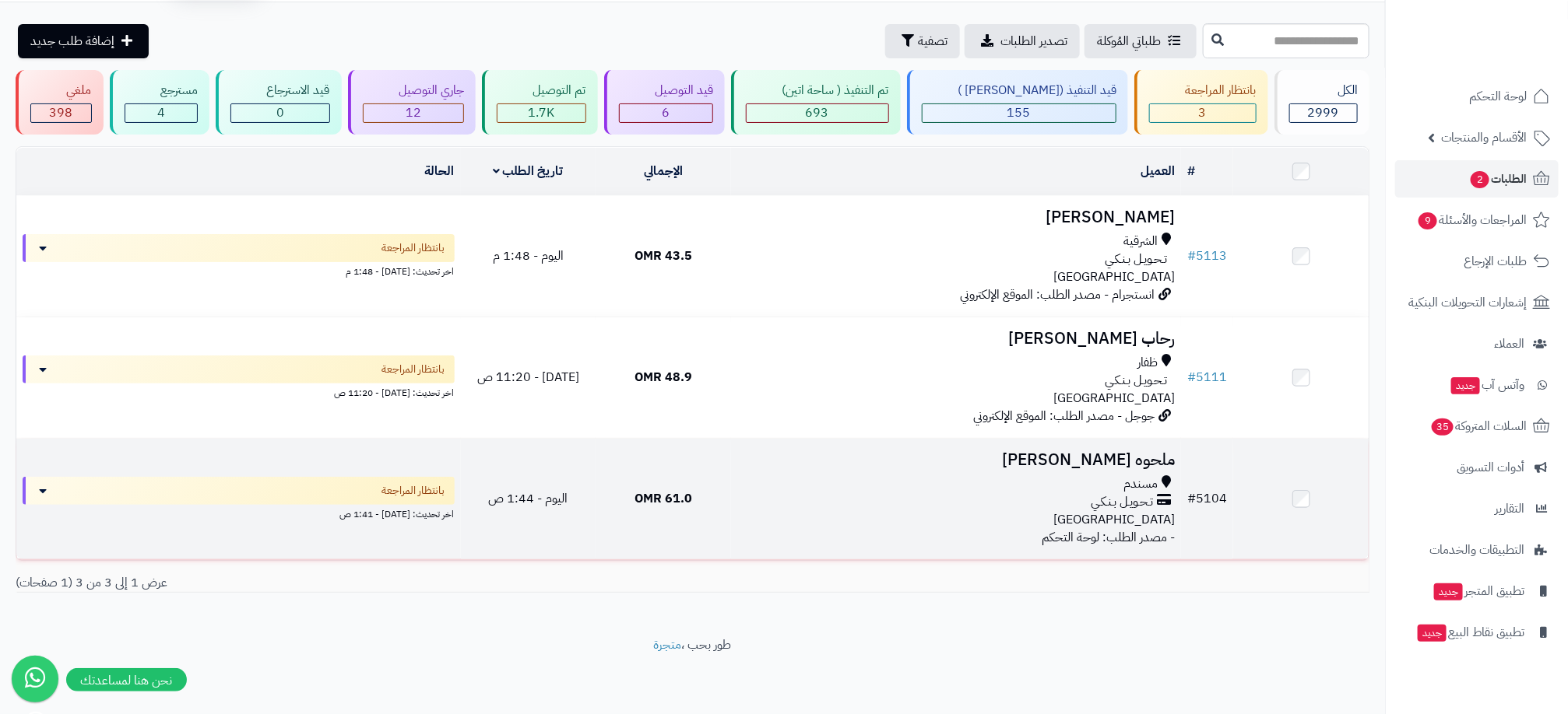
drag, startPoint x: 1252, startPoint y: 499, endPoint x: 1224, endPoint y: 497, distance: 28.1
click at [1224, 497] on tr "# 5104 ملحوه محمد الشحي مسندم تـحـويـل بـنـكـي عمان - مصدر الطلب: لوحة التحكم 6…" at bounding box center [693, 498] width 1352 height 121
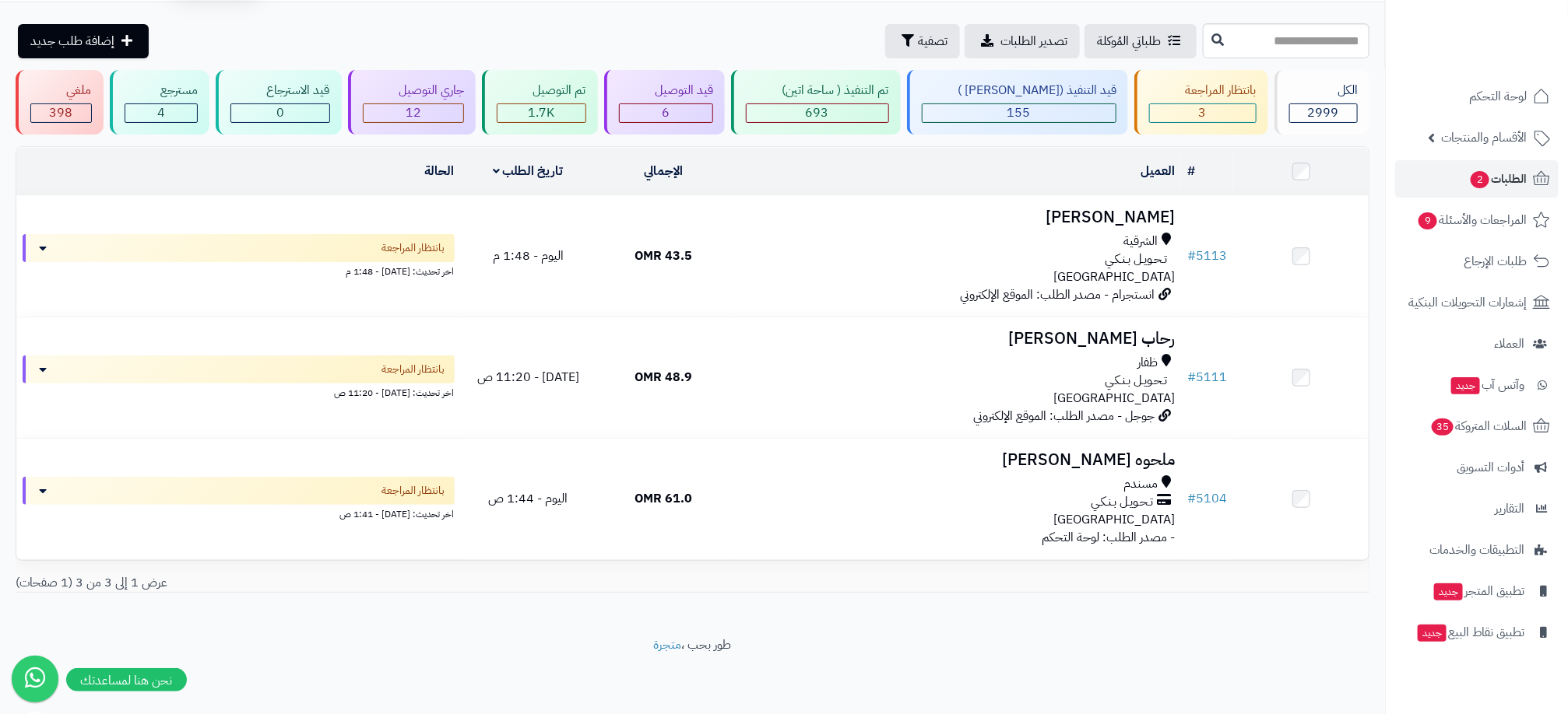
click at [1151, 602] on div "# المحدد: 0 العميل الاجراءات تحديث حالة الطلبات تحضير الطلبات إصدار بوليصة الشح…" at bounding box center [692, 376] width 1377 height 459
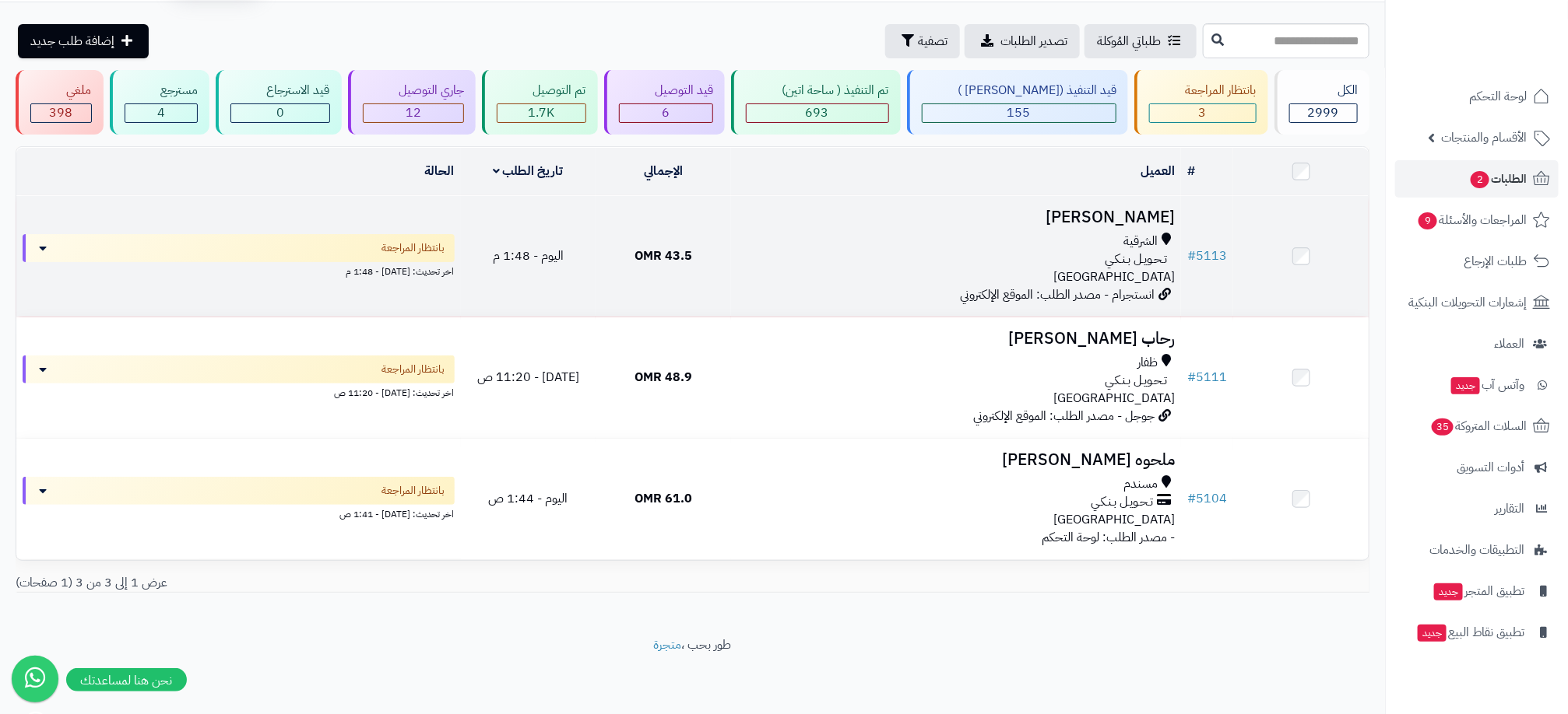
click at [1072, 234] on div "الشرقية" at bounding box center [956, 241] width 438 height 18
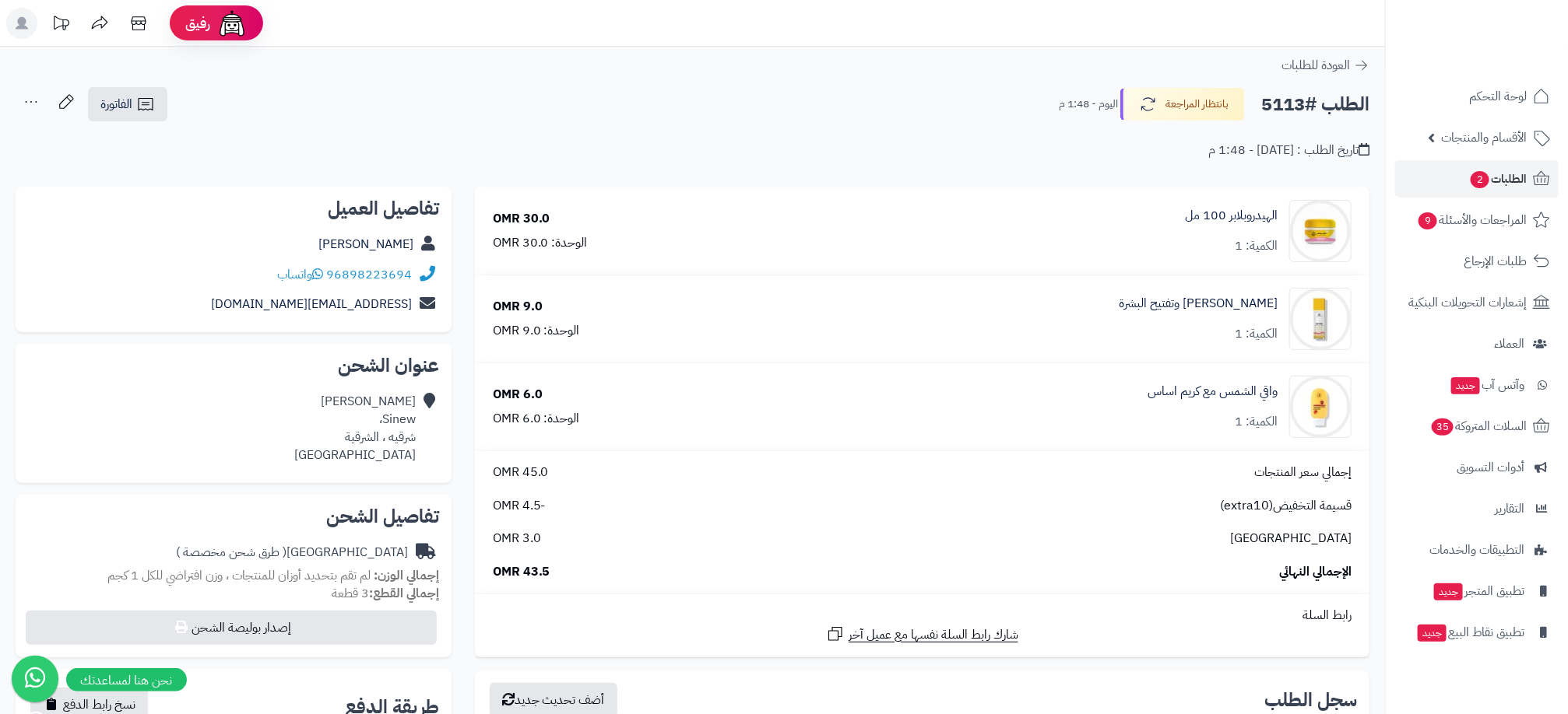
click at [245, 282] on div "96898223694 واتساب" at bounding box center [234, 275] width 411 height 30
click at [259, 276] on div "96898223694 واتساب" at bounding box center [234, 275] width 411 height 30
drag, startPoint x: 332, startPoint y: 267, endPoint x: 311, endPoint y: 233, distance: 40.0
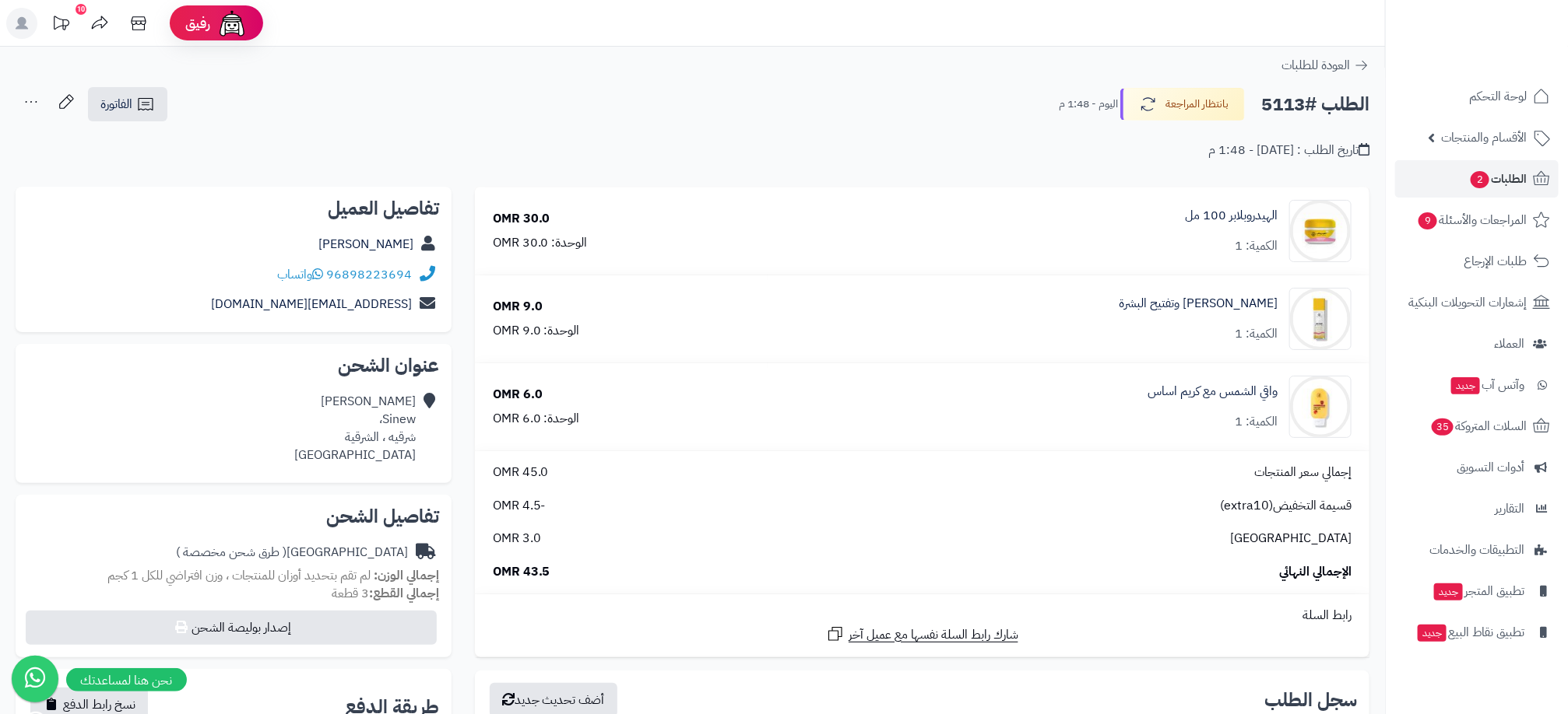
click at [313, 233] on div "Yara Yaraa" at bounding box center [234, 244] width 411 height 30
drag, startPoint x: 250, startPoint y: 272, endPoint x: 337, endPoint y: 277, distance: 87.1
click at [337, 277] on div "96898223694 واتساب" at bounding box center [234, 275] width 411 height 30
drag, startPoint x: 337, startPoint y: 277, endPoint x: 327, endPoint y: 270, distance: 12.2
click at [327, 270] on div "96898223694 واتساب" at bounding box center [343, 275] width 134 height 18
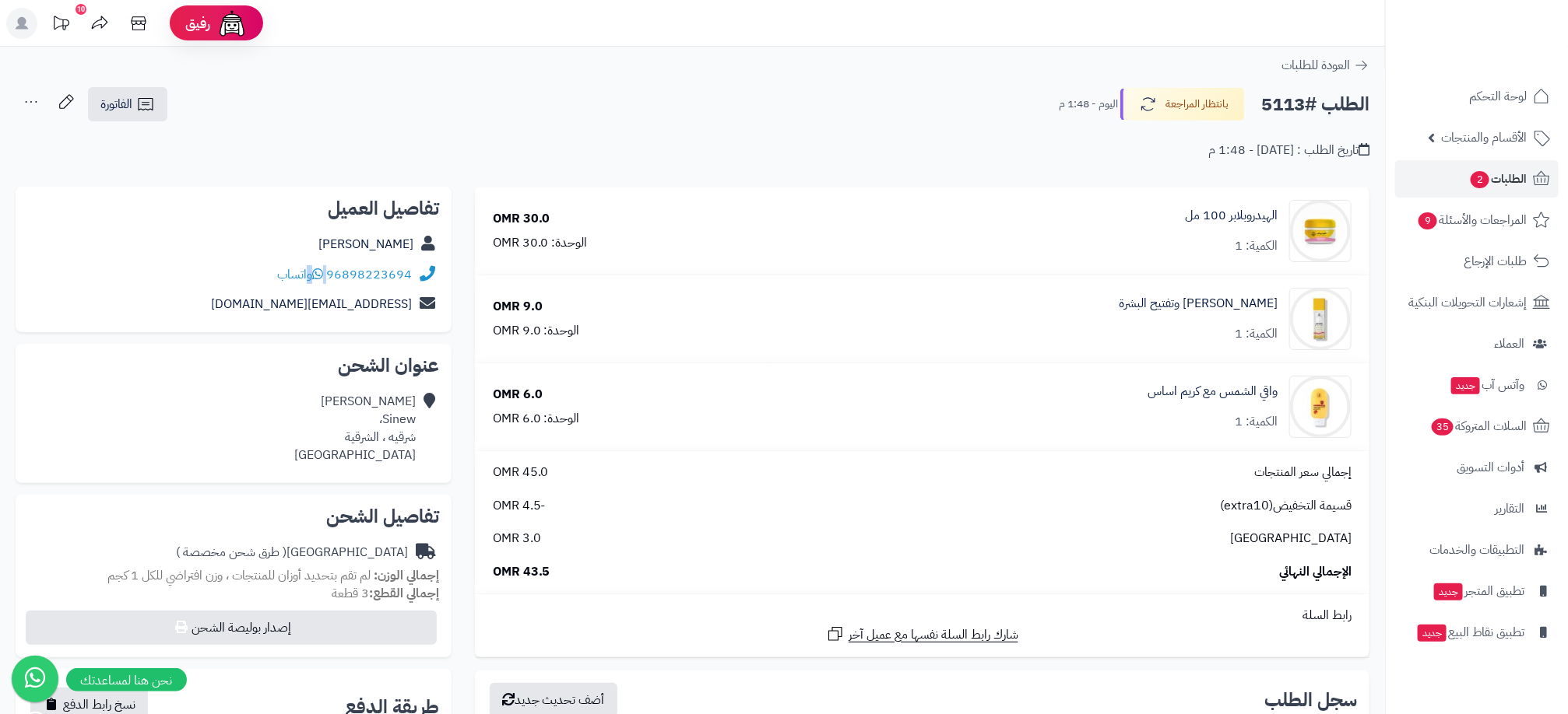
click at [327, 270] on div "96898223694 واتساب" at bounding box center [343, 275] width 134 height 18
drag, startPoint x: 948, startPoint y: 62, endPoint x: 316, endPoint y: 17, distance: 633.6
click at [948, 62] on div "العودة للطلبات" at bounding box center [692, 65] width 1385 height 19
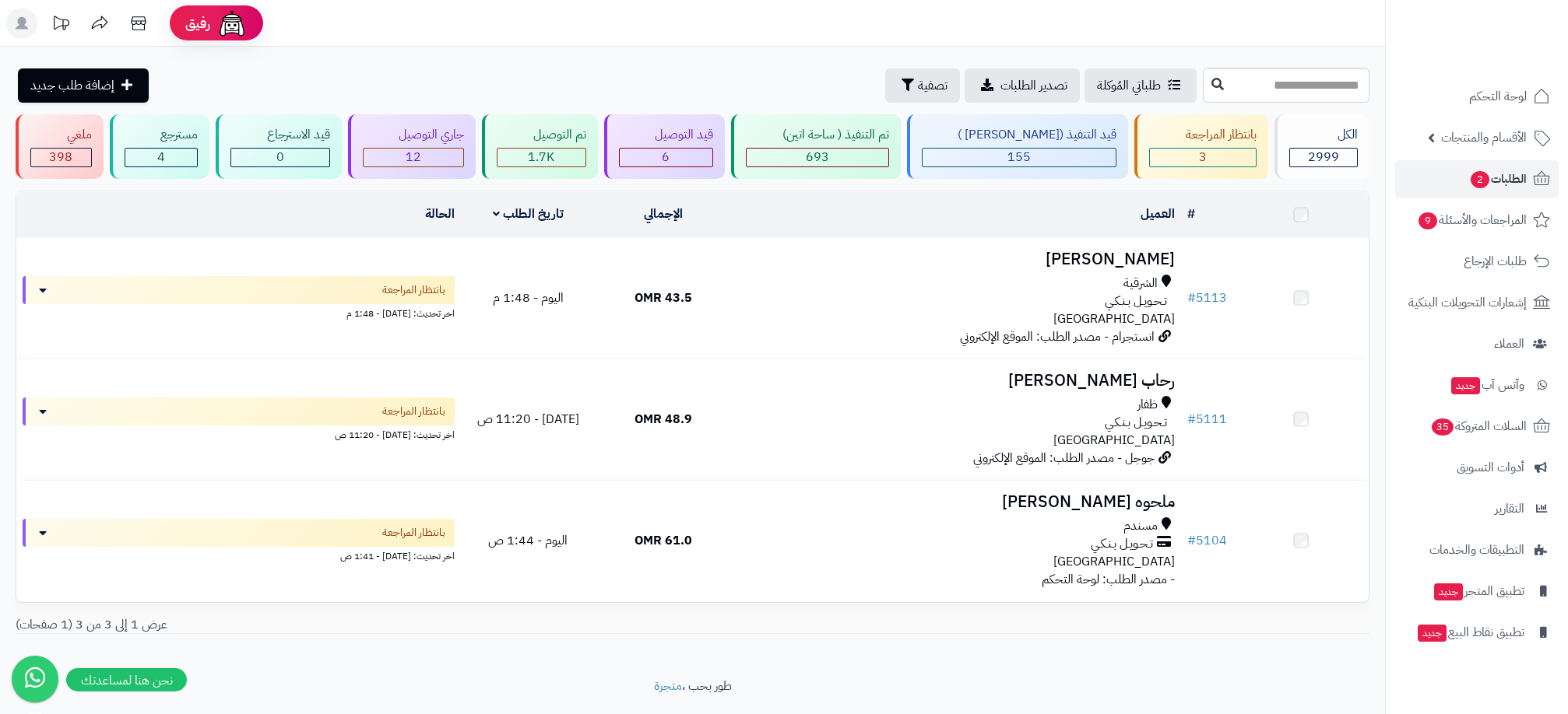
scroll to position [45, 0]
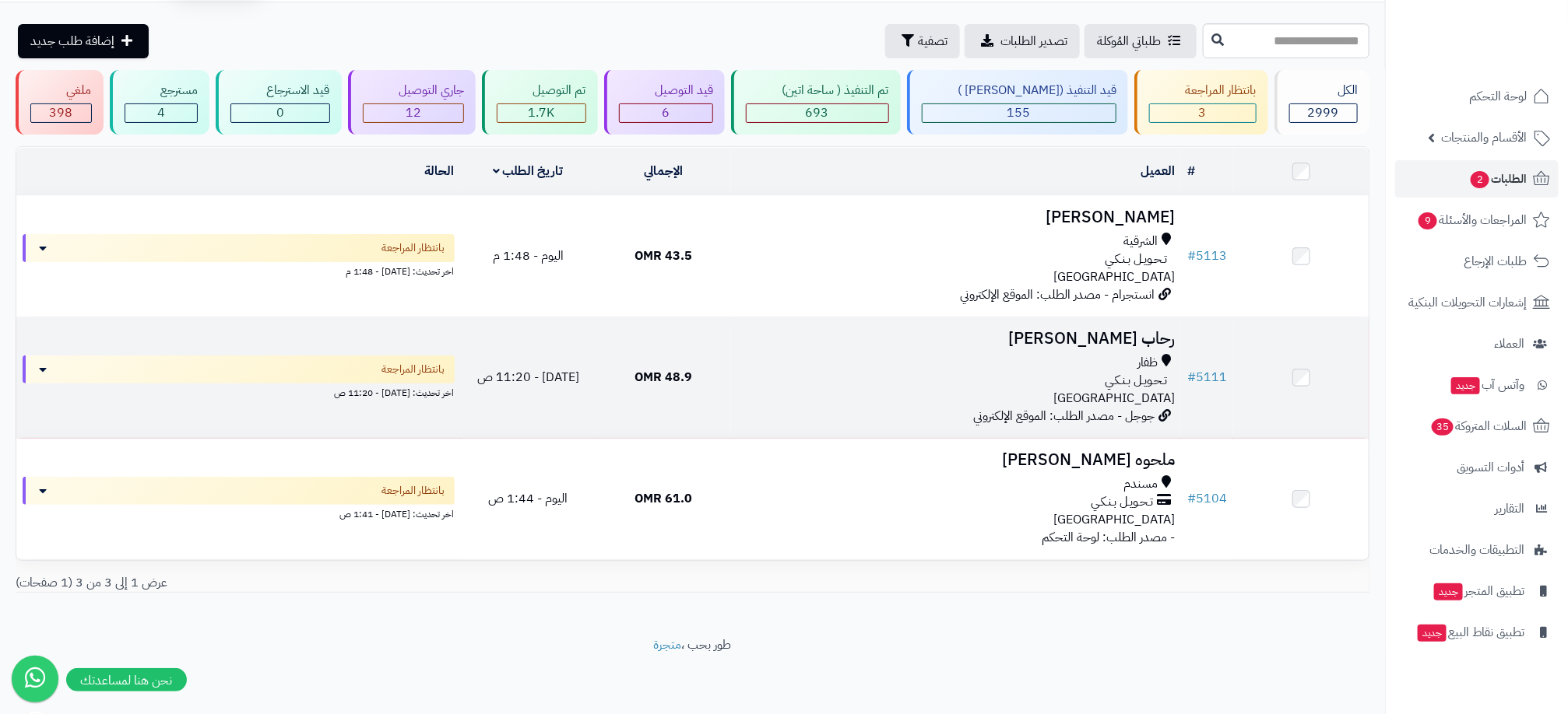
click at [815, 363] on div "ظفار" at bounding box center [956, 363] width 438 height 18
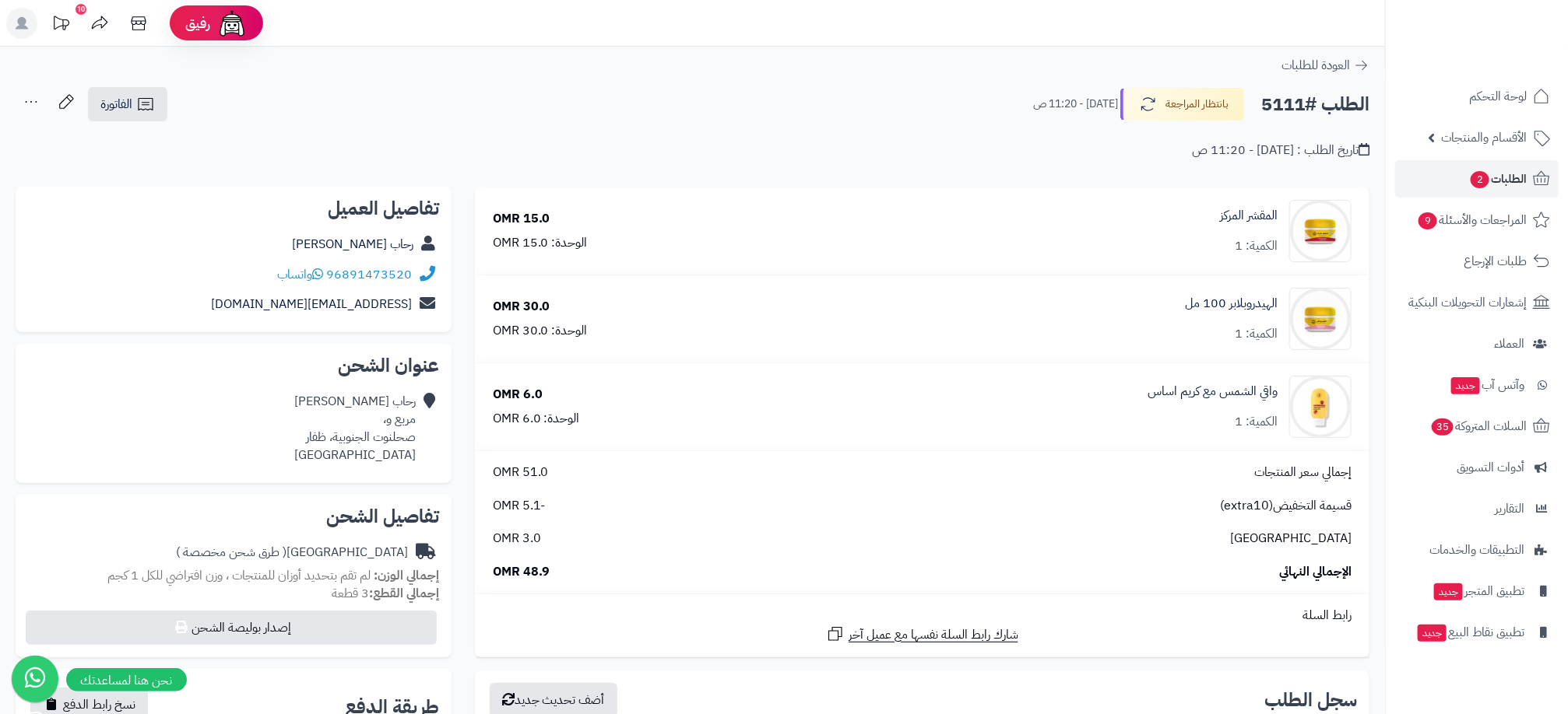
click at [328, 269] on div "96891473520 واتساب" at bounding box center [343, 275] width 134 height 18
copy div "96891473520 واتساب"
drag, startPoint x: 942, startPoint y: 112, endPoint x: 923, endPoint y: 105, distance: 20.2
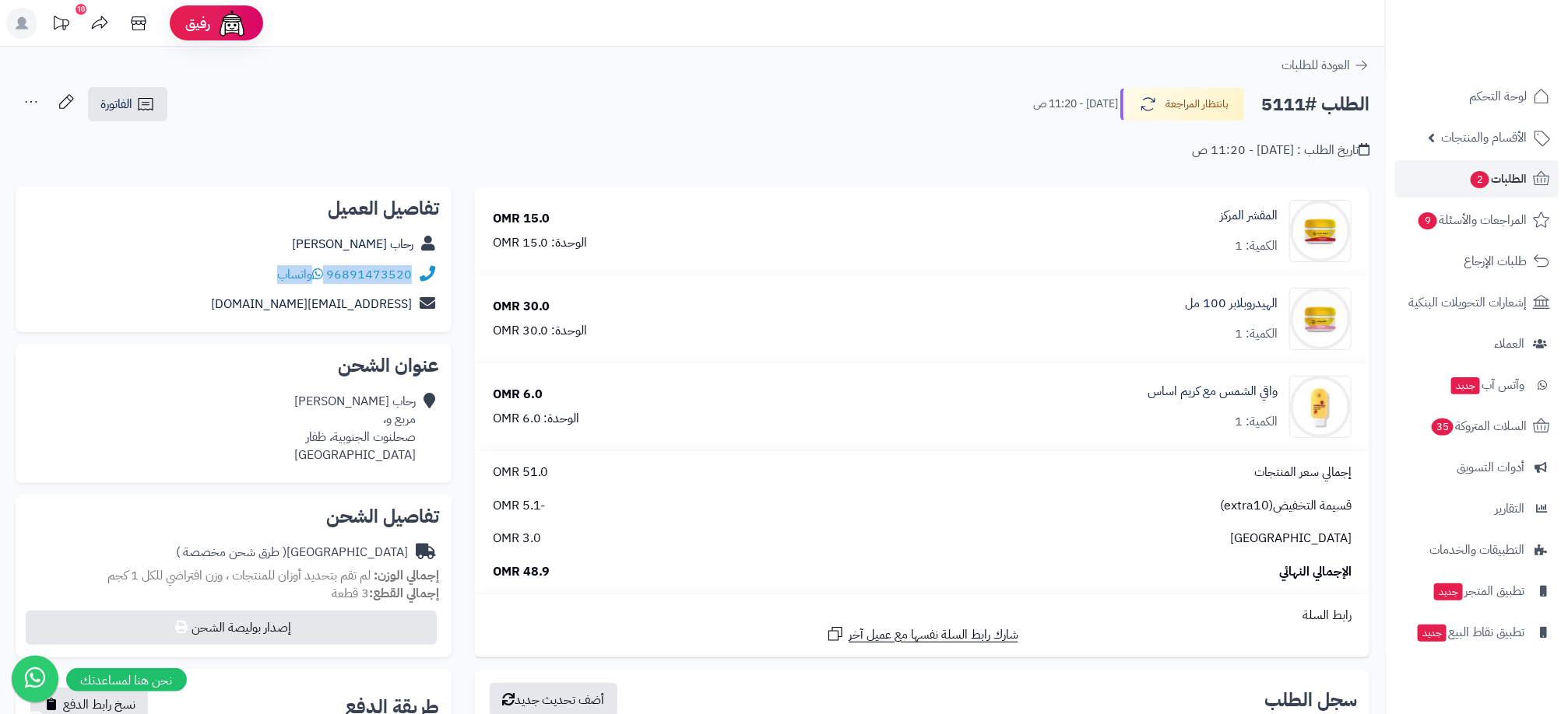
click at [942, 112] on div "الطلب #5111 بانتظار المراجعة اليوم - 11:20 ص الفاتورة طباعة الفاتورة إرسال الفا…" at bounding box center [693, 104] width 1354 height 36
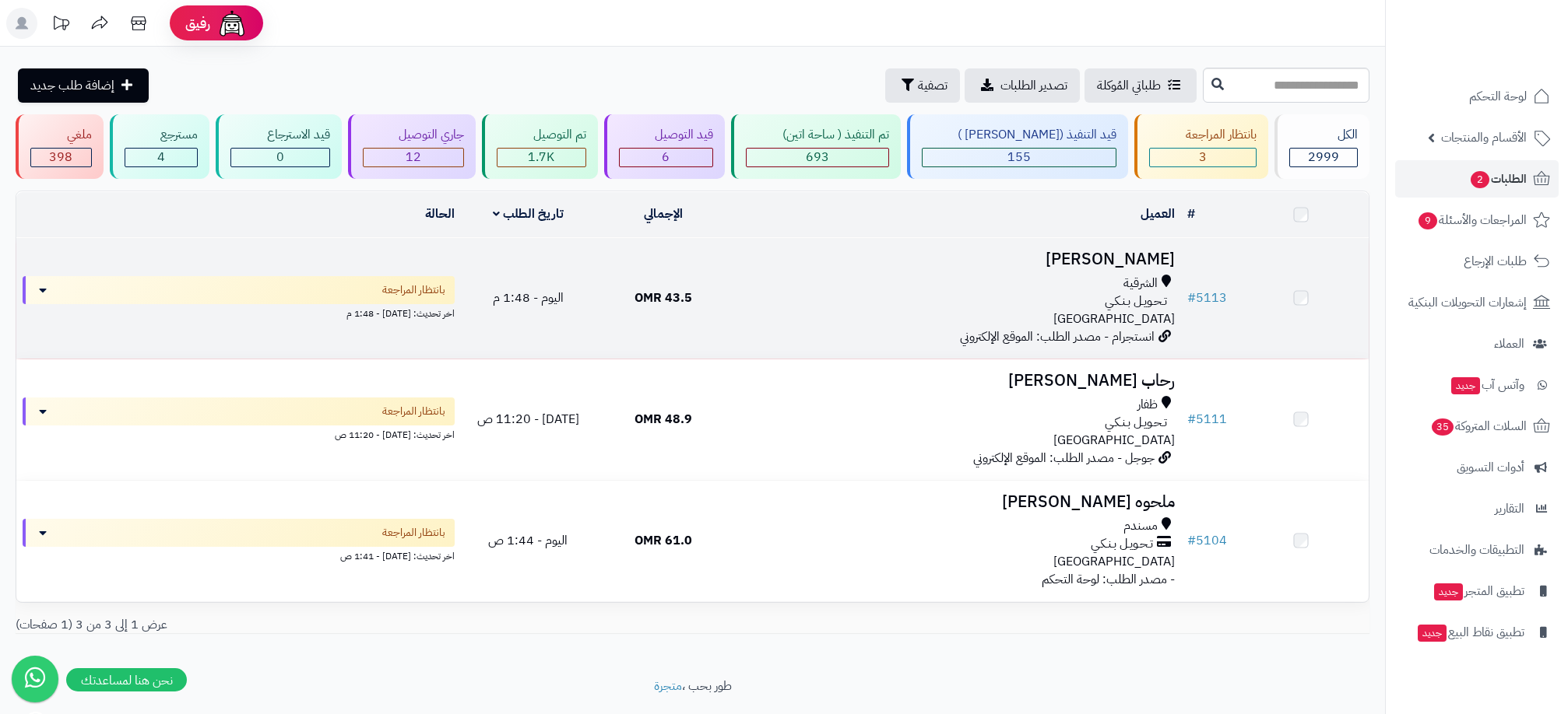
scroll to position [45, 0]
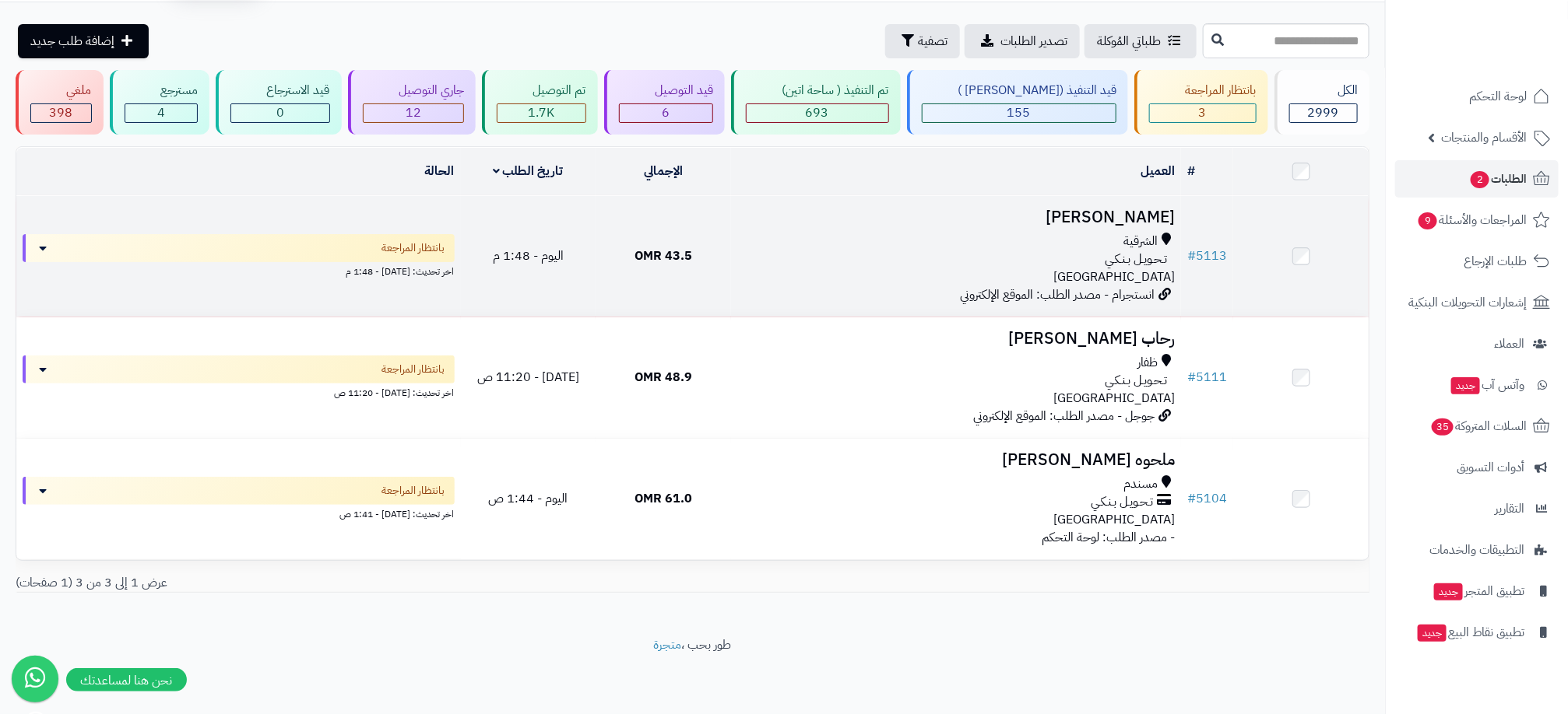
click at [897, 252] on div "تـحـويـل بـنـكـي" at bounding box center [956, 259] width 438 height 18
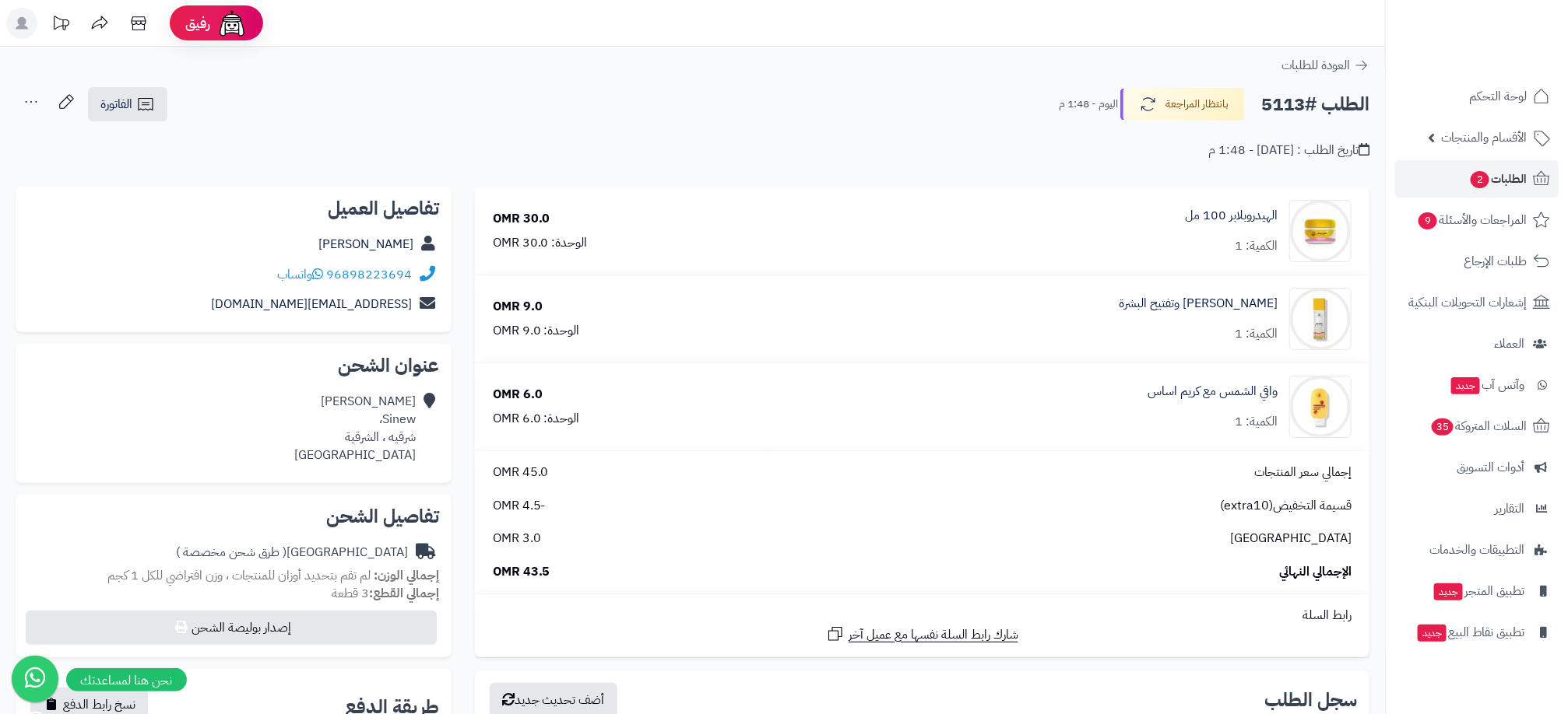
click at [272, 270] on div "96898223694 واتساب" at bounding box center [234, 275] width 411 height 30
click at [334, 272] on link "96898223694" at bounding box center [368, 275] width 85 height 19
click at [327, 272] on div "96898223694 واتساب" at bounding box center [343, 275] width 134 height 18
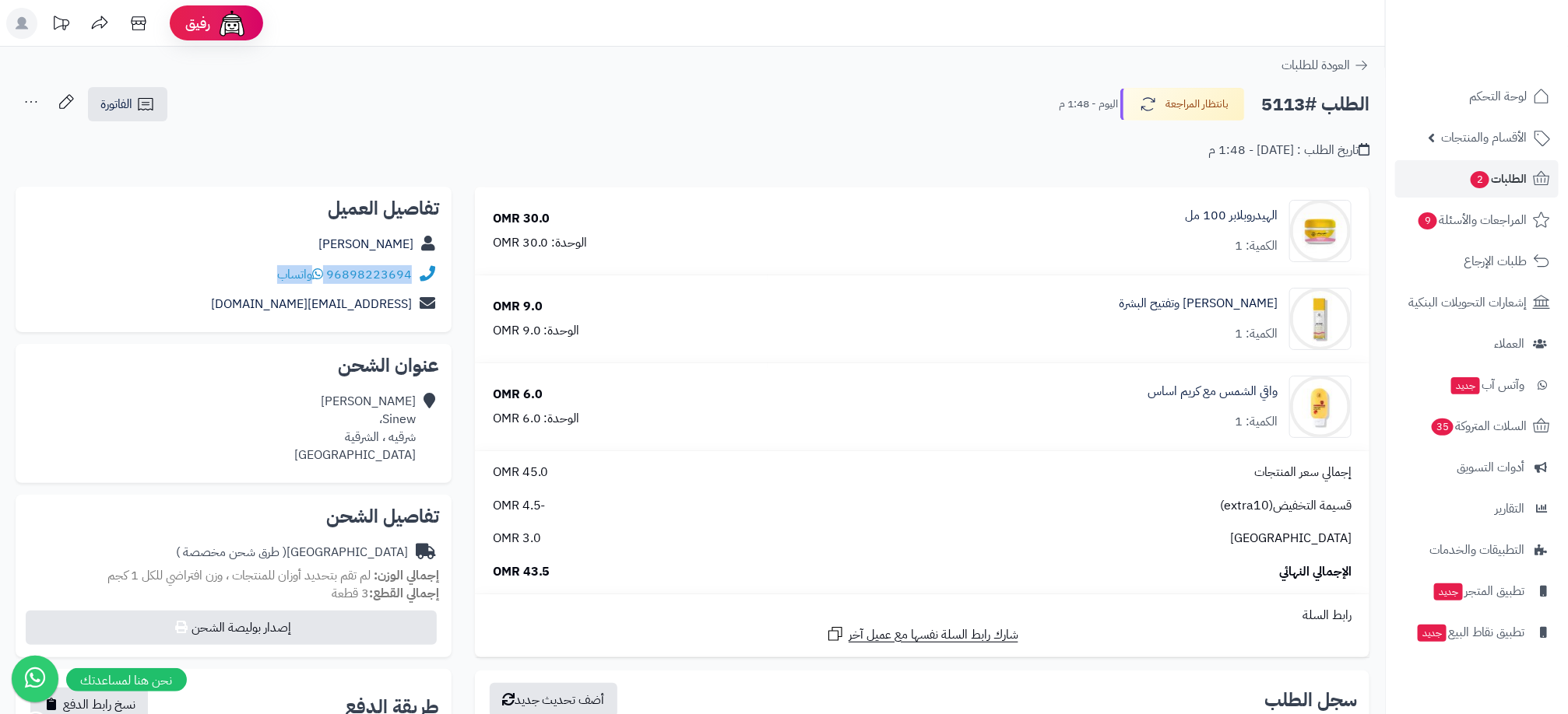
copy div "96898223694 واتساب"
click at [672, 130] on div "تاريخ الطلب : اليوم - 1:48 م" at bounding box center [693, 140] width 1354 height 36
click at [1481, 176] on span "2" at bounding box center [1481, 180] width 20 height 18
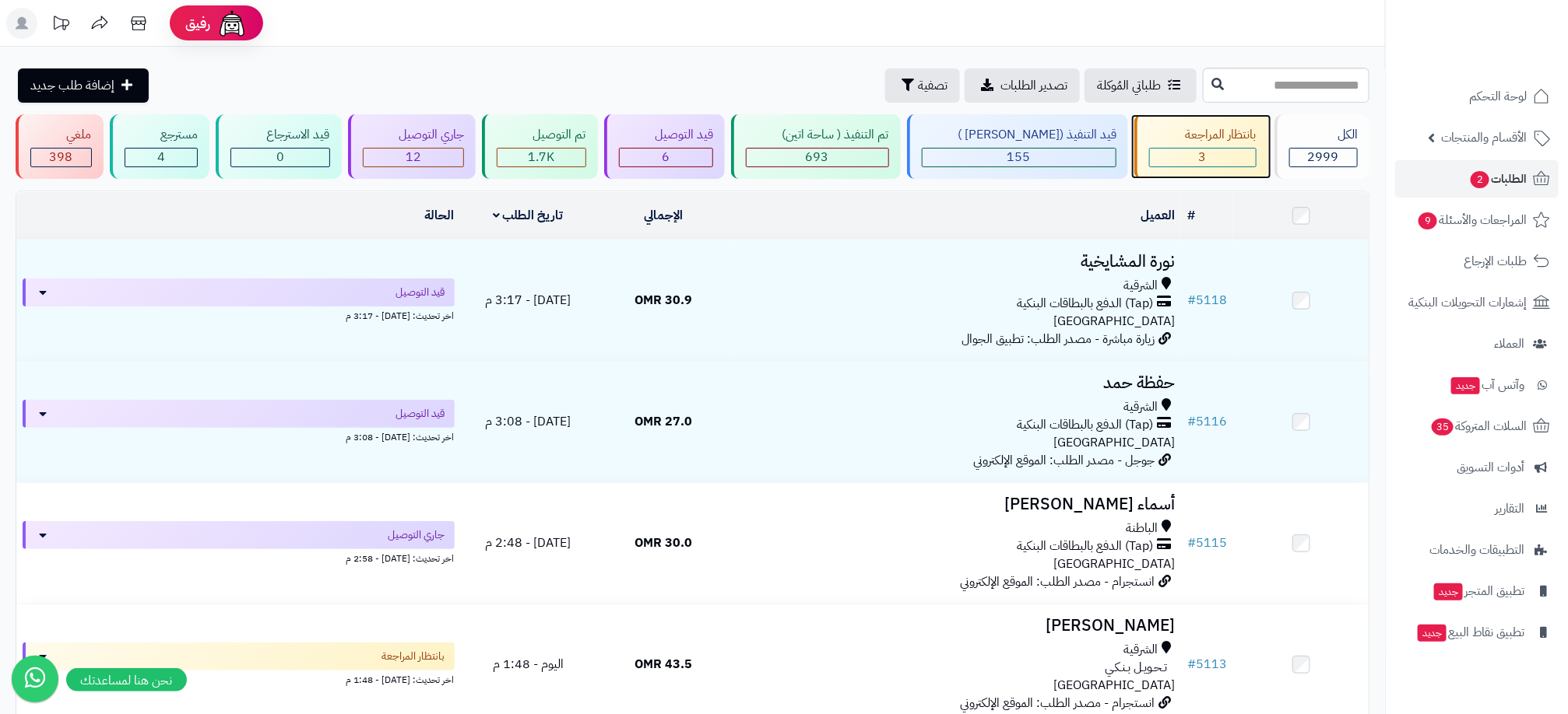
click at [1210, 154] on div "3" at bounding box center [1203, 158] width 106 height 18
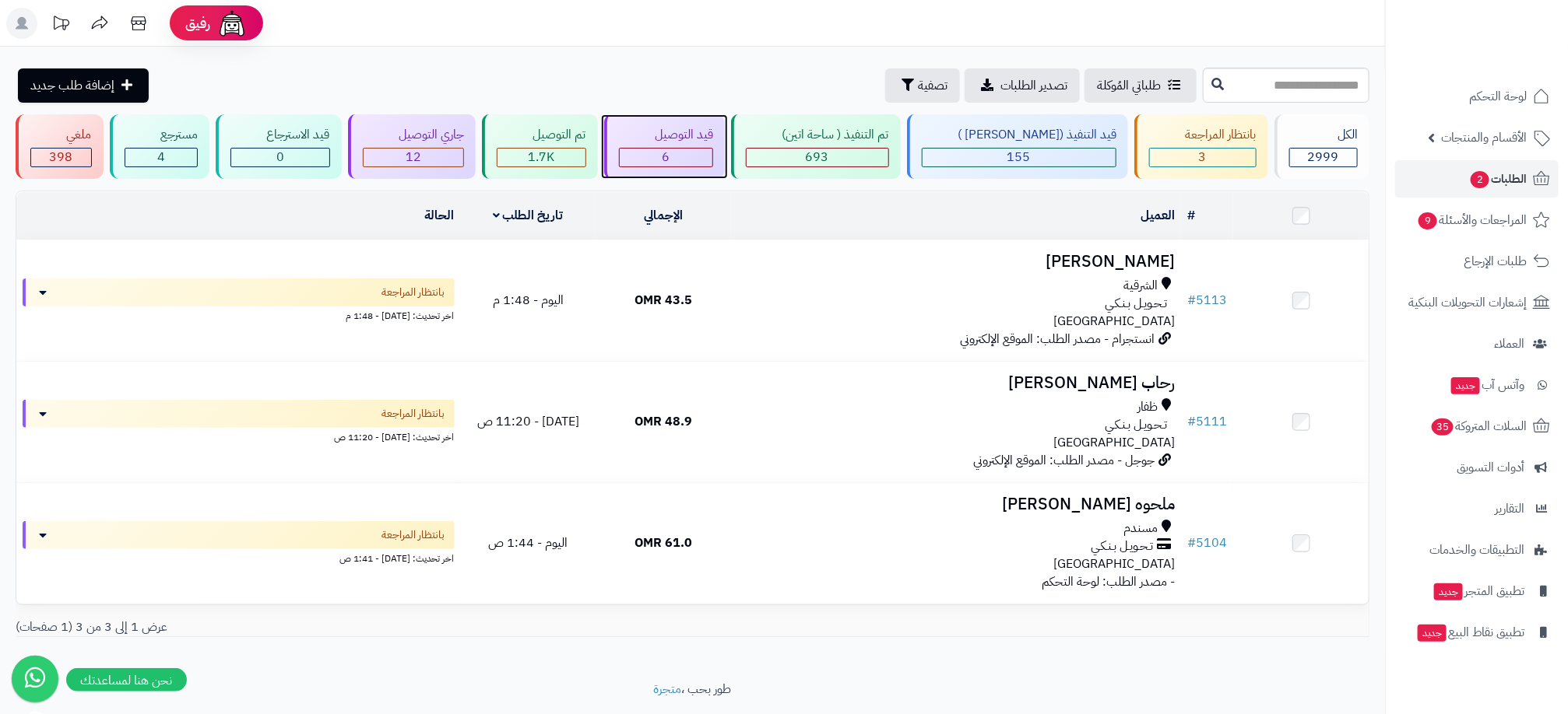
click at [714, 143] on div "قيد التوصيل" at bounding box center [666, 135] width 95 height 18
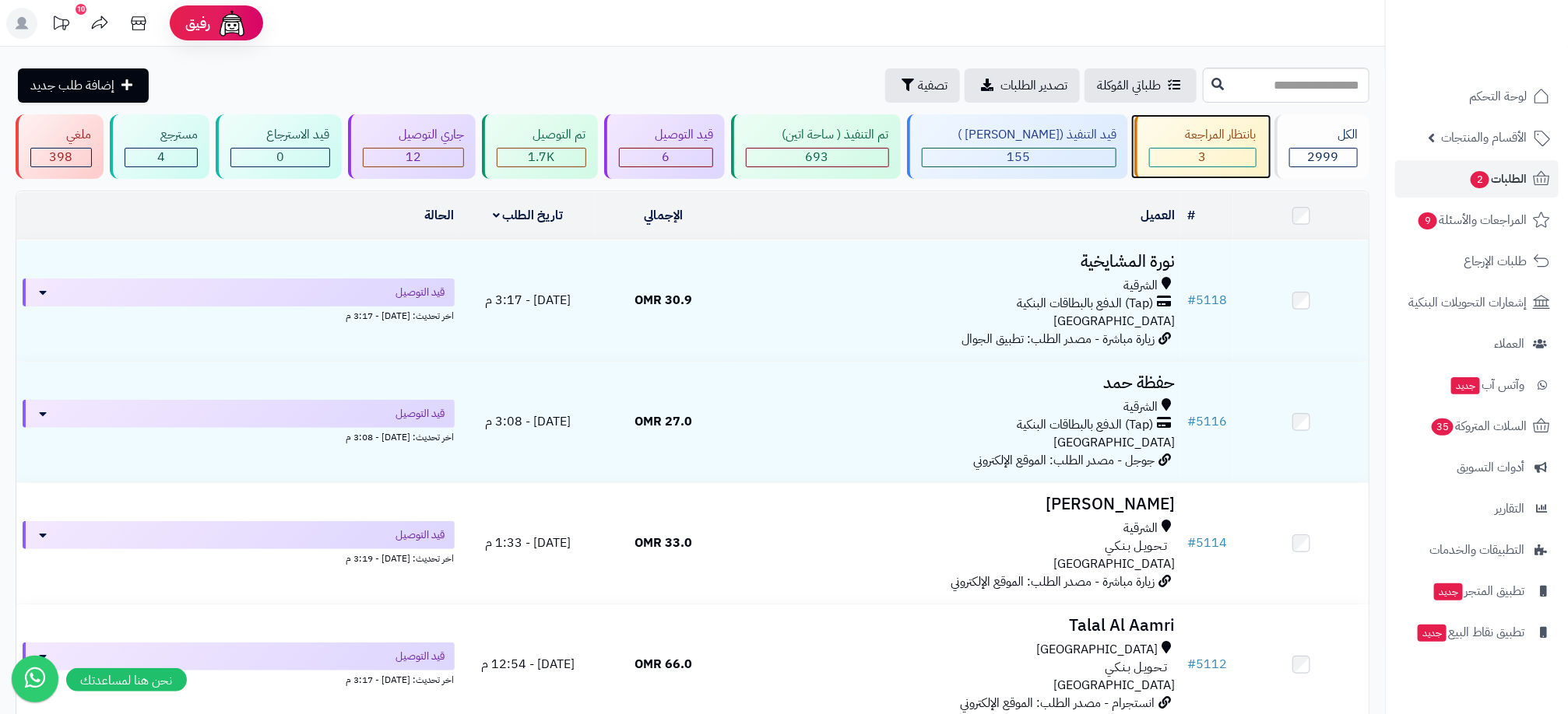
click at [1233, 164] on div "3" at bounding box center [1203, 158] width 106 height 18
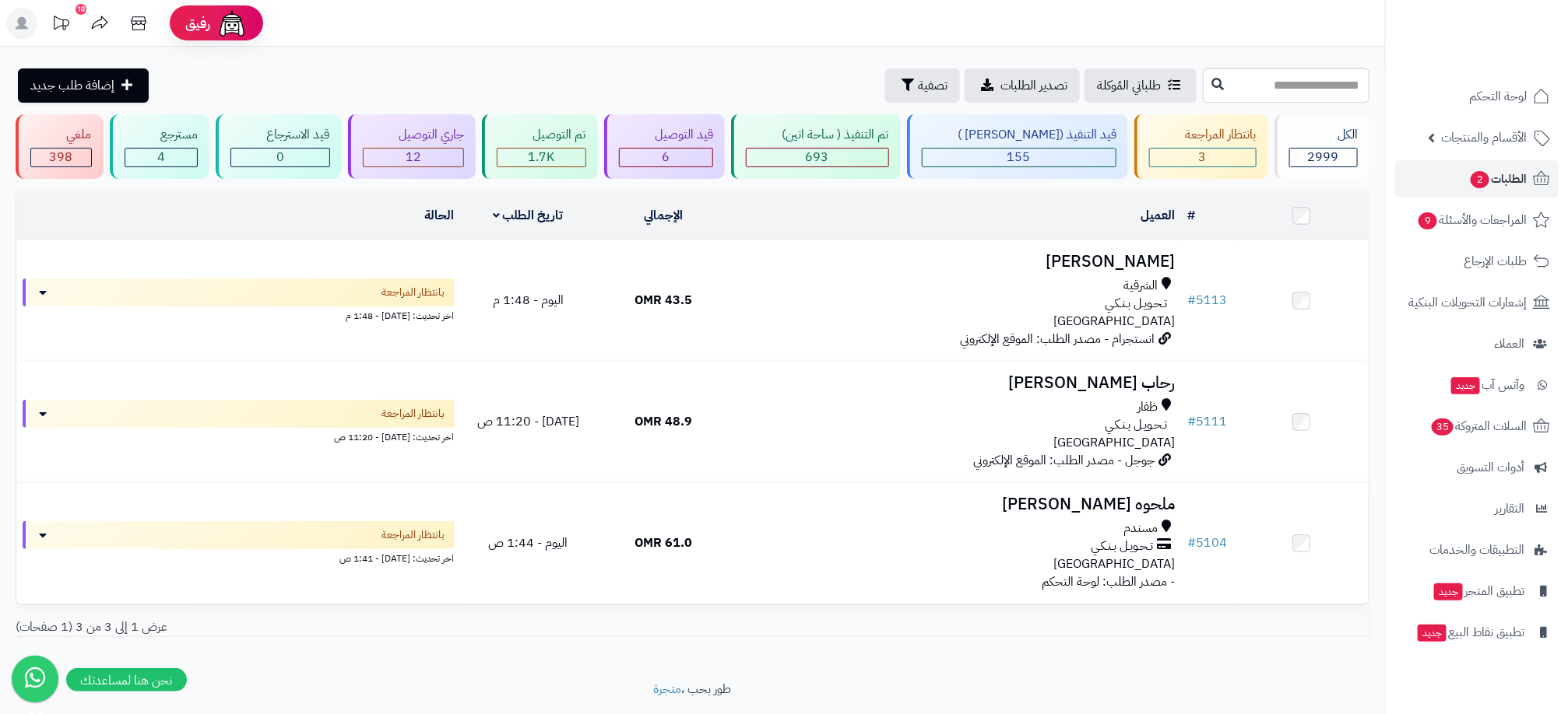
drag, startPoint x: 1071, startPoint y: 303, endPoint x: 963, endPoint y: 661, distance: 373.9
click at [963, 661] on div "**********" at bounding box center [692, 364] width 1385 height 635
click at [187, 161] on div "4" at bounding box center [162, 158] width 73 height 18
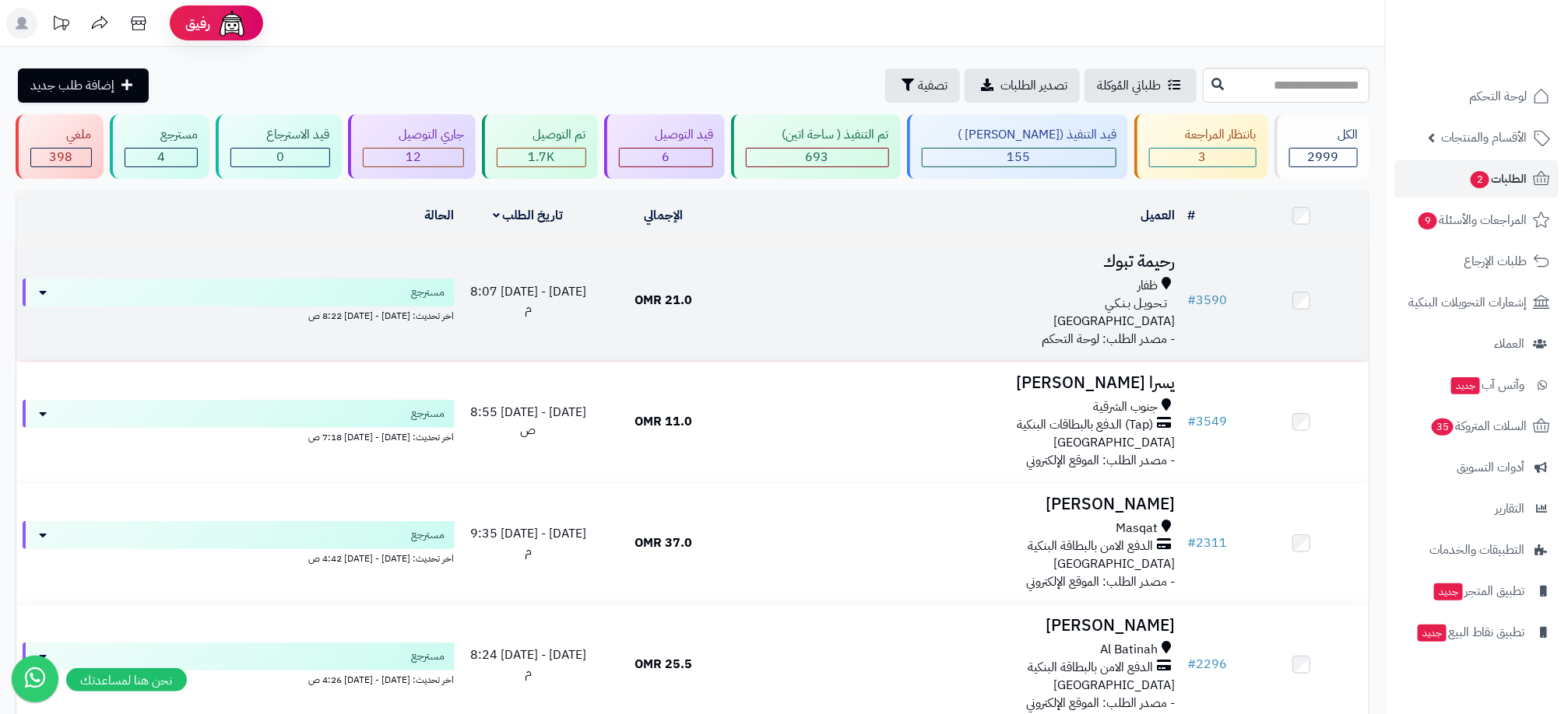
click at [839, 303] on div "تـحـويـل بـنـكـي" at bounding box center [956, 304] width 438 height 18
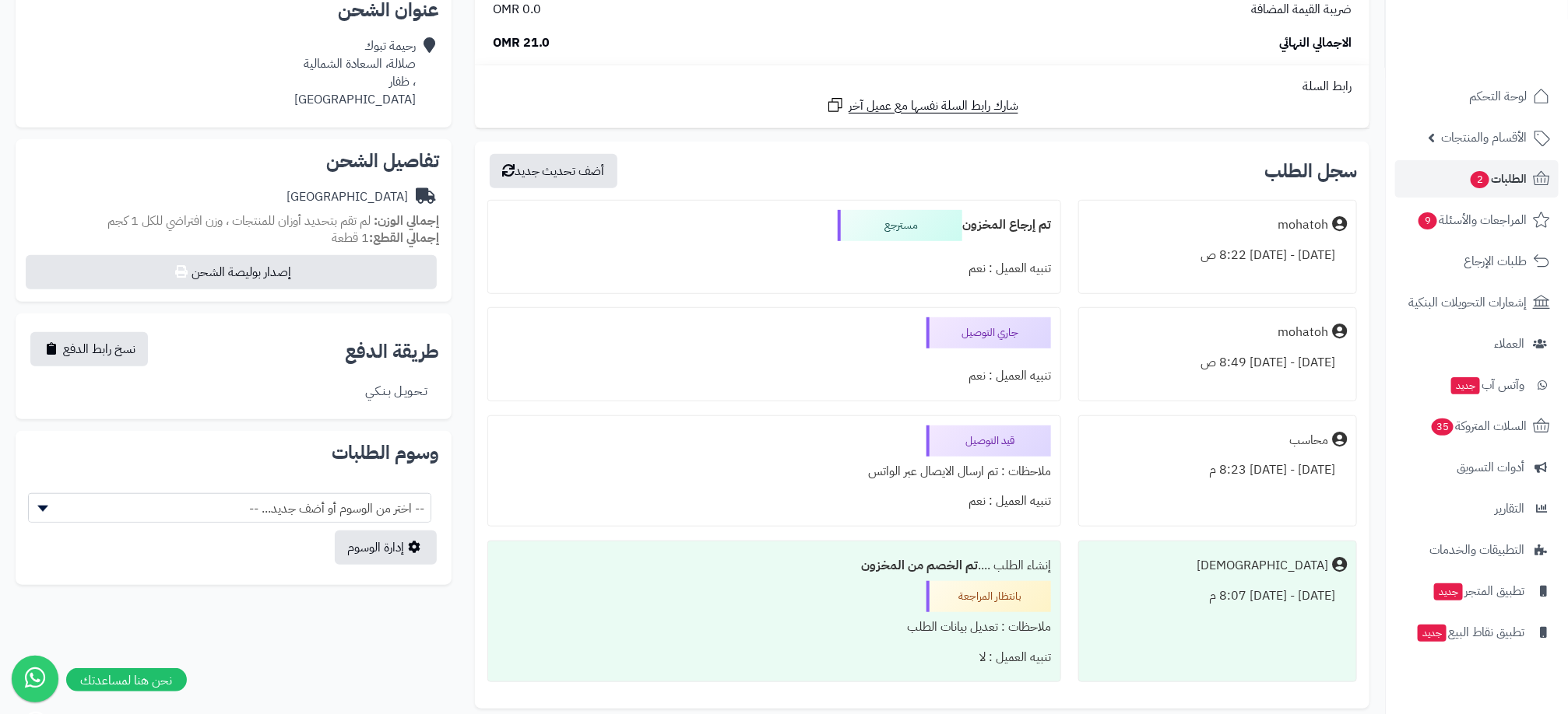
scroll to position [467, 0]
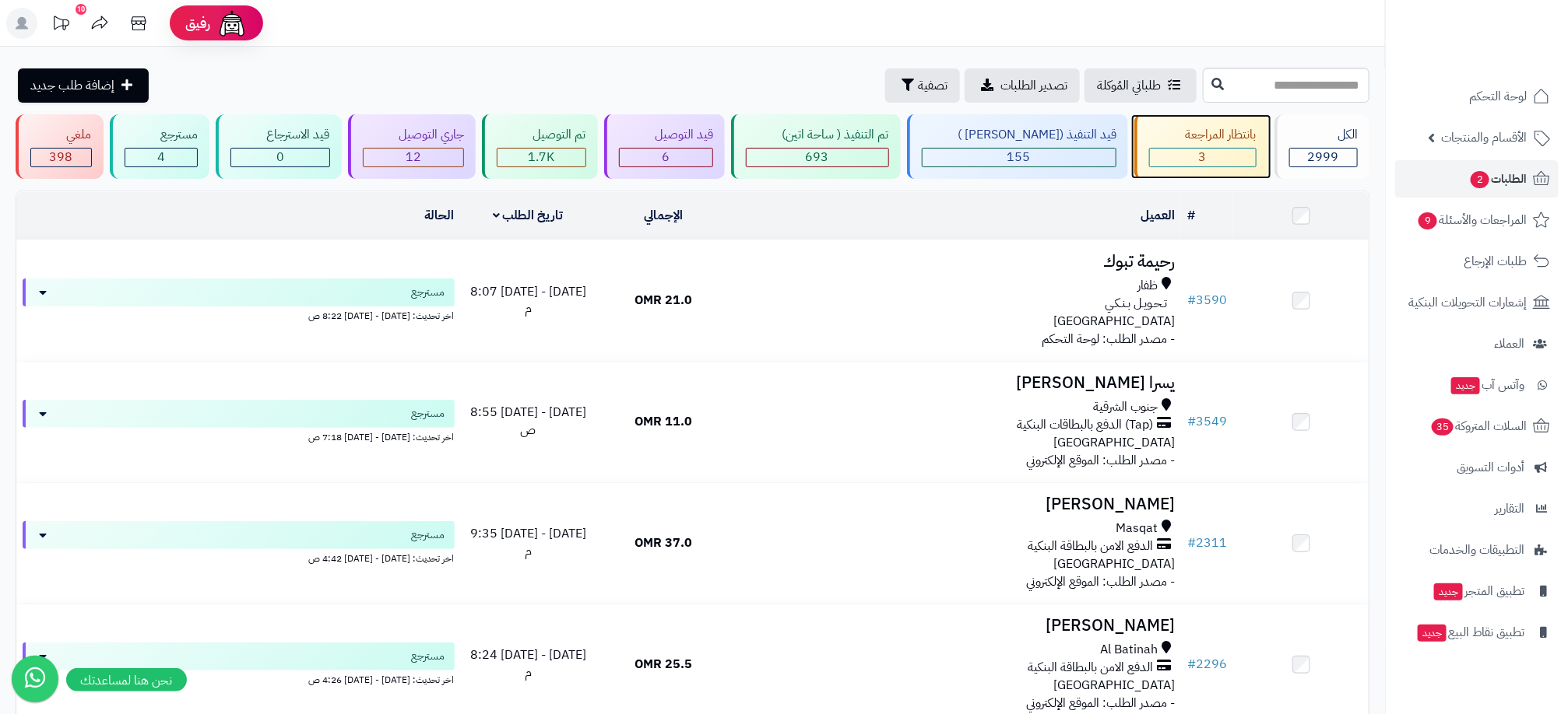
click at [1205, 145] on div "بانتظار المراجعة 3" at bounding box center [1201, 147] width 133 height 65
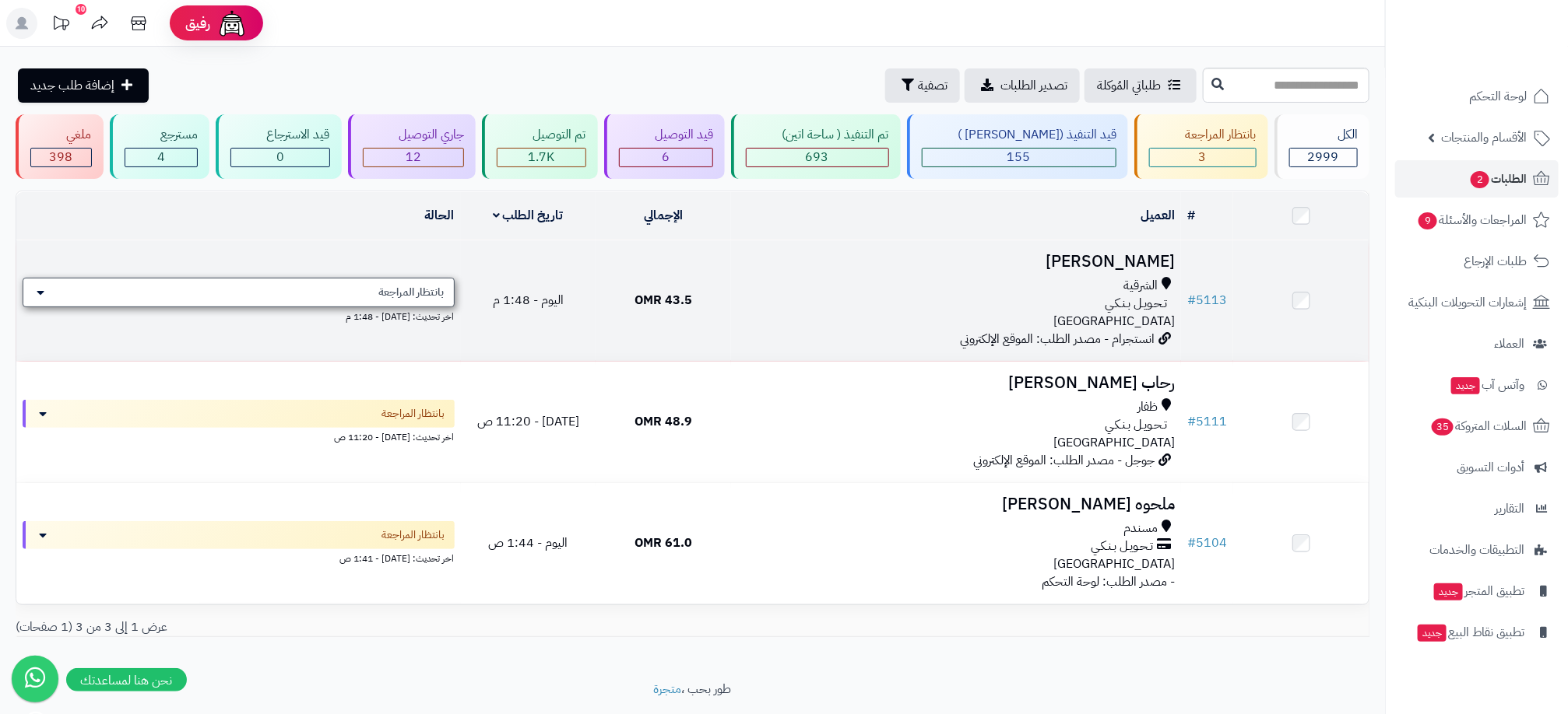
click at [36, 295] on icon at bounding box center [40, 292] width 8 height 13
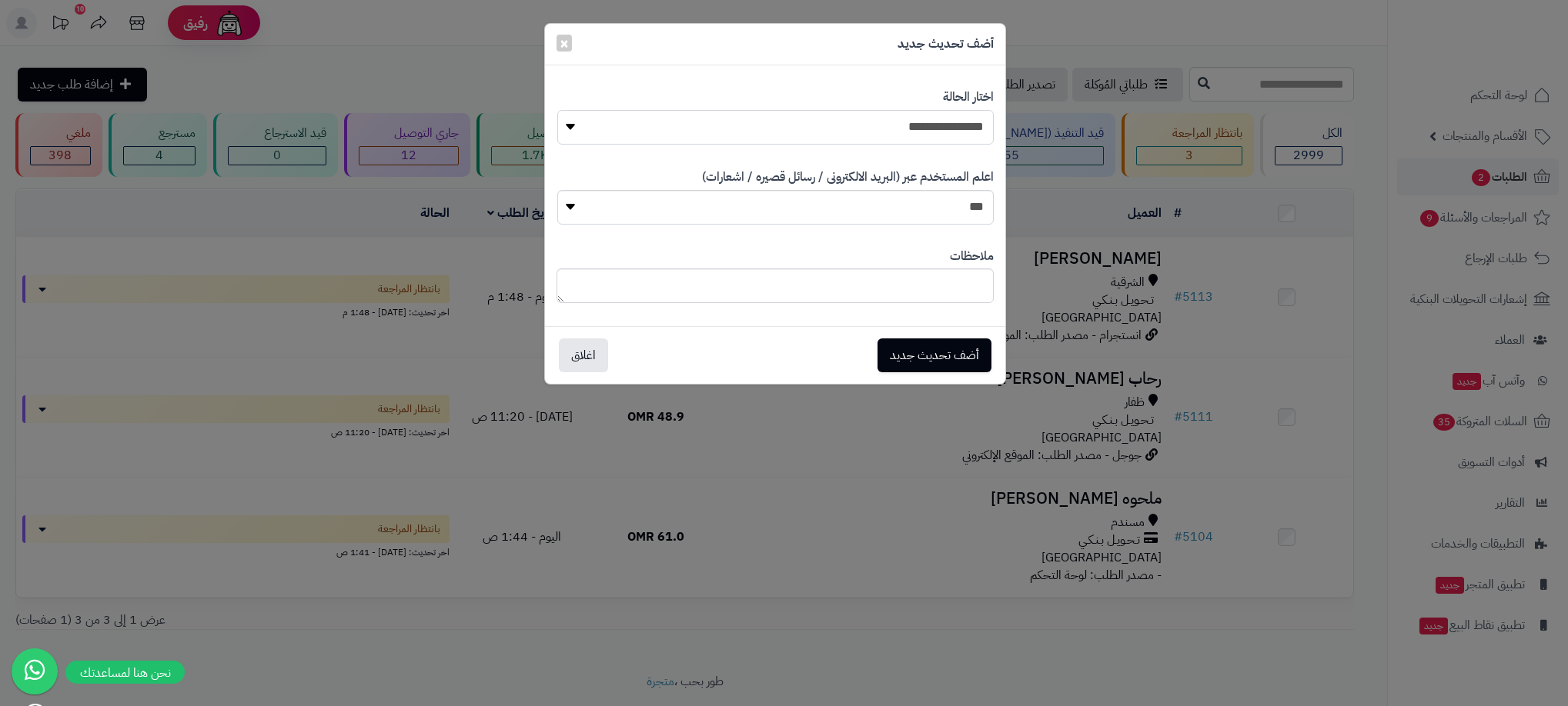
click at [747, 135] on select "**********" at bounding box center [775, 127] width 437 height 35
click at [1091, 626] on div "**********" at bounding box center [784, 353] width 1568 height 706
